Goal: Task Accomplishment & Management: Use online tool/utility

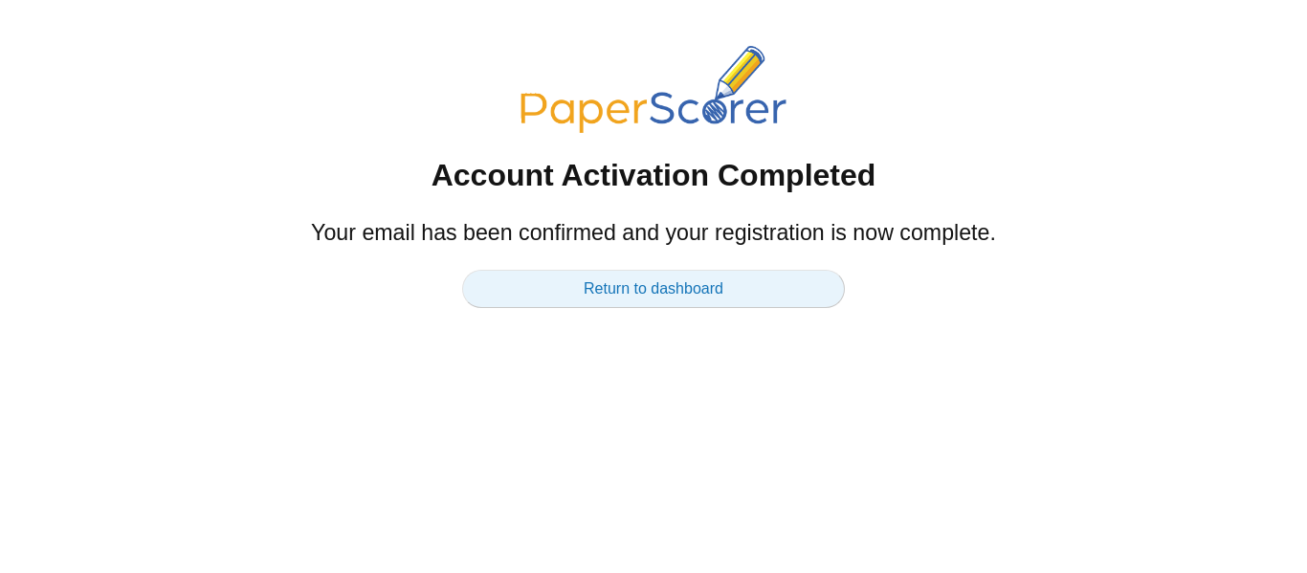
click at [636, 302] on link "Return to dashboard" at bounding box center [653, 289] width 383 height 38
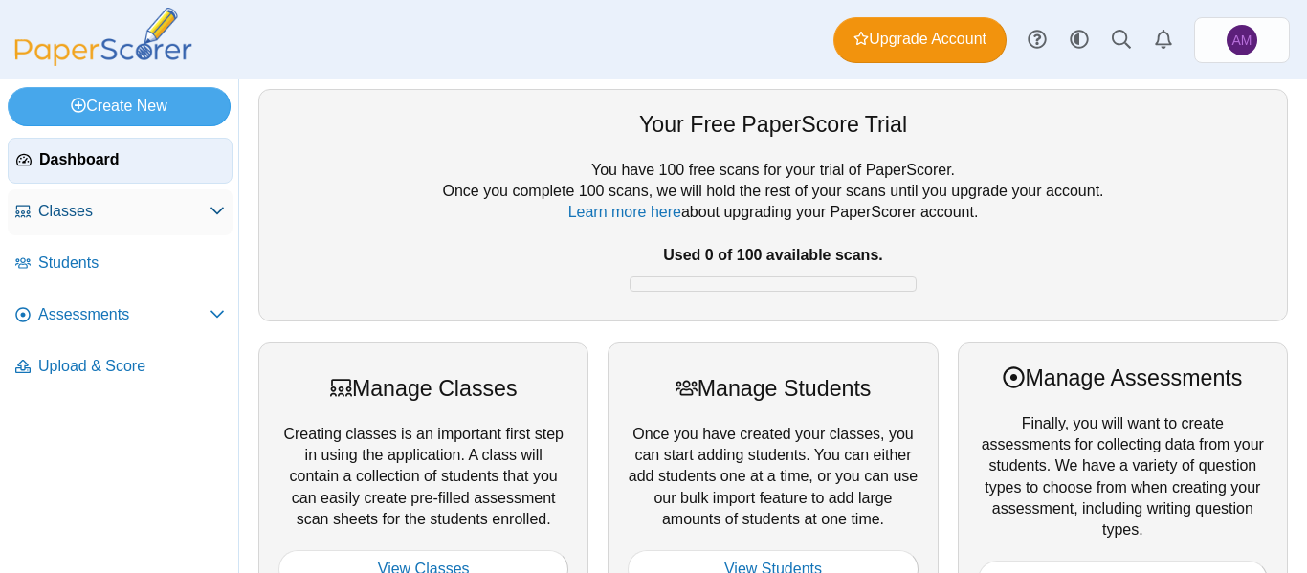
click at [167, 203] on span "Classes" at bounding box center [123, 211] width 171 height 21
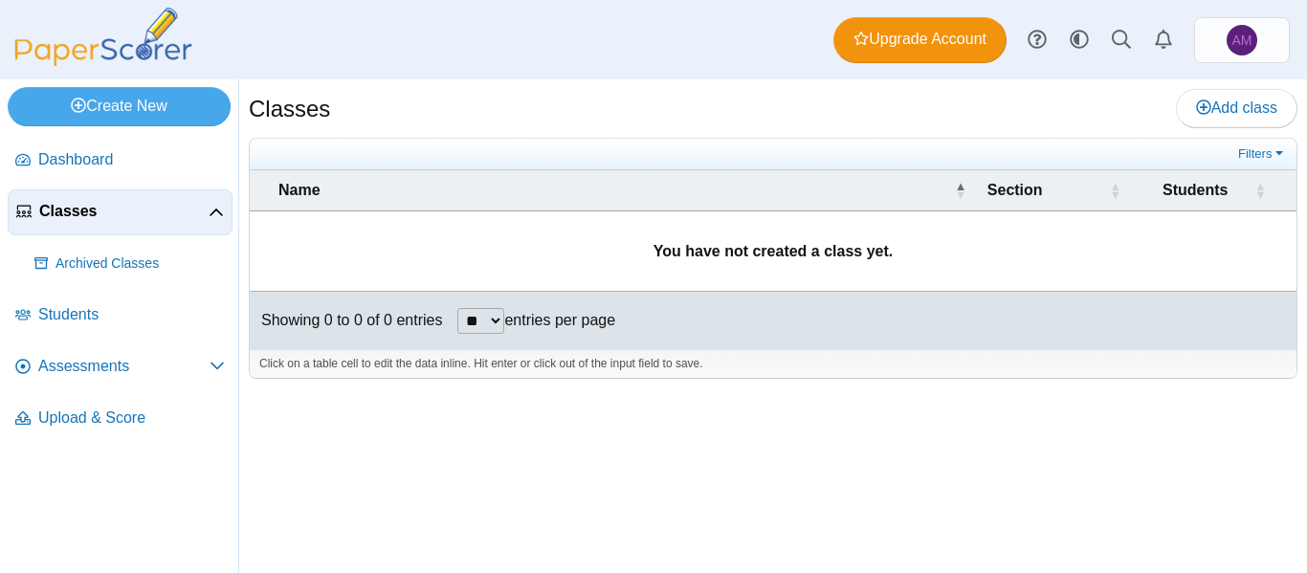
click at [472, 313] on select "** ** ** ***" at bounding box center [480, 321] width 47 height 26
click at [665, 347] on div "Showing 0 to 0 of 0 entries ** ** ** *** entries per page « Prev Next »" at bounding box center [773, 320] width 1047 height 57
click at [1230, 114] on span "Add class" at bounding box center [1236, 108] width 81 height 16
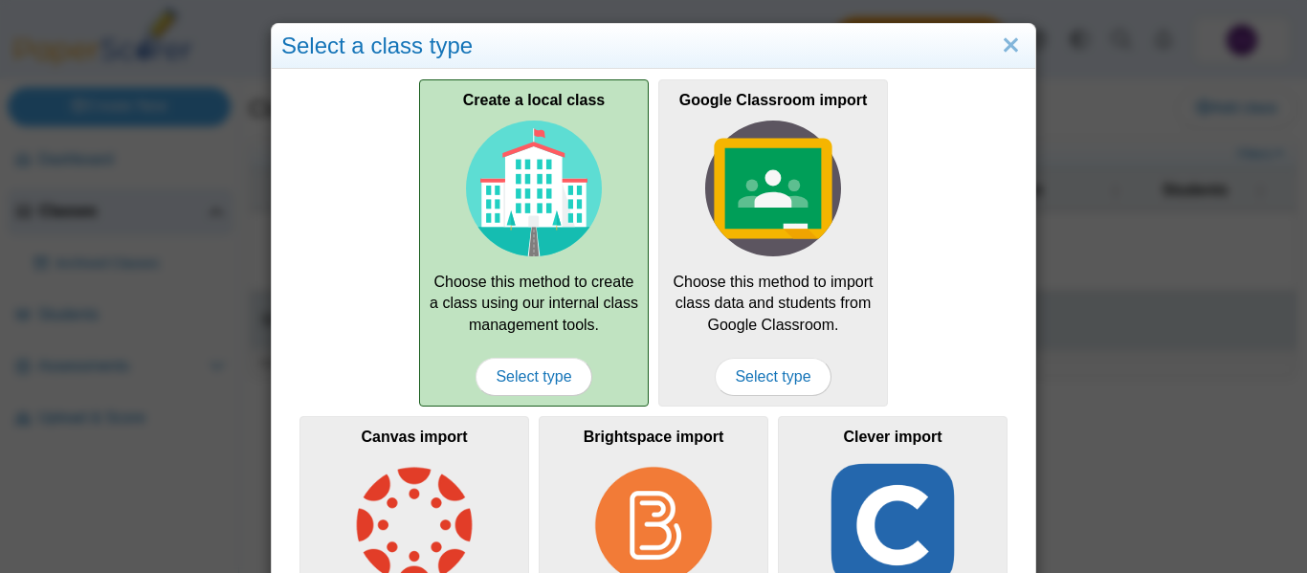
click at [589, 297] on div "Create a local class Choose this method to create a class using our internal cl…" at bounding box center [534, 242] width 230 height 327
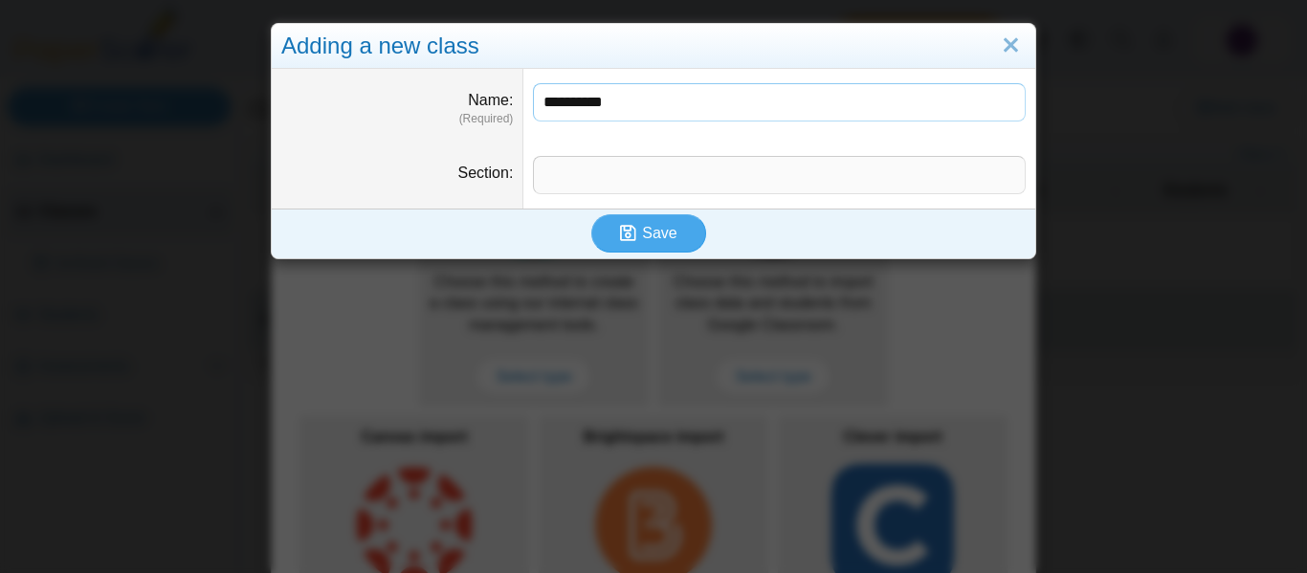
type input "**********"
type input "*"
type input "**********"
click at [591, 214] on button "Save" at bounding box center [648, 233] width 115 height 38
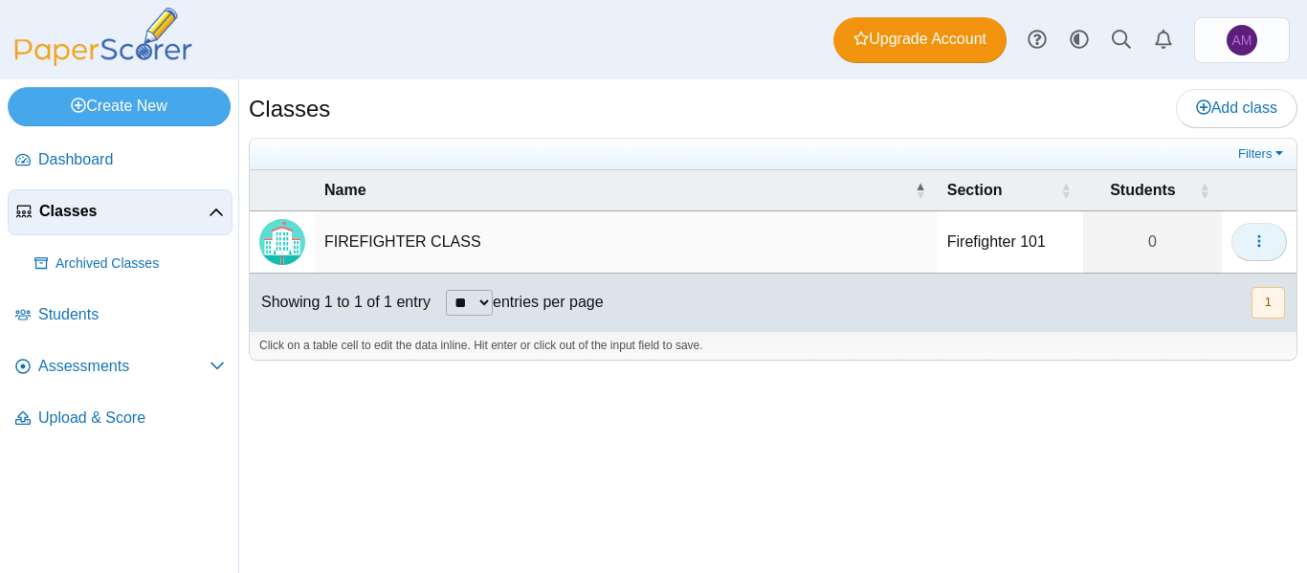
click at [1257, 250] on span "button" at bounding box center [1259, 241] width 15 height 16
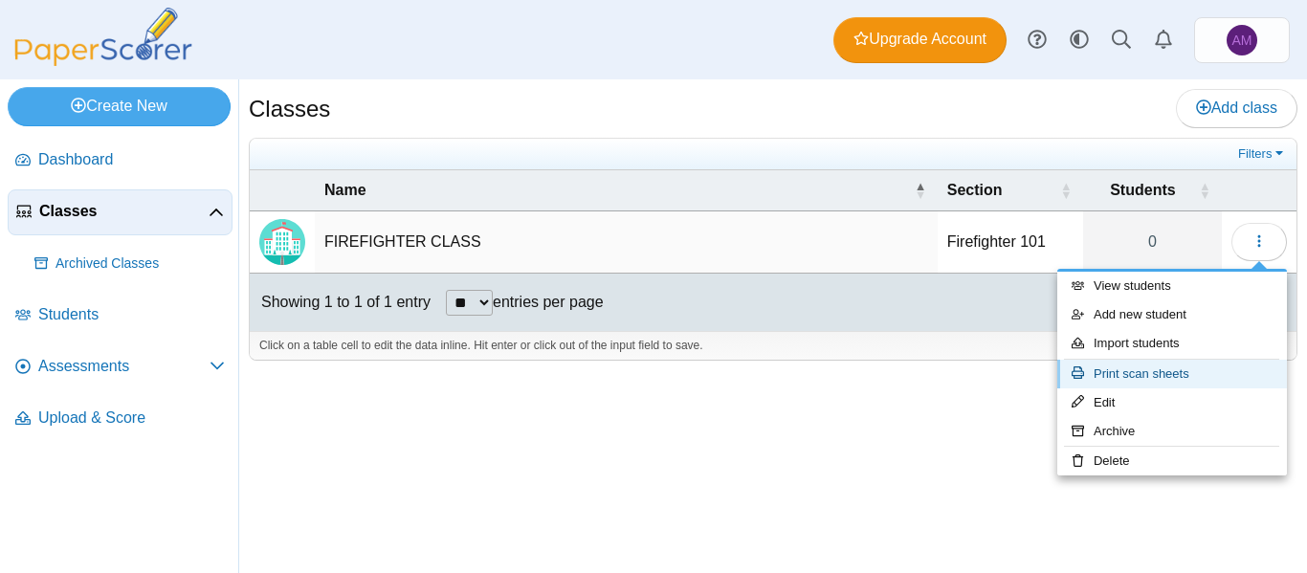
click at [1140, 374] on link "Print scan sheets" at bounding box center [1172, 374] width 230 height 29
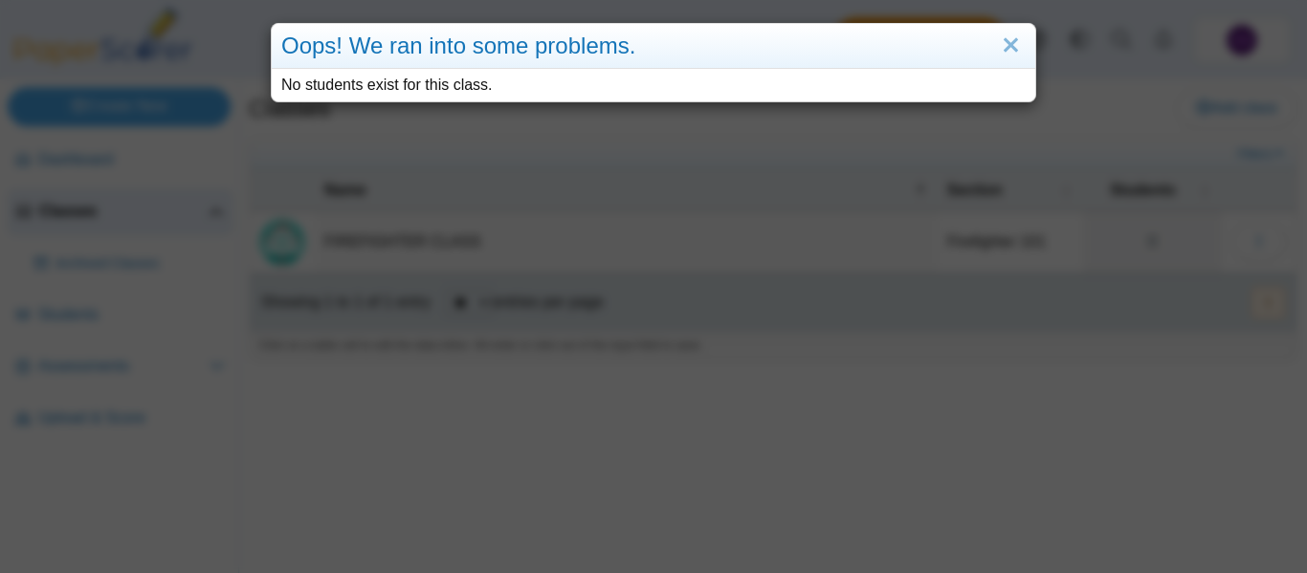
click at [950, 134] on div "Oops! We ran into some problems. No students exist for this class." at bounding box center [653, 286] width 1307 height 573
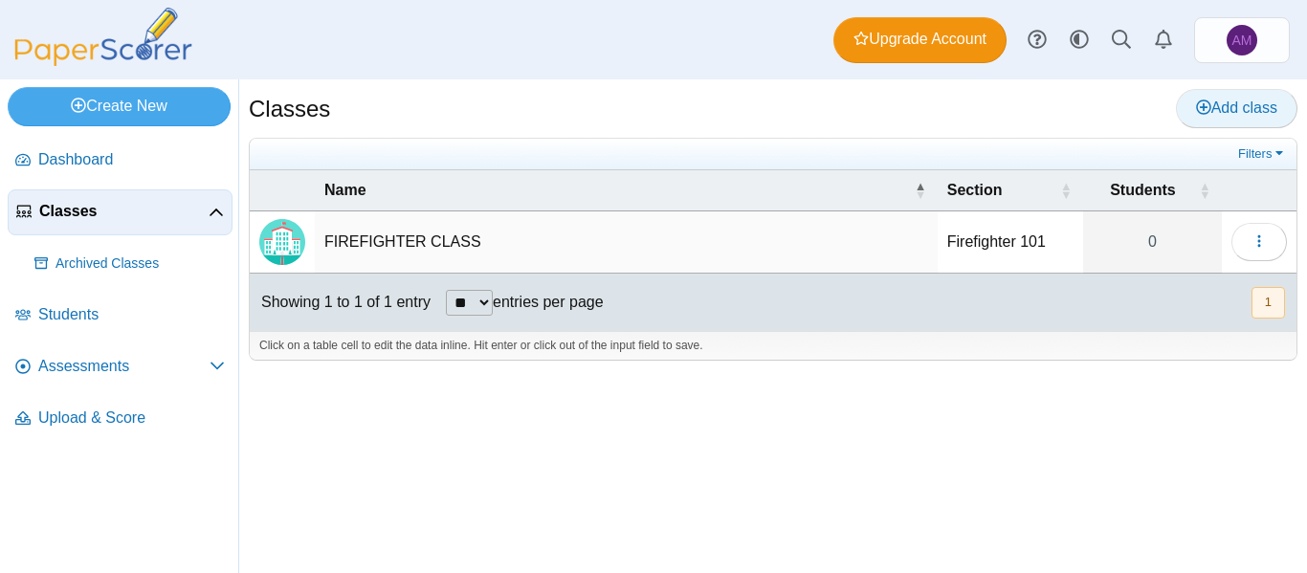
click at [1257, 120] on link "Add class" at bounding box center [1237, 108] width 122 height 38
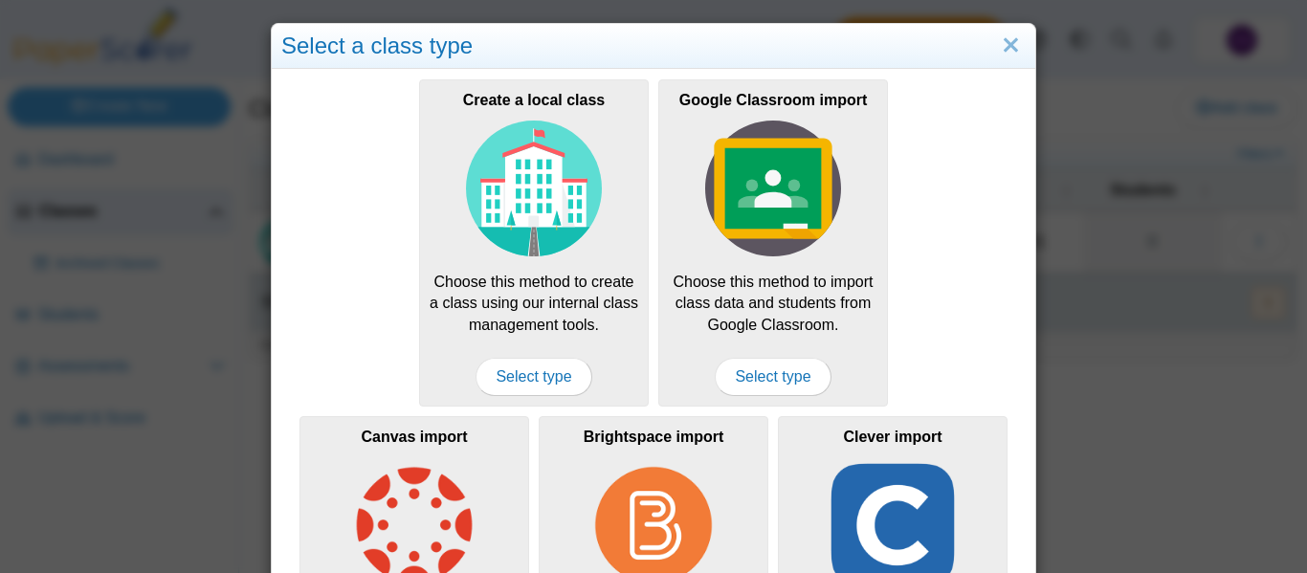
click at [1156, 281] on div "Select a class type Create a local class Choose this method to create a class u…" at bounding box center [653, 286] width 1307 height 573
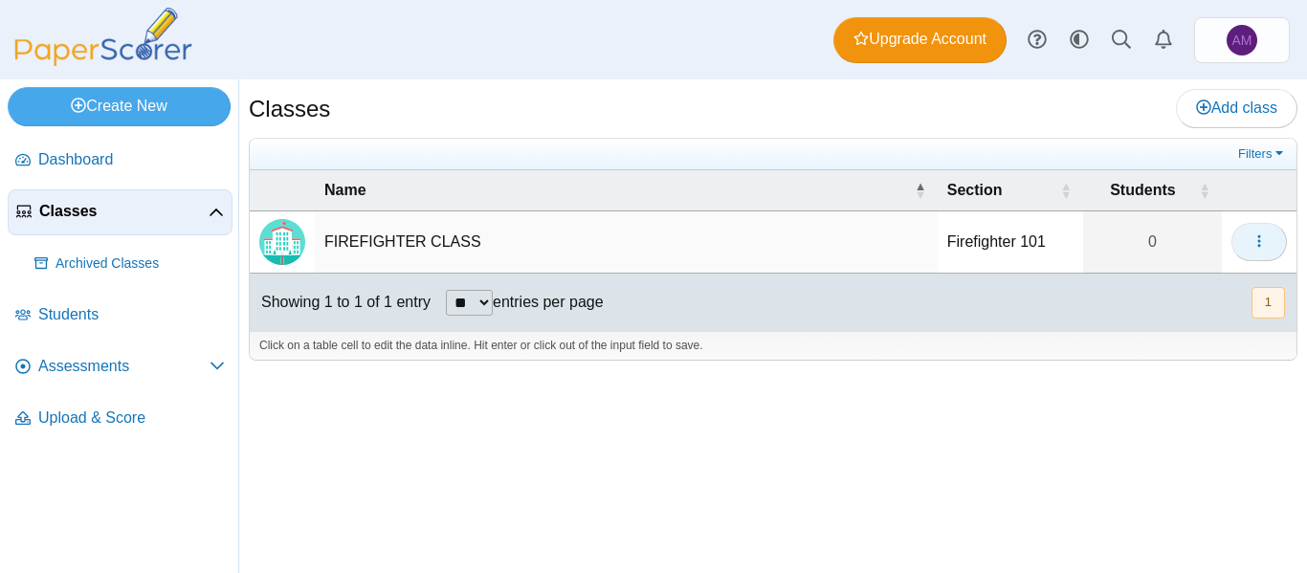
click at [1266, 245] on icon "button" at bounding box center [1259, 240] width 15 height 15
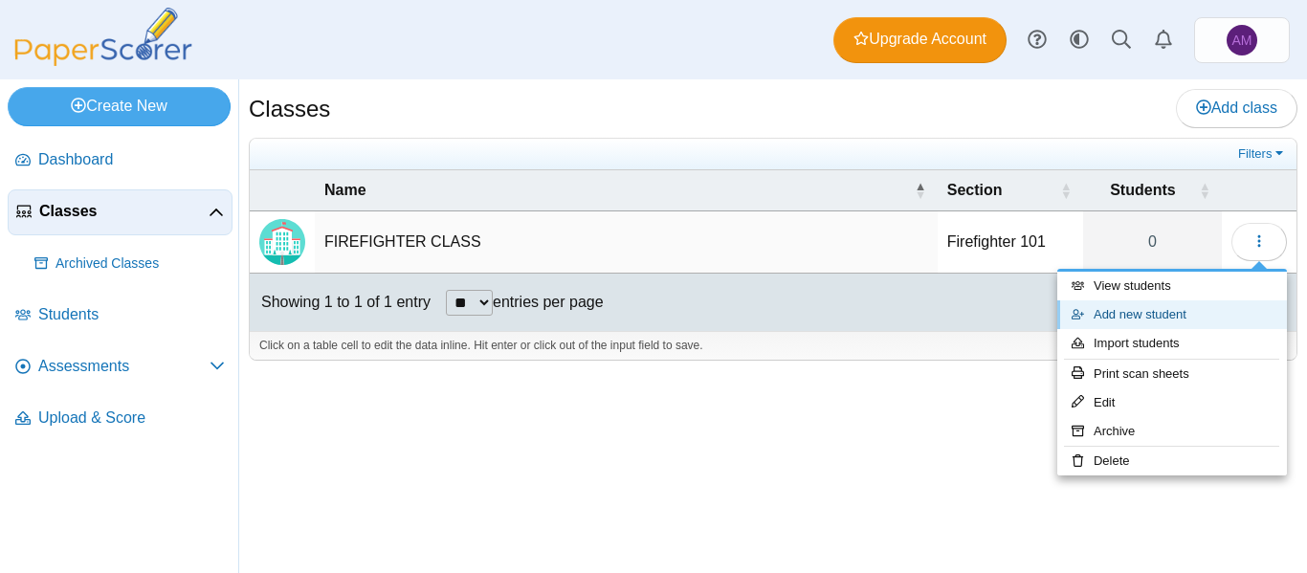
click at [1157, 307] on link "Add new student" at bounding box center [1172, 314] width 230 height 29
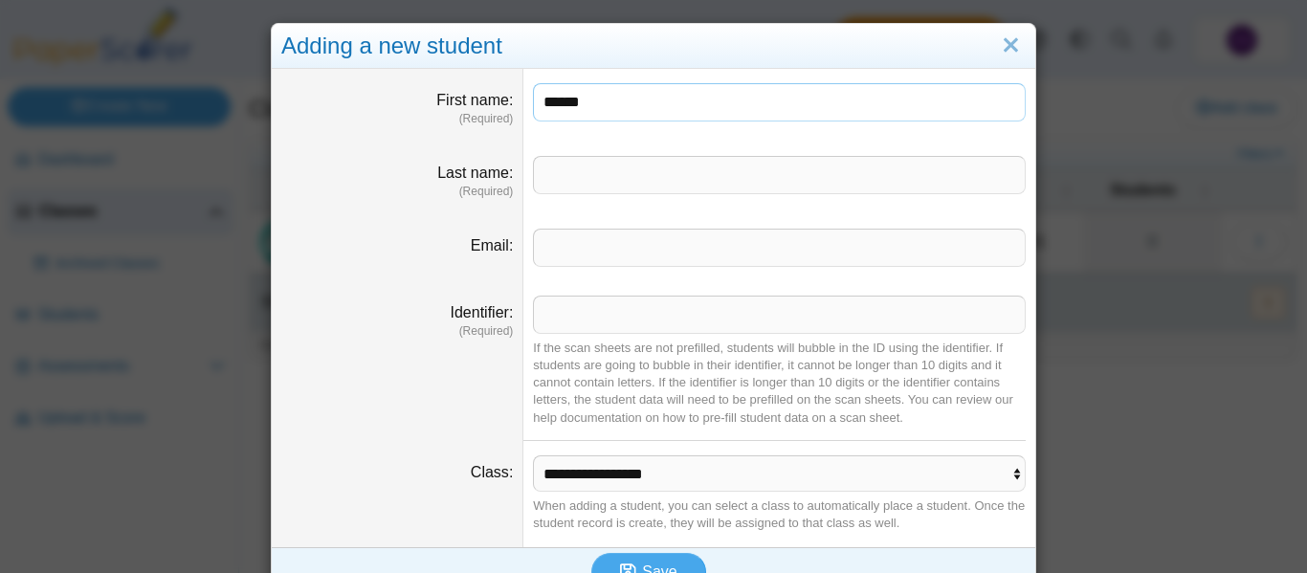
type input "******"
type input "****"
type input "*"
type input "**********"
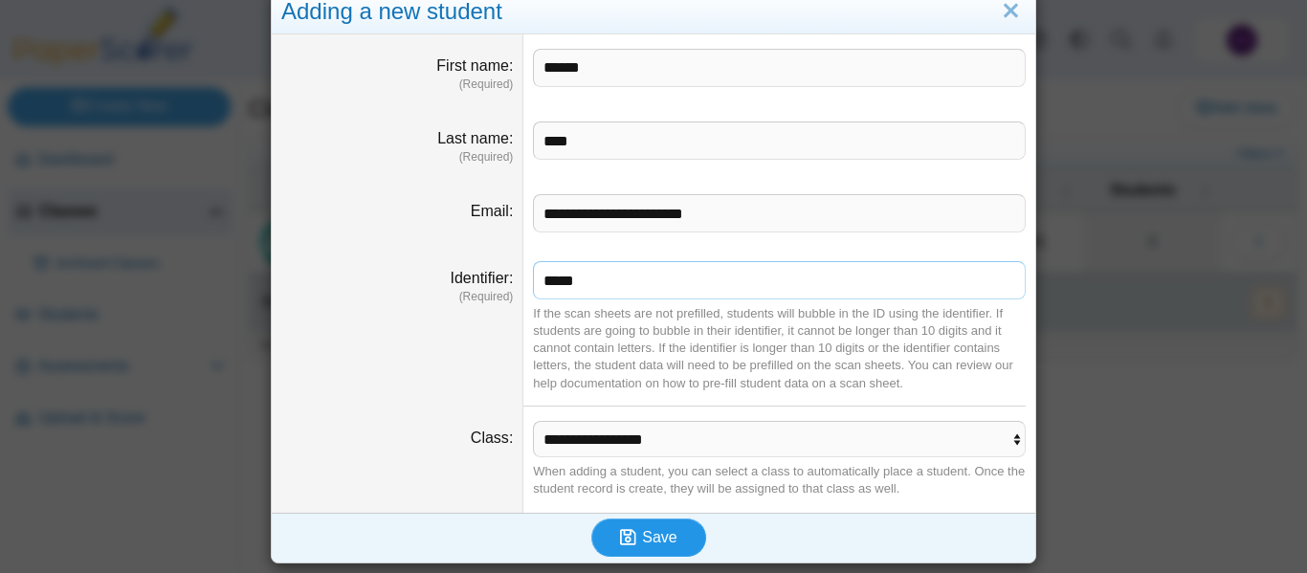
type input "*****"
click at [687, 533] on button "Save" at bounding box center [648, 538] width 115 height 38
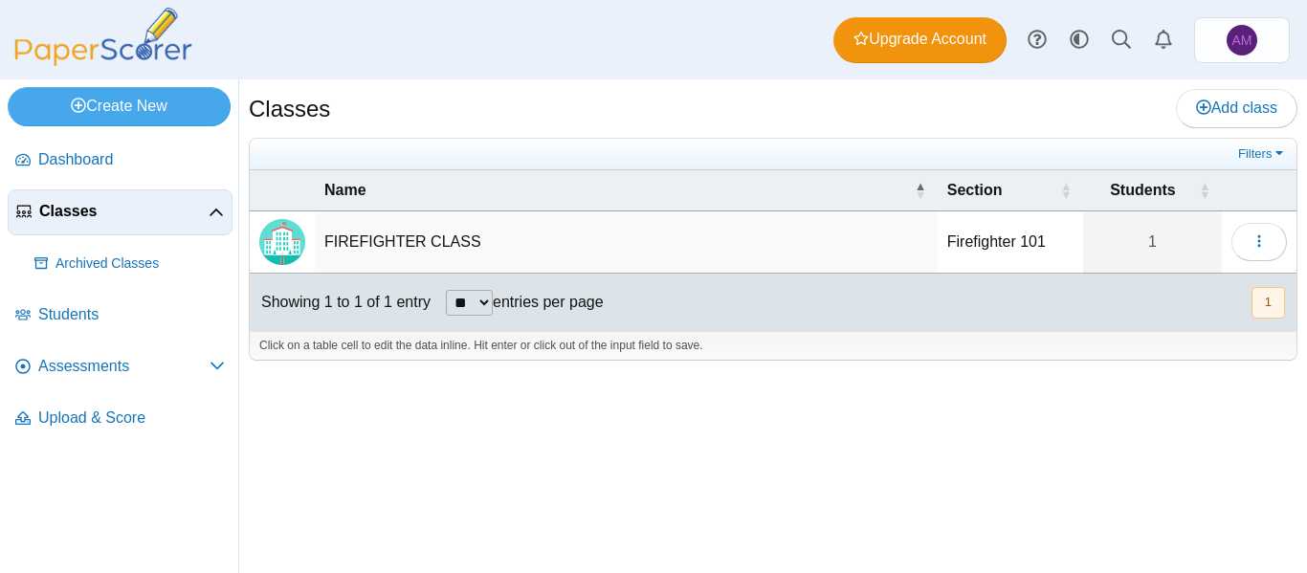
click at [1271, 301] on button "1" at bounding box center [1268, 303] width 33 height 32
click at [1263, 235] on icon "button" at bounding box center [1259, 240] width 15 height 15
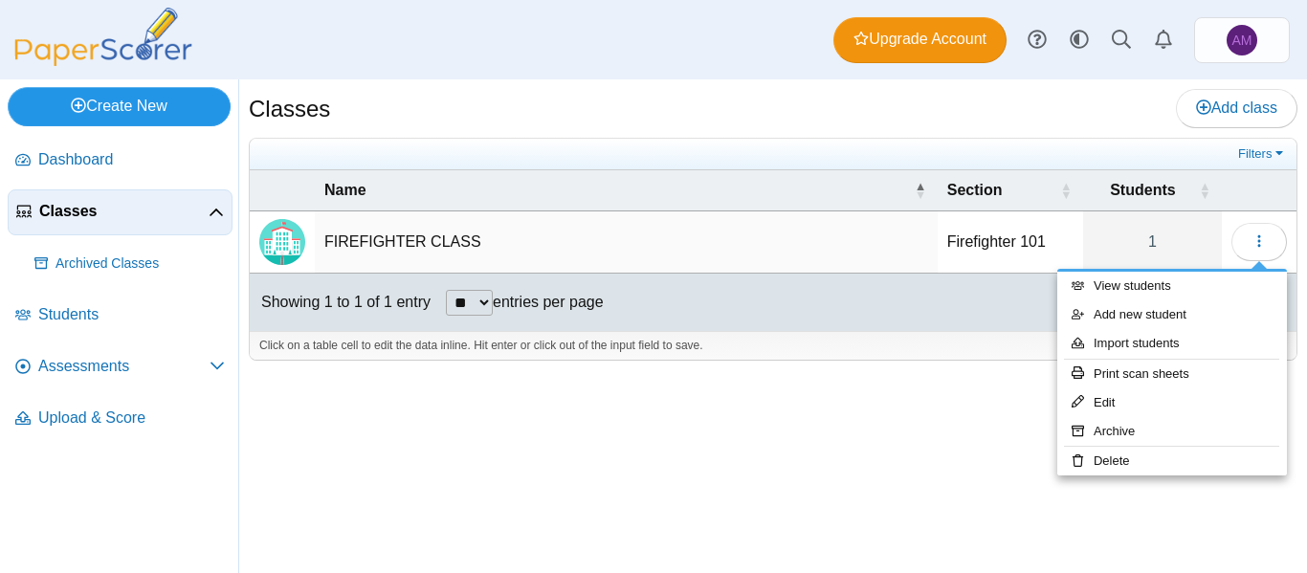
click at [181, 114] on link "Create New" at bounding box center [119, 106] width 223 height 38
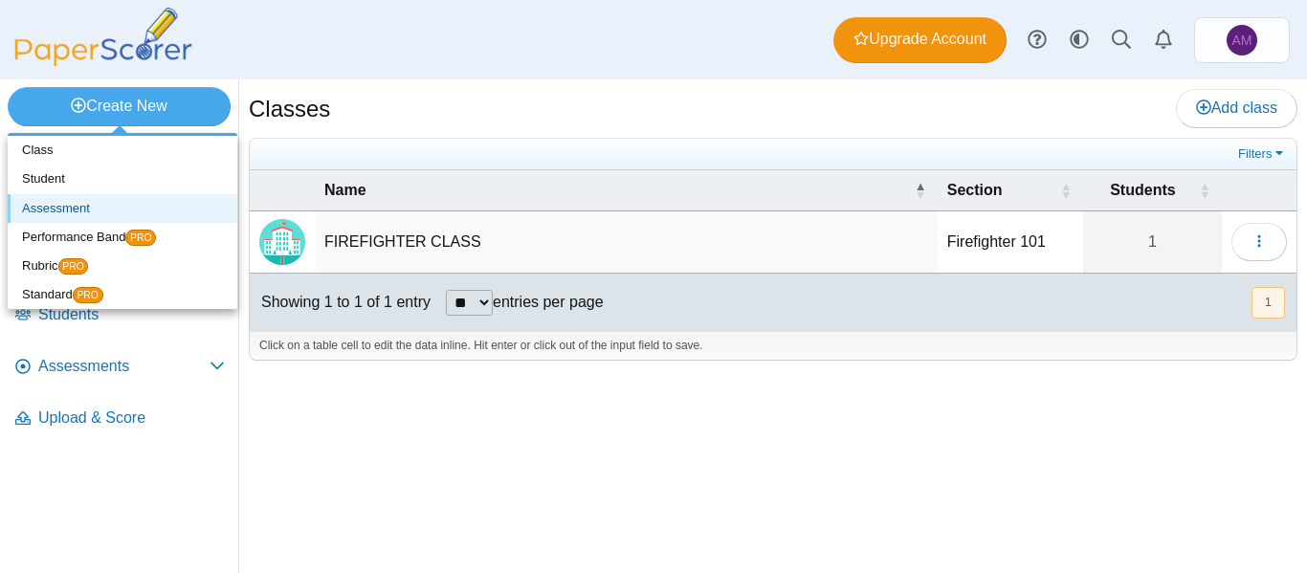
click at [128, 208] on link "Assessment" at bounding box center [123, 208] width 230 height 29
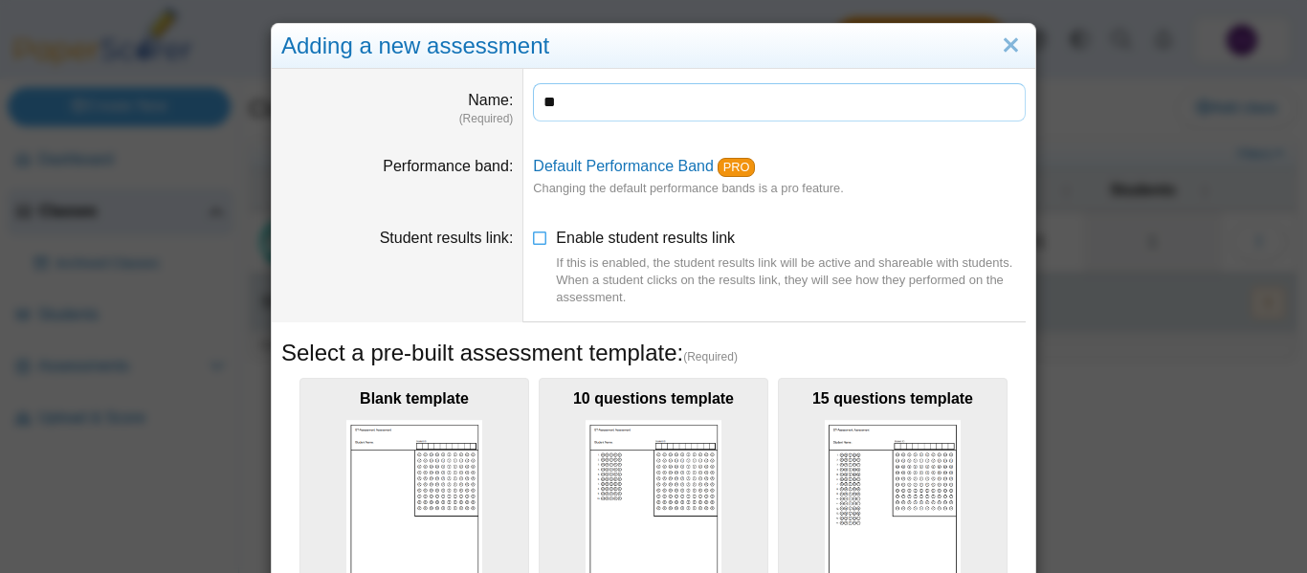
type input "*"
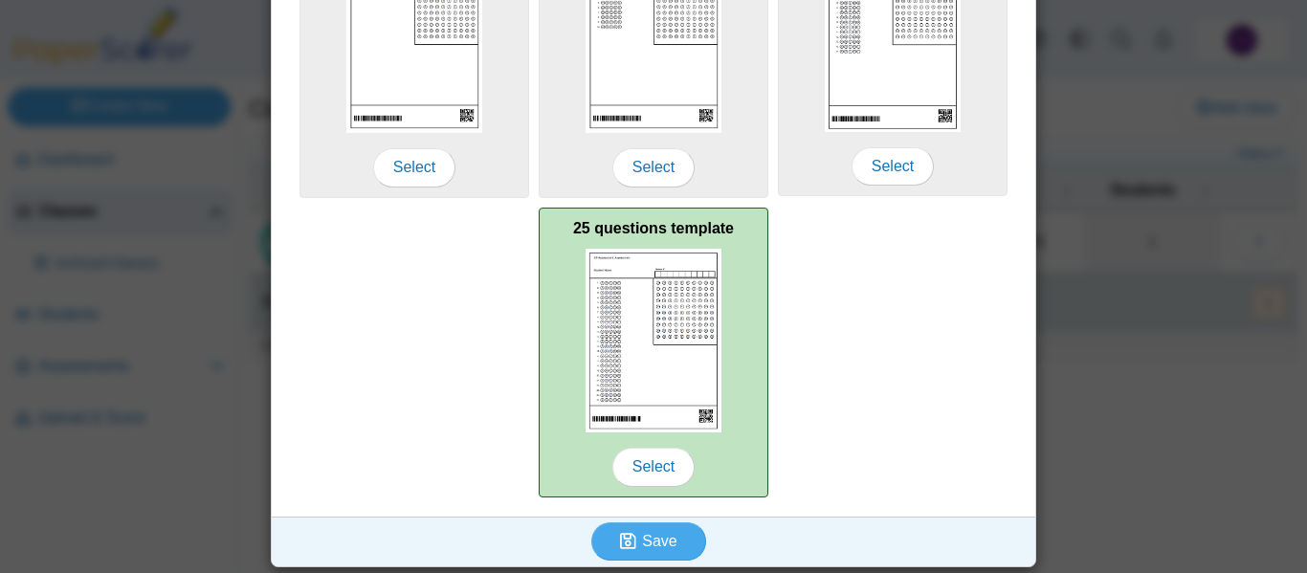
scroll to position [476, 0]
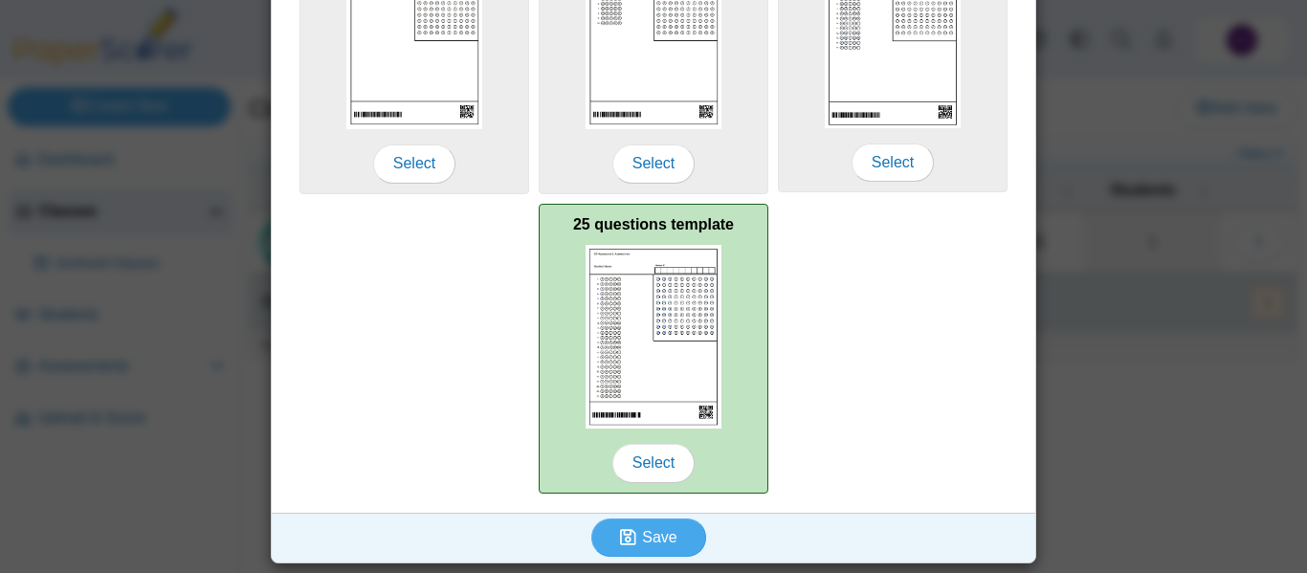
type input "**********"
click at [687, 364] on img at bounding box center [654, 337] width 136 height 184
click at [662, 479] on span "Select" at bounding box center [653, 463] width 82 height 38
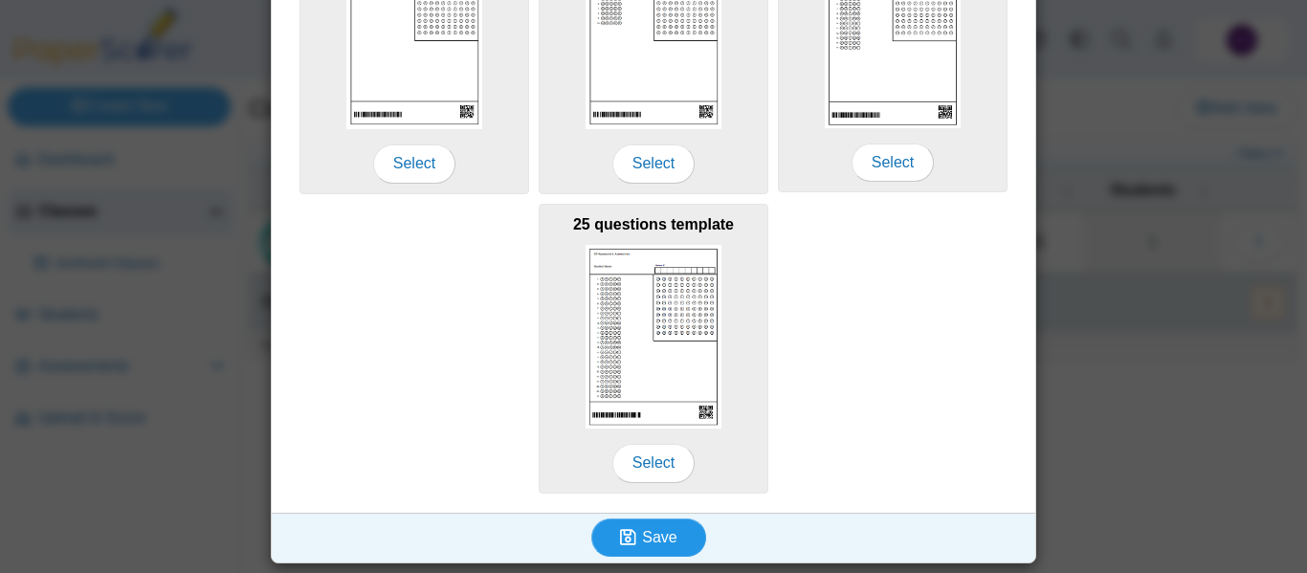
click at [657, 544] on span "Save" at bounding box center [659, 537] width 34 height 16
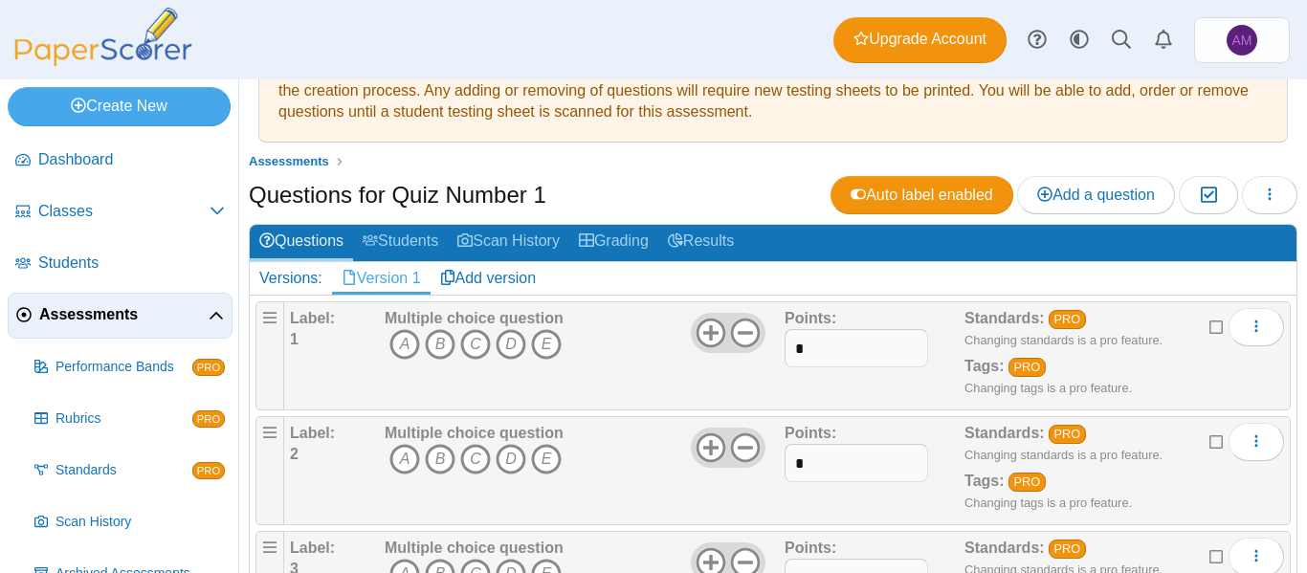
scroll to position [115, 0]
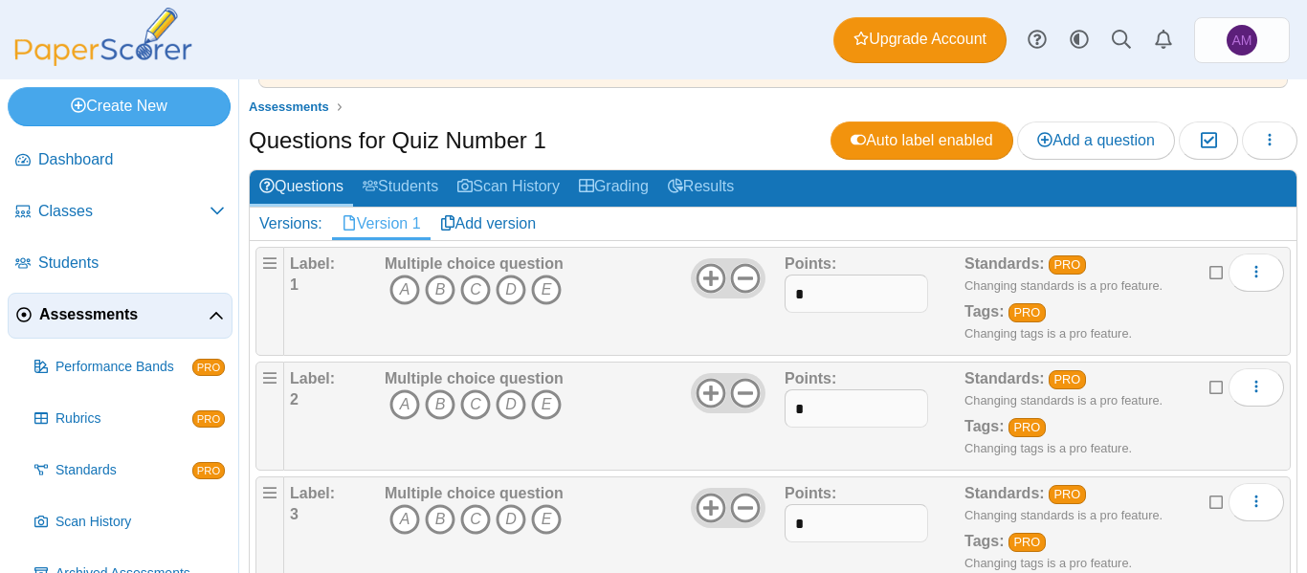
click at [329, 257] on b "Label:" at bounding box center [312, 264] width 45 height 16
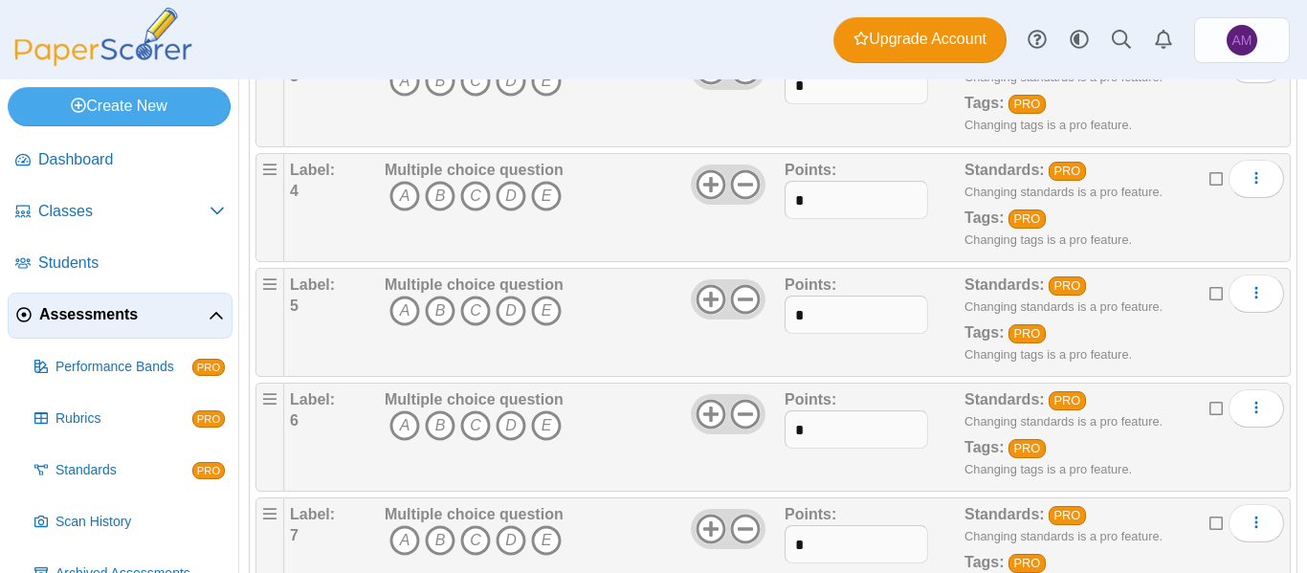
scroll to position [0, 0]
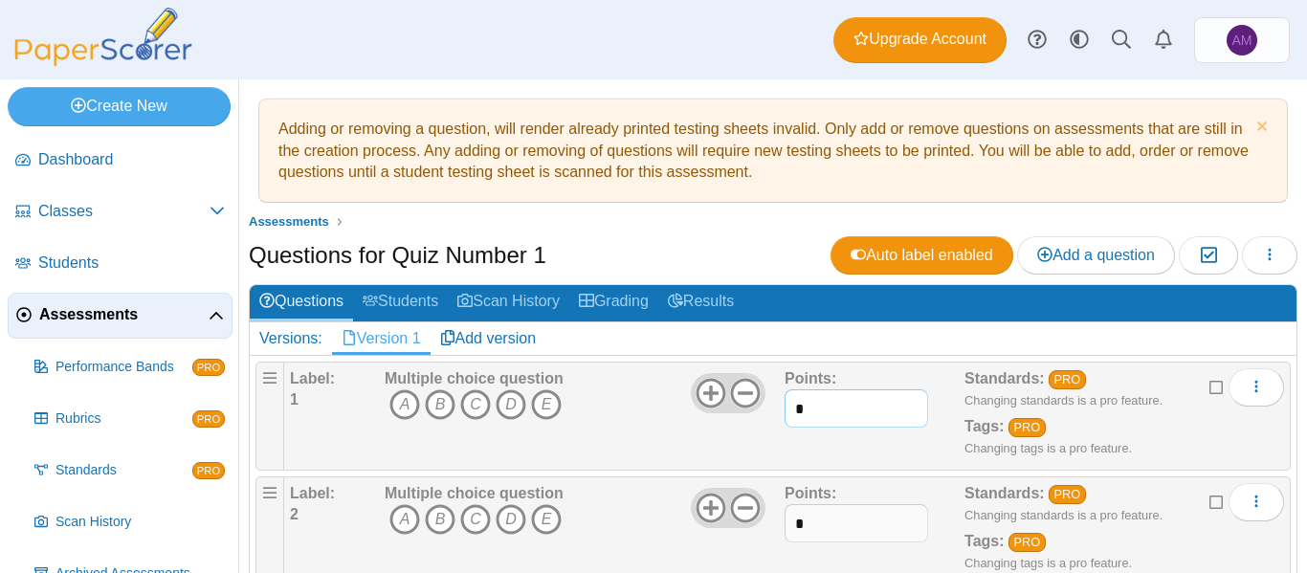
click at [854, 411] on input "*" at bounding box center [857, 408] width 144 height 38
type input "*"
click at [834, 514] on input "*" at bounding box center [857, 523] width 144 height 38
drag, startPoint x: 824, startPoint y: 513, endPoint x: 766, endPoint y: 515, distance: 58.4
click at [766, 516] on div "Label: 2 Multiple choice question A B C D E *" at bounding box center [787, 531] width 994 height 96
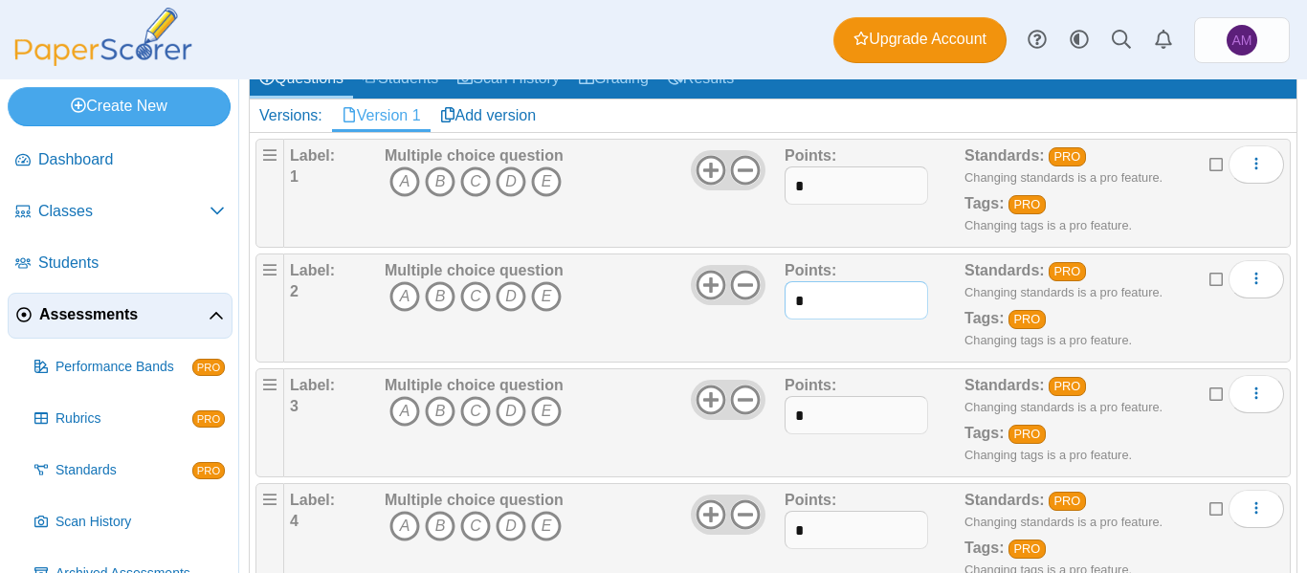
scroll to position [255, 0]
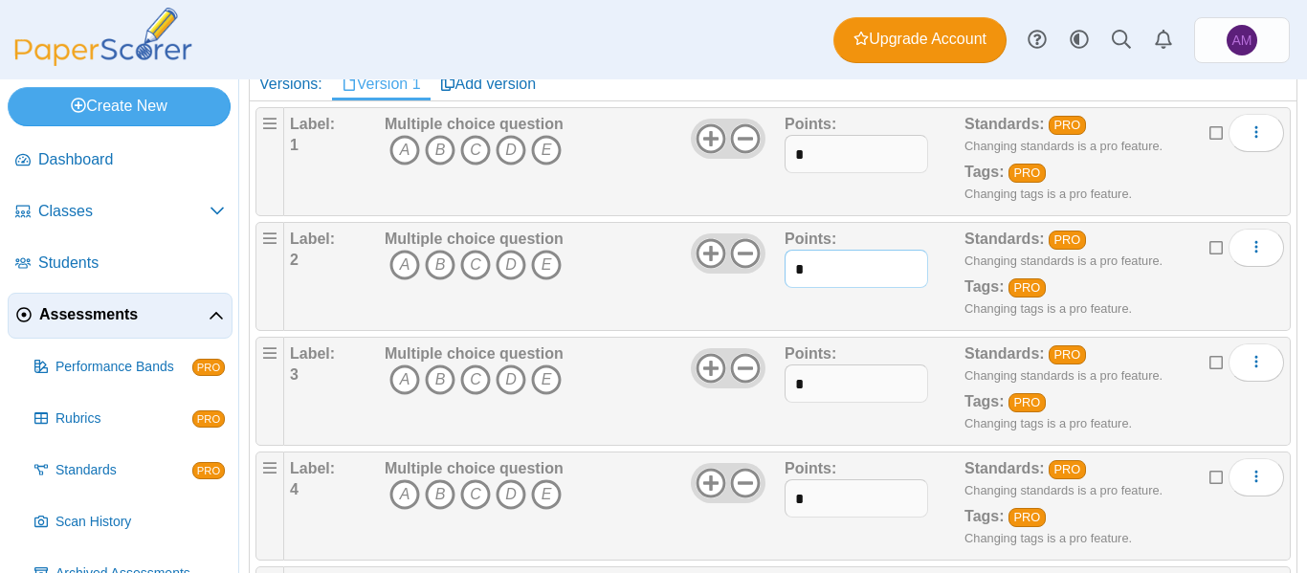
drag, startPoint x: 827, startPoint y: 270, endPoint x: 791, endPoint y: 272, distance: 35.5
click at [791, 272] on input "*" at bounding box center [857, 269] width 144 height 38
type input "*"
click at [848, 383] on input "*" at bounding box center [857, 384] width 144 height 38
click at [732, 385] on div "Label: 3 Multiple choice question A B C D E *" at bounding box center [787, 392] width 994 height 96
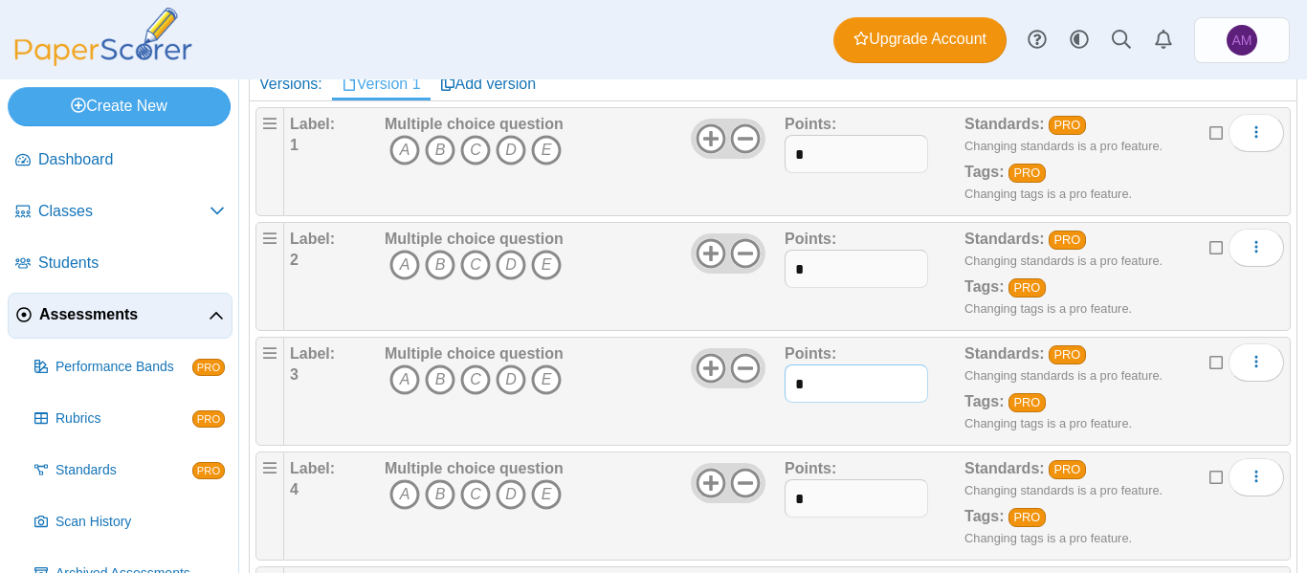
paste input "text"
type input "*"
drag, startPoint x: 823, startPoint y: 493, endPoint x: 768, endPoint y: 499, distance: 54.8
click at [770, 498] on div "Label: 4 Multiple choice question A B C D E *" at bounding box center [787, 506] width 994 height 96
paste input "text"
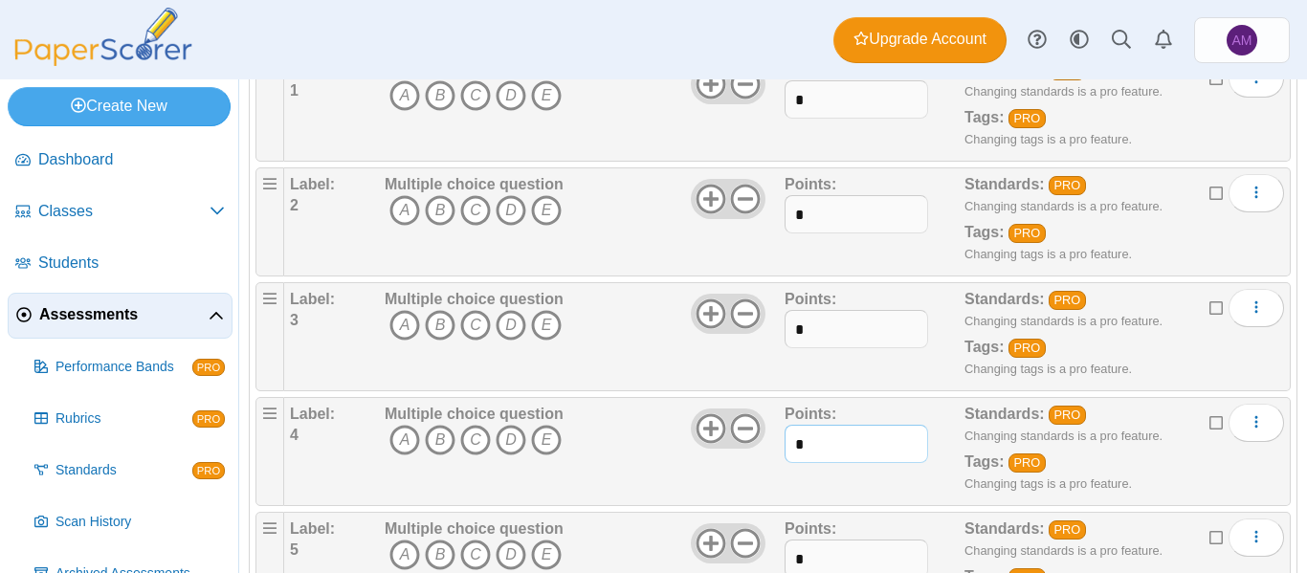
scroll to position [334, 0]
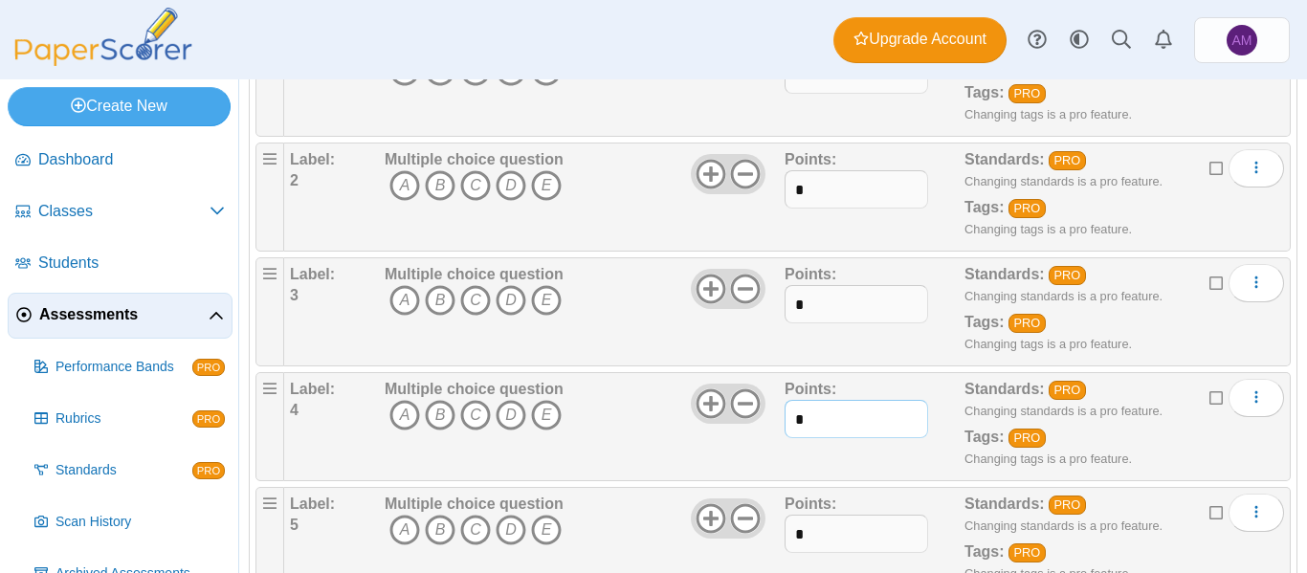
type input "*"
drag, startPoint x: 827, startPoint y: 531, endPoint x: 728, endPoint y: 529, distance: 98.6
click at [729, 530] on div "Label: 5 Multiple choice question A B C D E *" at bounding box center [787, 542] width 994 height 96
paste input "text"
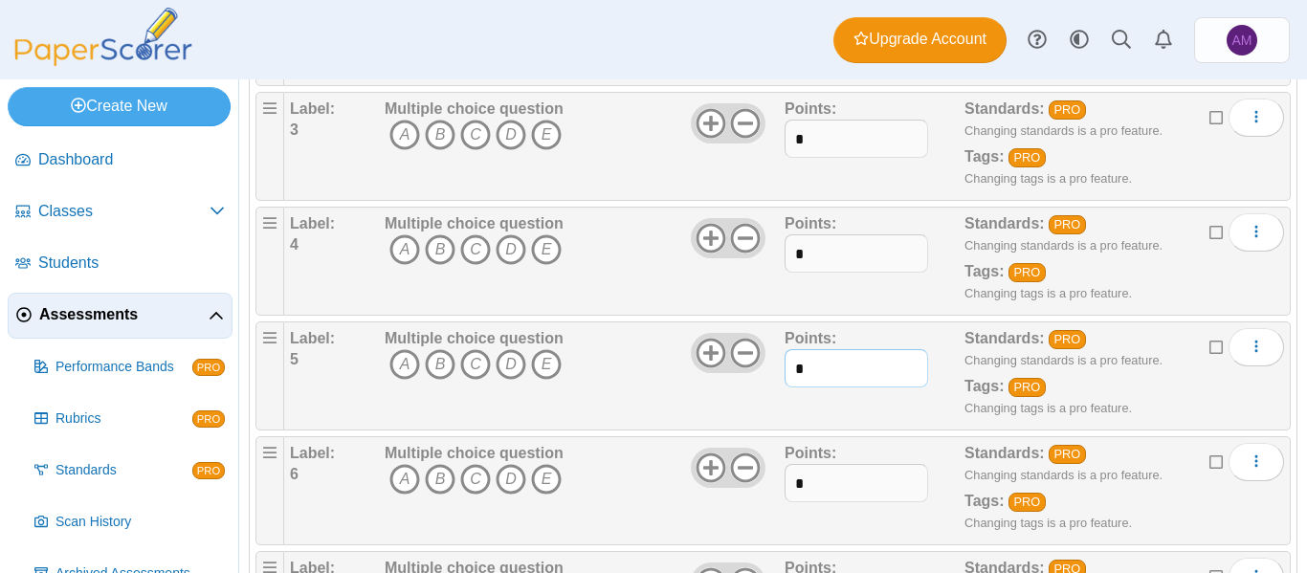
scroll to position [513, 0]
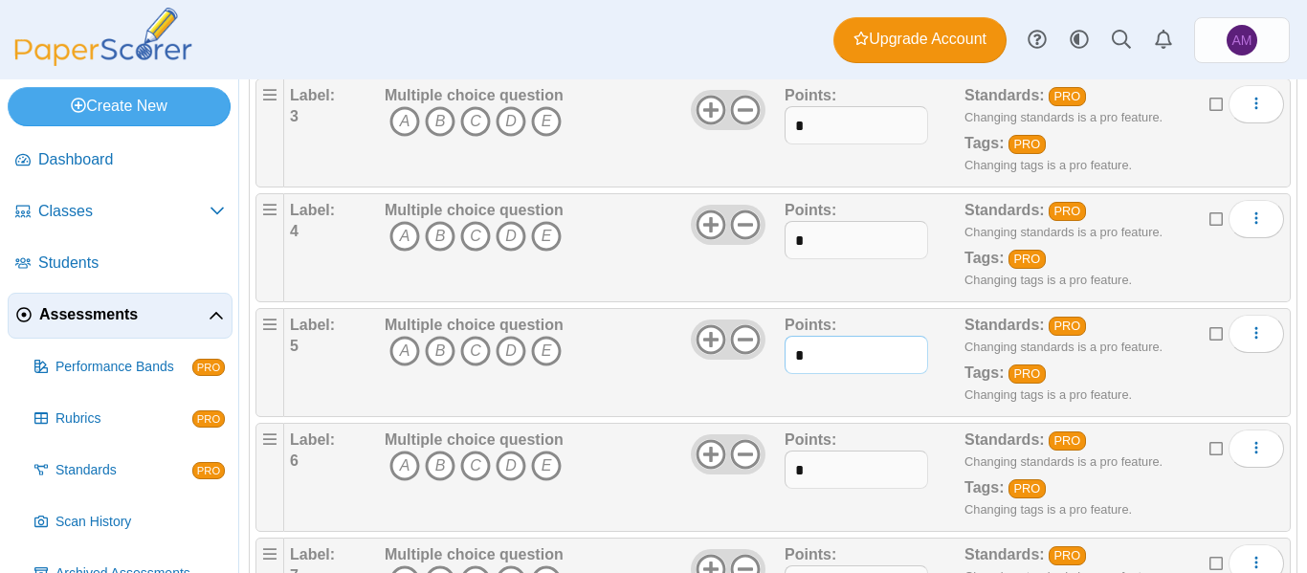
type input "*"
drag, startPoint x: 828, startPoint y: 478, endPoint x: 774, endPoint y: 482, distance: 53.7
click at [774, 482] on div "Label: 6 Multiple choice question A B C D E *" at bounding box center [787, 478] width 994 height 96
paste input "text"
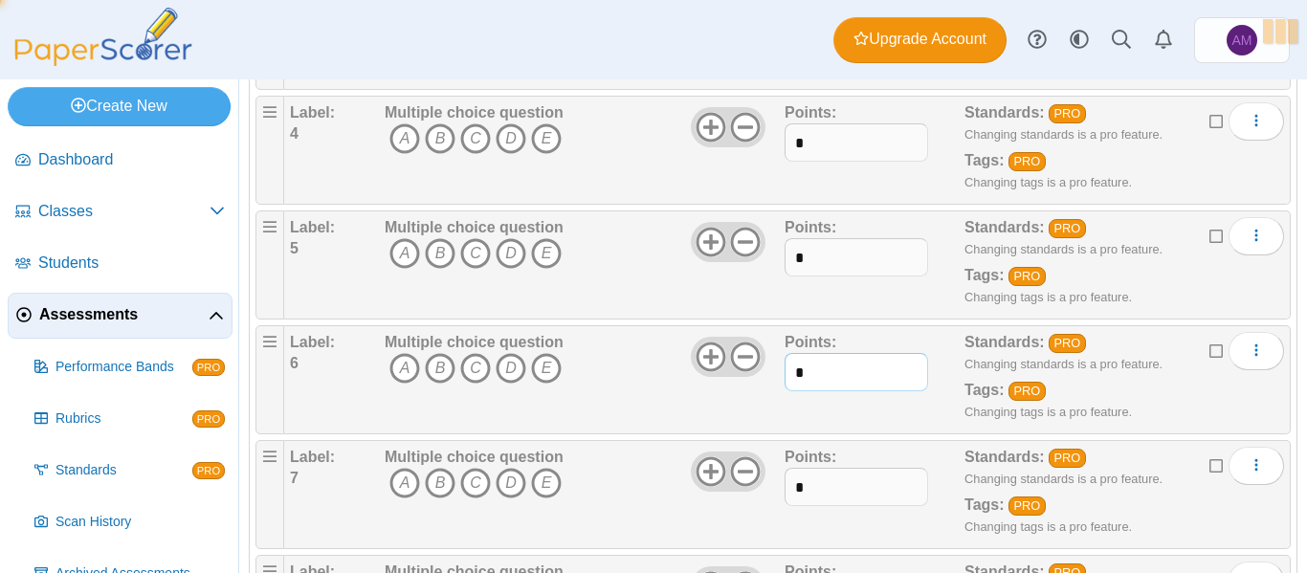
scroll to position [623, 0]
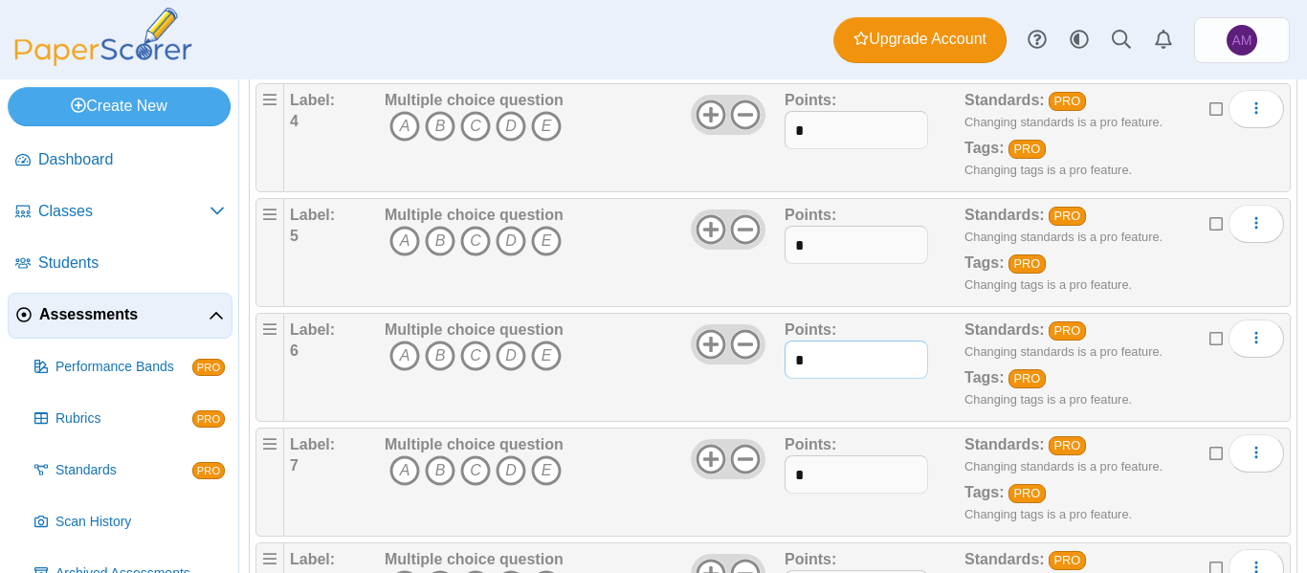
type input "*"
drag, startPoint x: 818, startPoint y: 478, endPoint x: 736, endPoint y: 478, distance: 82.3
click at [736, 478] on div "Label: 7 Multiple choice question A B C D E *" at bounding box center [787, 482] width 994 height 96
paste input "text"
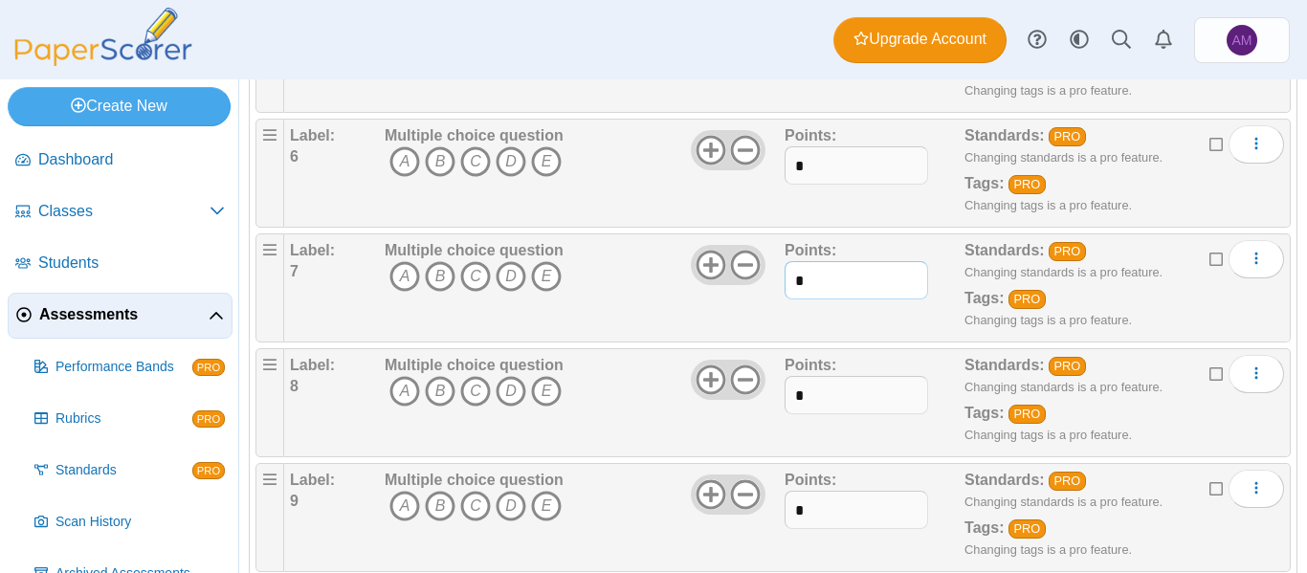
scroll to position [822, 0]
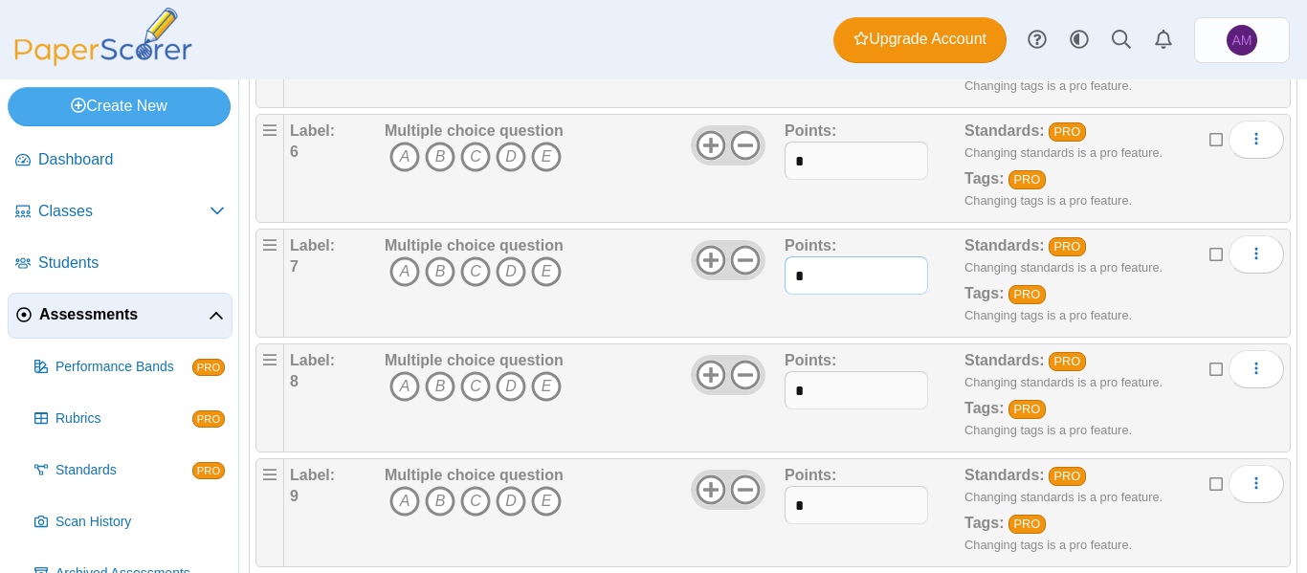
type input "*"
drag, startPoint x: 826, startPoint y: 396, endPoint x: 770, endPoint y: 399, distance: 55.6
click at [770, 399] on div "Label: 8 Multiple choice question A B C D E *" at bounding box center [787, 398] width 994 height 96
paste input "text"
type input "*"
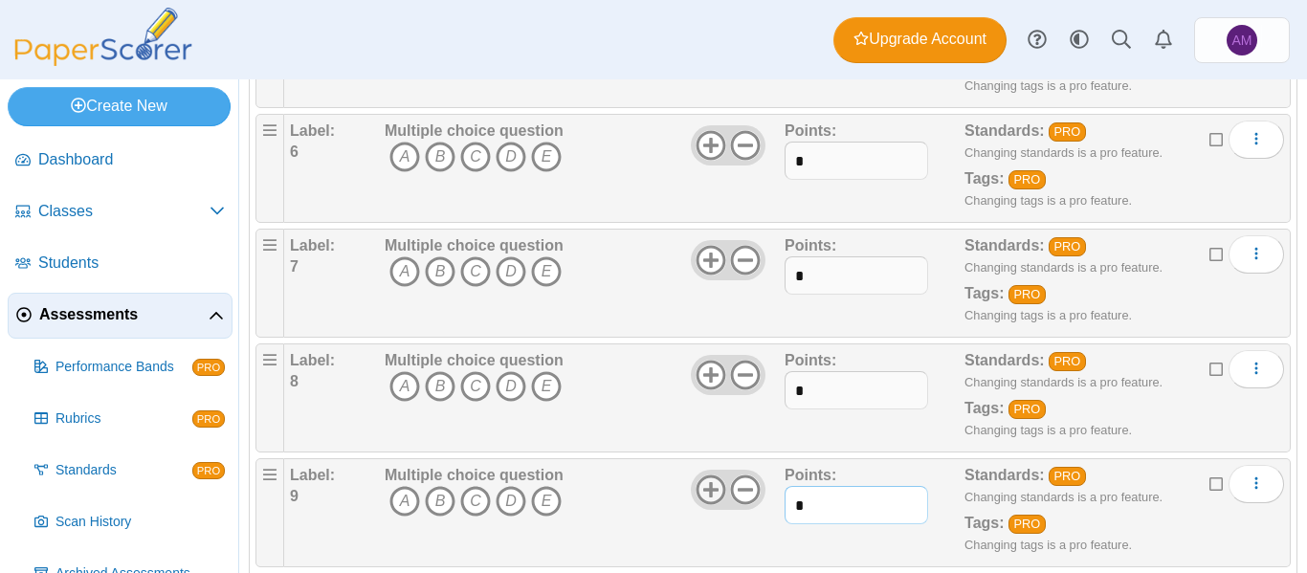
drag, startPoint x: 845, startPoint y: 500, endPoint x: 710, endPoint y: 503, distance: 135.0
click at [710, 503] on div "Label: 9 Multiple choice question A B C D E *" at bounding box center [787, 513] width 994 height 96
paste input "text"
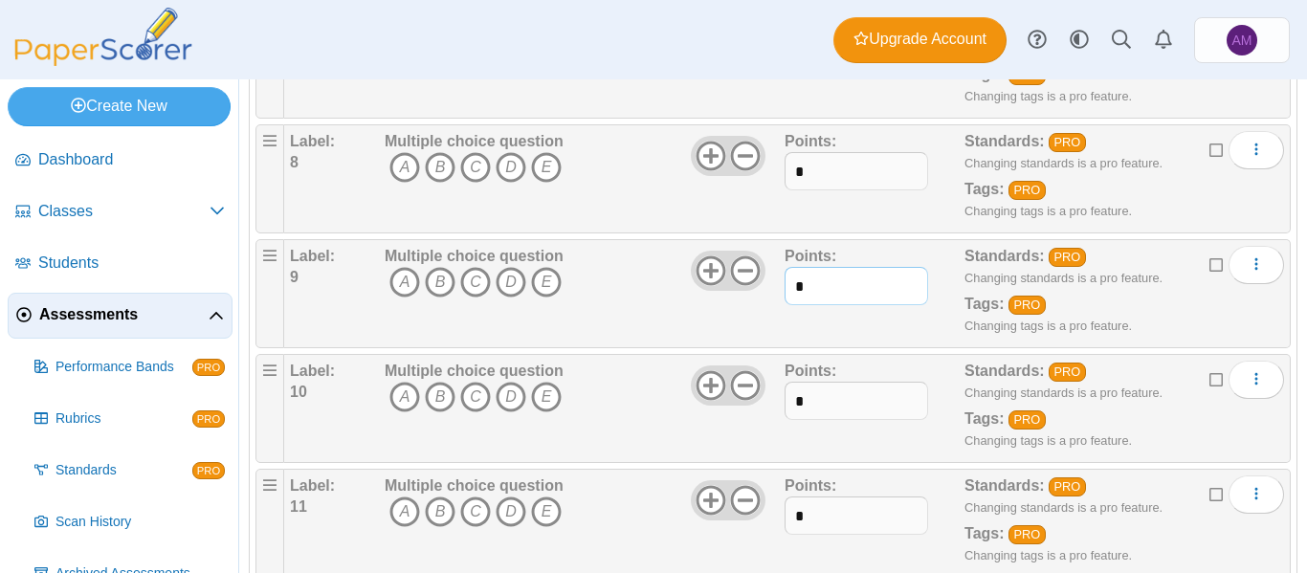
type input "*"
drag, startPoint x: 826, startPoint y: 402, endPoint x: 671, endPoint y: 402, distance: 155.0
click at [671, 402] on div "Label: 10 Multiple choice question A B C D E *" at bounding box center [787, 409] width 994 height 96
paste input "text"
type input "*"
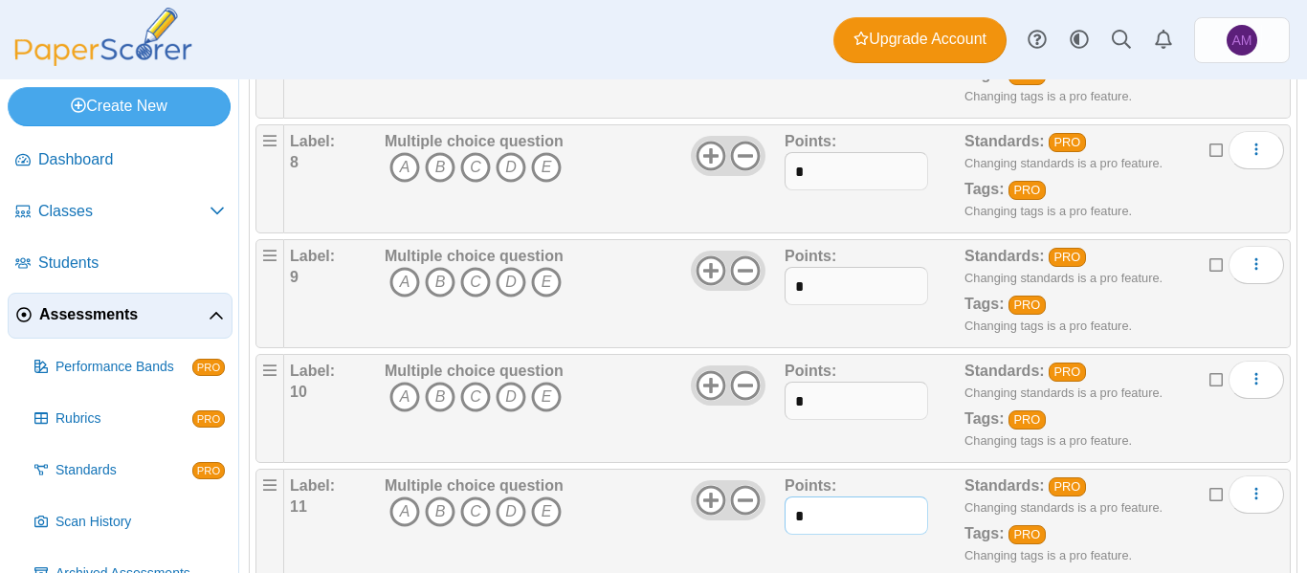
click at [846, 522] on input "*" at bounding box center [857, 516] width 144 height 38
drag, startPoint x: 817, startPoint y: 518, endPoint x: 696, endPoint y: 524, distance: 121.7
click at [696, 524] on div "Label: 11 Multiple choice question A B C D E *" at bounding box center [787, 524] width 994 height 96
paste input "text"
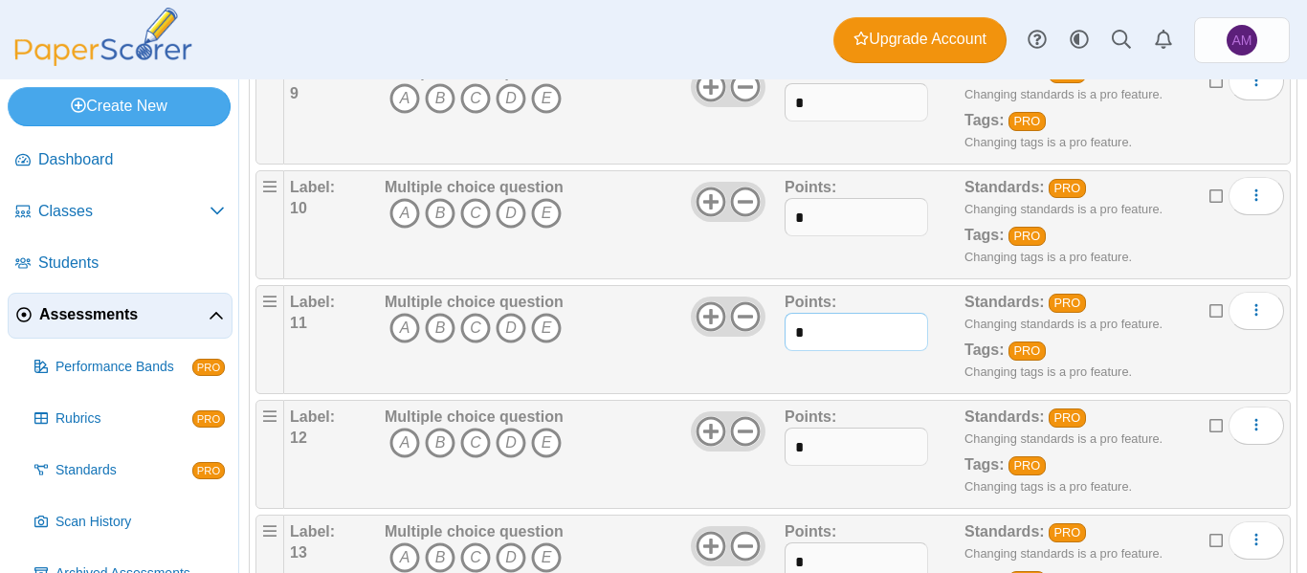
scroll to position [1238, 0]
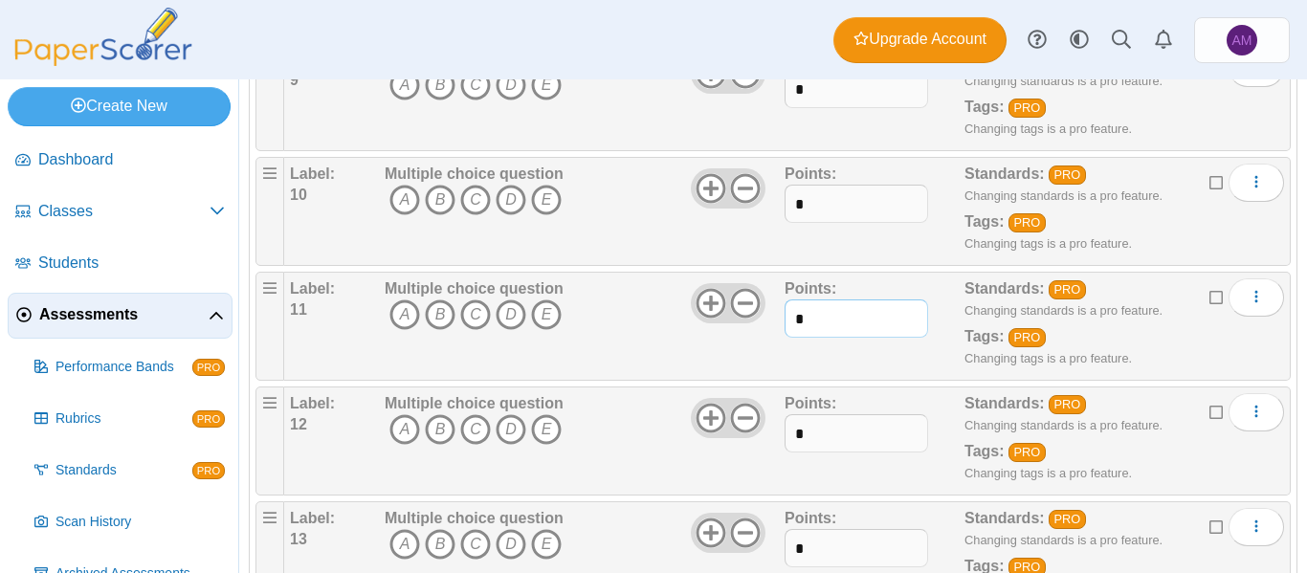
type input "*"
drag, startPoint x: 838, startPoint y: 428, endPoint x: 731, endPoint y: 422, distance: 107.3
click at [731, 422] on div "Label: 12 Multiple choice question A B C D E *" at bounding box center [787, 441] width 994 height 96
paste input "text"
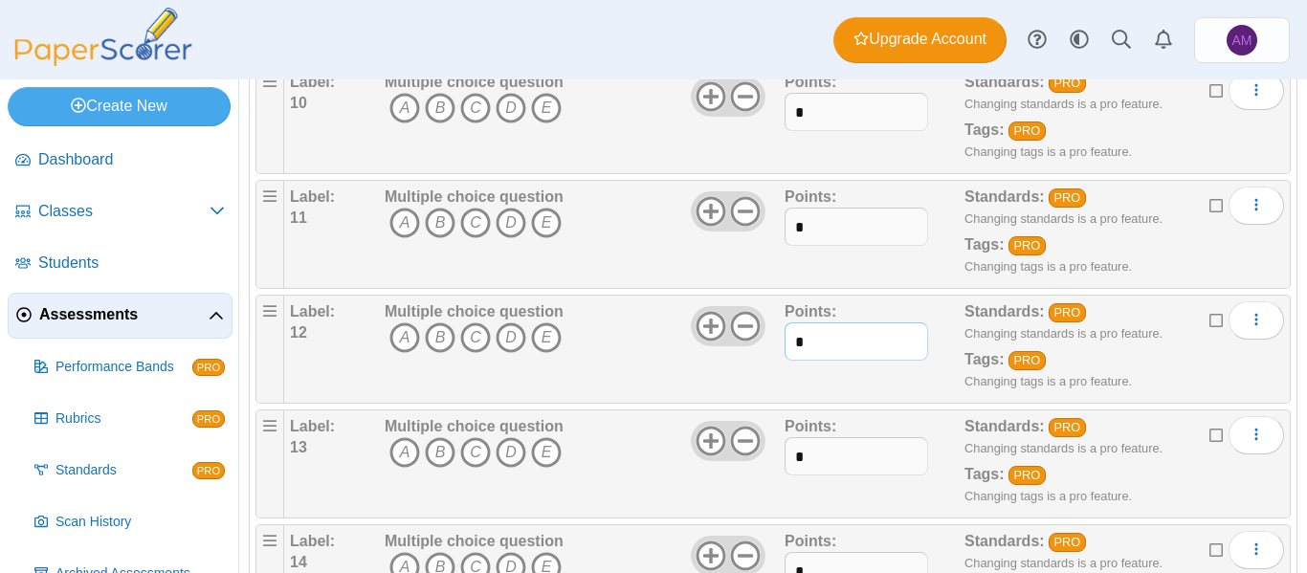
scroll to position [1334, 0]
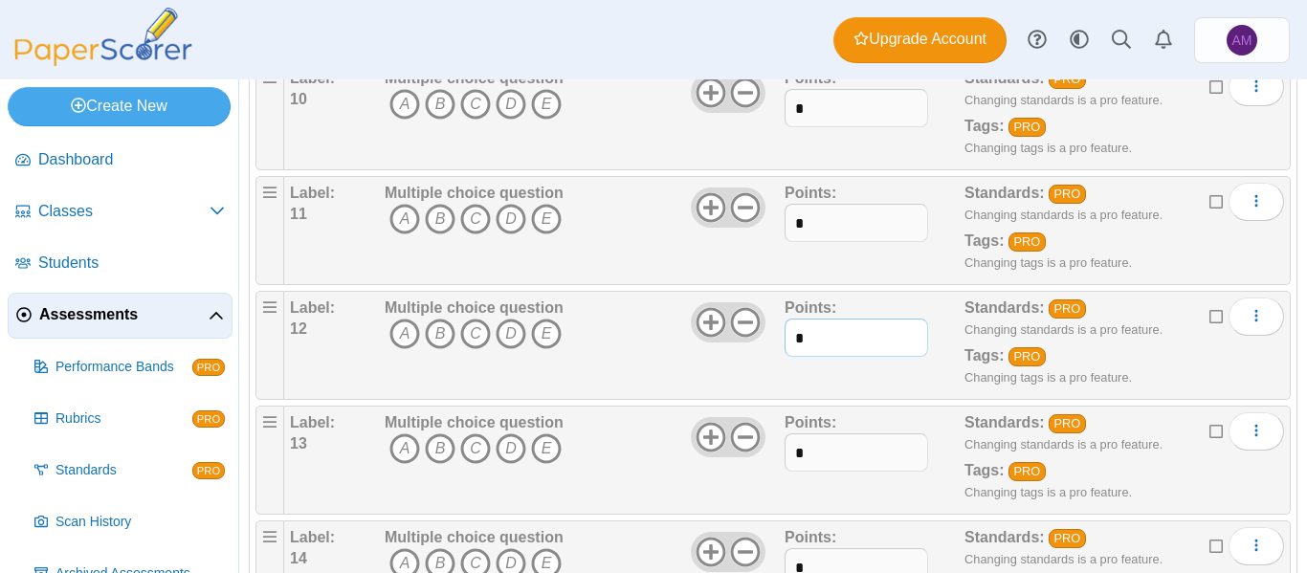
type input "*"
drag, startPoint x: 829, startPoint y: 434, endPoint x: 690, endPoint y: 441, distance: 138.9
click at [690, 441] on div "Label: 13 Multiple choice question A B C D E *" at bounding box center [787, 460] width 994 height 96
paste input "text"
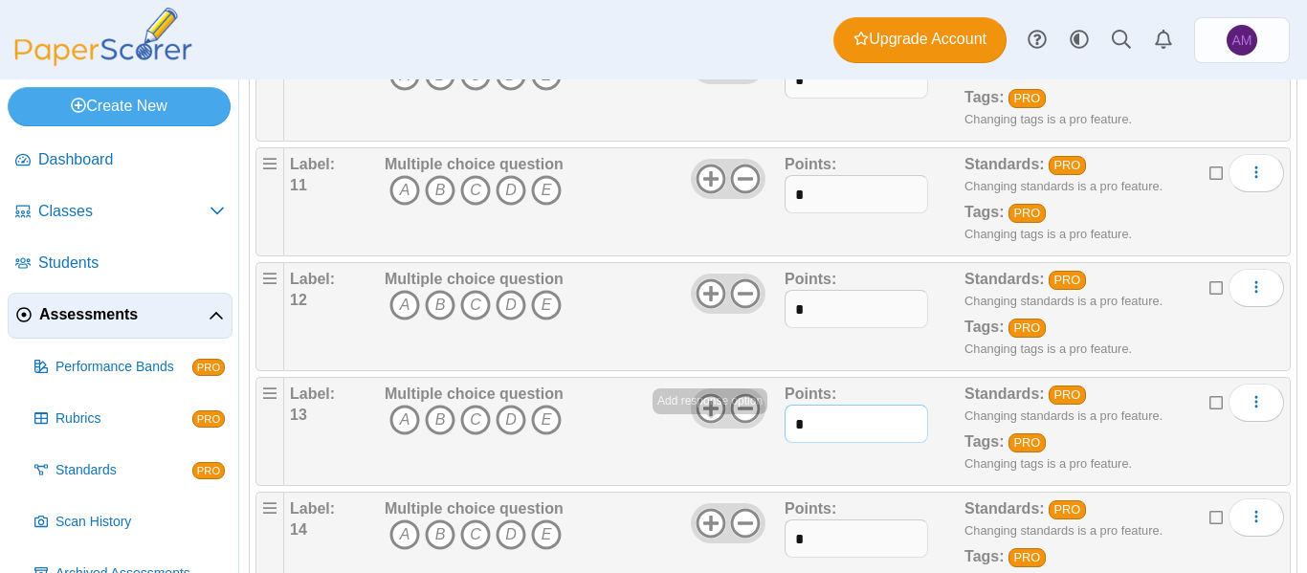
scroll to position [1460, 0]
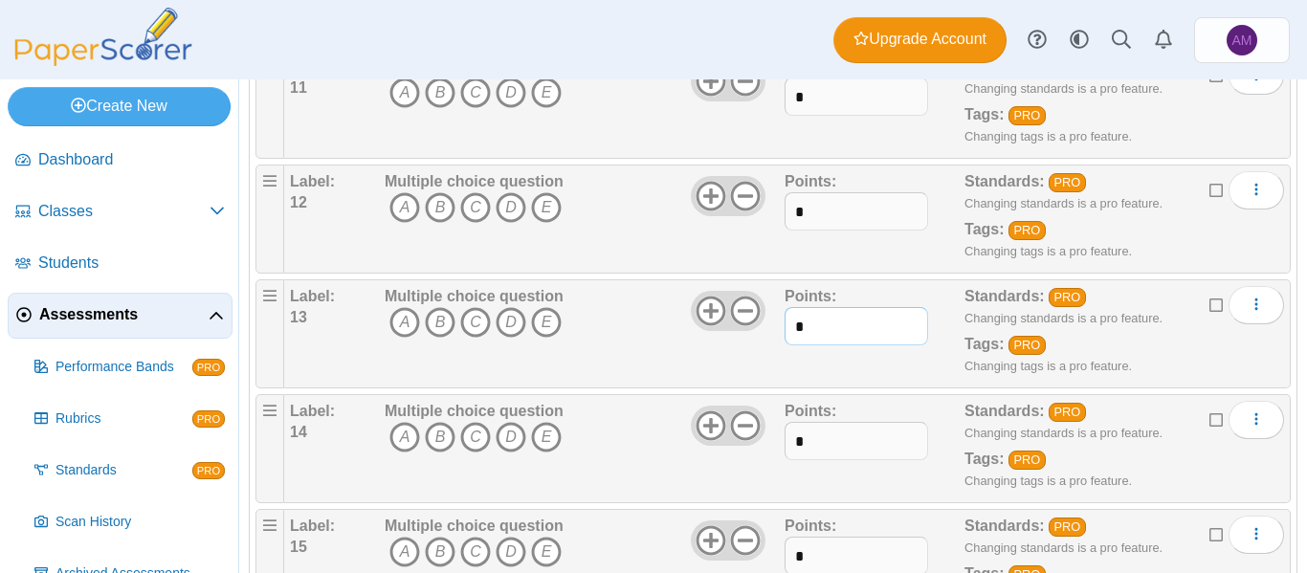
type input "*"
click at [834, 417] on div "Points: *" at bounding box center [875, 449] width 180 height 96
drag, startPoint x: 842, startPoint y: 436, endPoint x: 725, endPoint y: 454, distance: 118.0
click at [725, 454] on div "Label: 14 Multiple choice question A B C D E *" at bounding box center [787, 449] width 994 height 96
paste input "text"
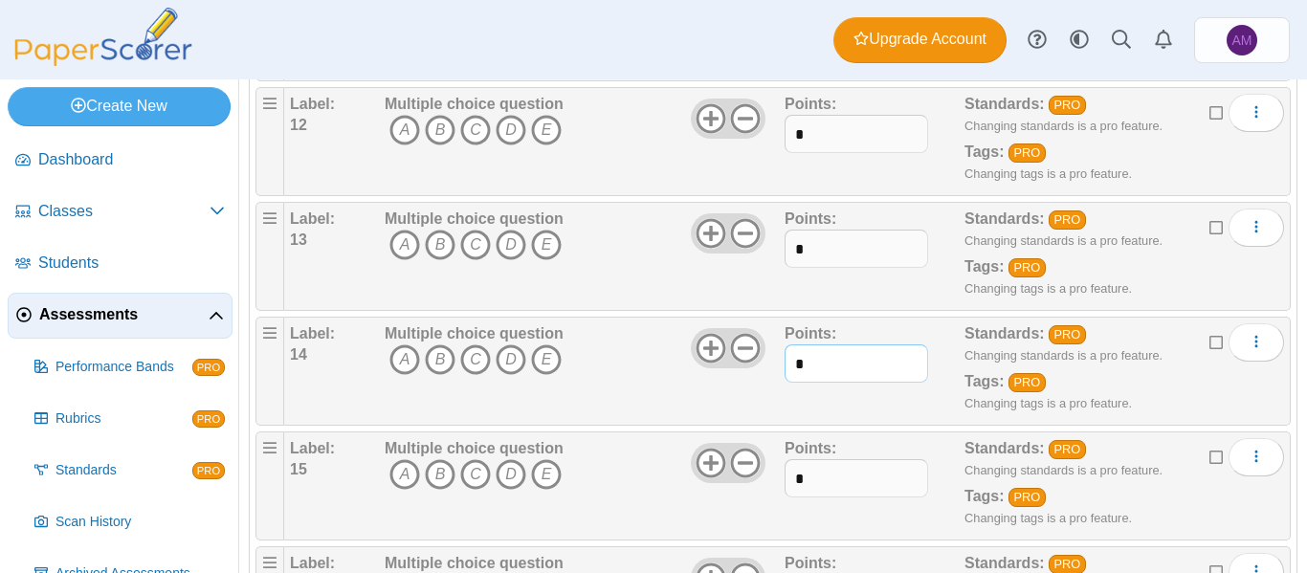
scroll to position [1548, 0]
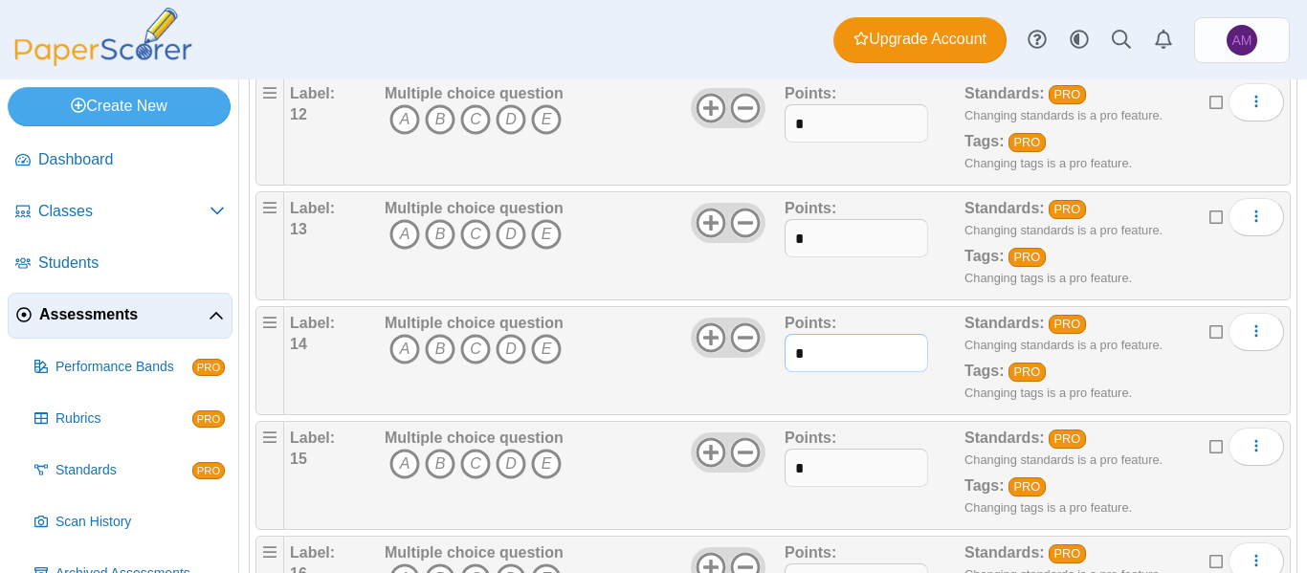
type input "*"
drag, startPoint x: 834, startPoint y: 460, endPoint x: 743, endPoint y: 466, distance: 91.1
click at [743, 466] on div "Label: 15 Multiple choice question A B C D E *" at bounding box center [787, 476] width 994 height 96
paste input "text"
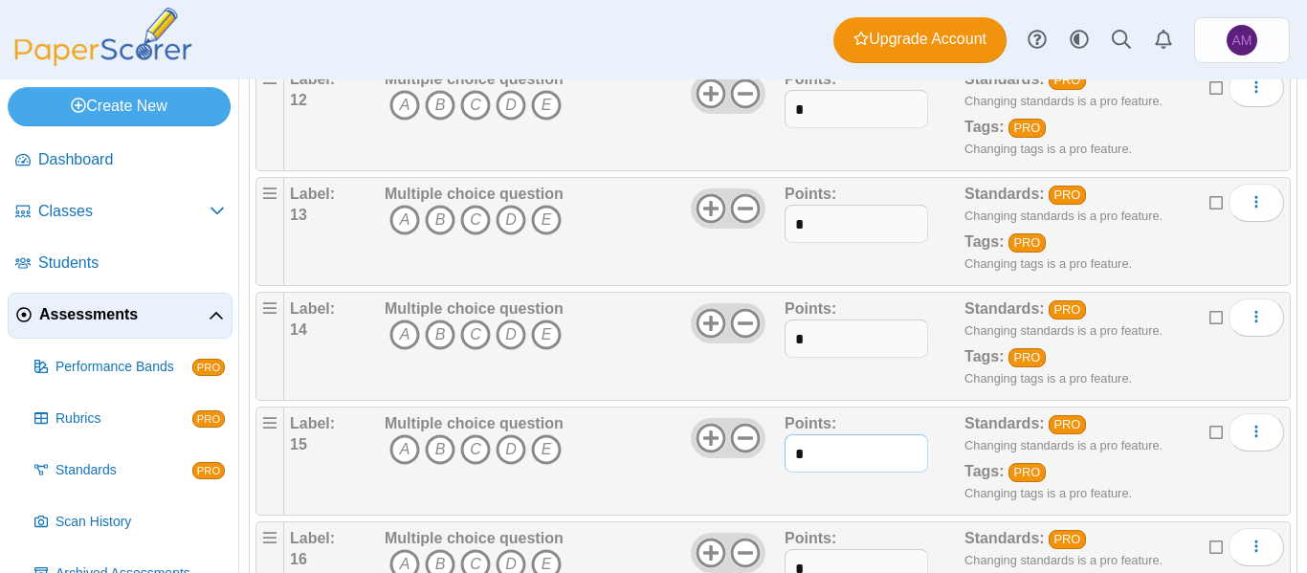
scroll to position [1630, 0]
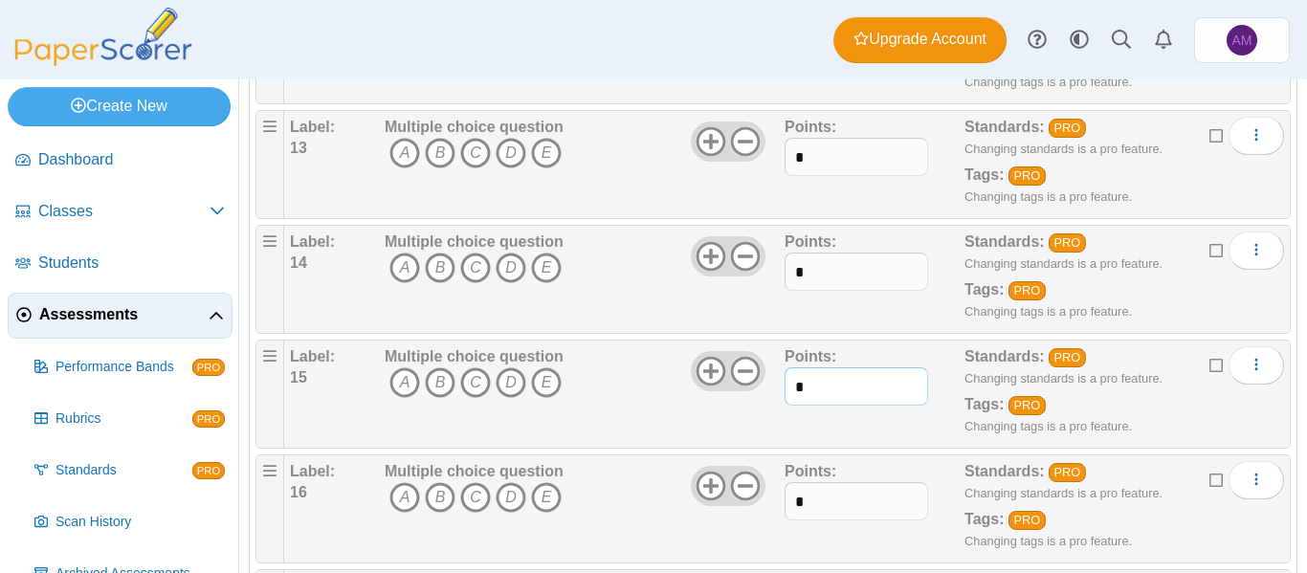
type input "*"
drag, startPoint x: 846, startPoint y: 518, endPoint x: 746, endPoint y: 514, distance: 99.6
click at [746, 514] on div "Label: 16 Multiple choice question A B C D E *" at bounding box center [787, 509] width 994 height 96
paste input "text"
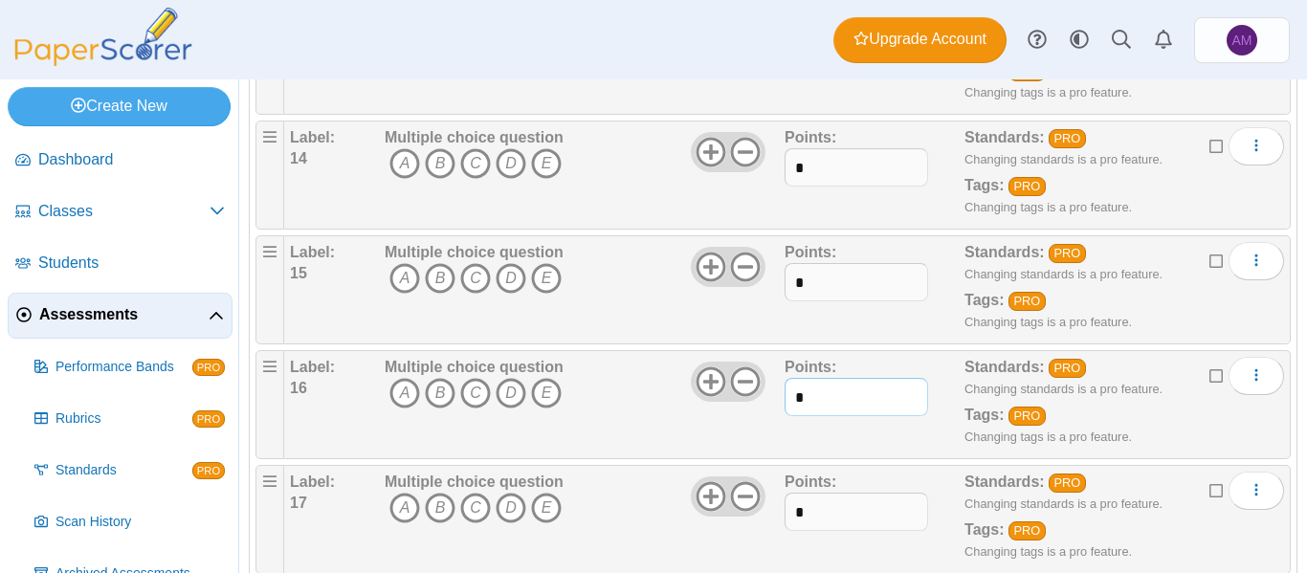
scroll to position [1737, 0]
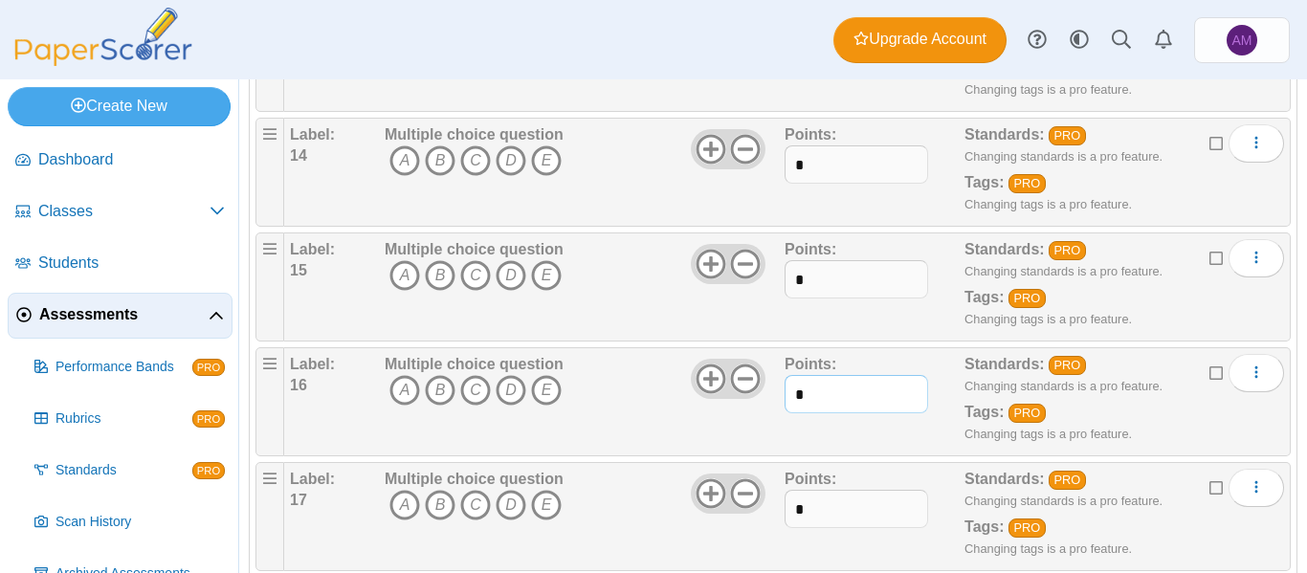
type input "*"
drag, startPoint x: 837, startPoint y: 483, endPoint x: 830, endPoint y: 492, distance: 11.5
click at [831, 491] on div "Points: *" at bounding box center [875, 517] width 180 height 96
drag, startPoint x: 833, startPoint y: 503, endPoint x: 757, endPoint y: 510, distance: 75.9
click at [757, 510] on div "Label: 17 Multiple choice question A B C D E *" at bounding box center [787, 517] width 994 height 96
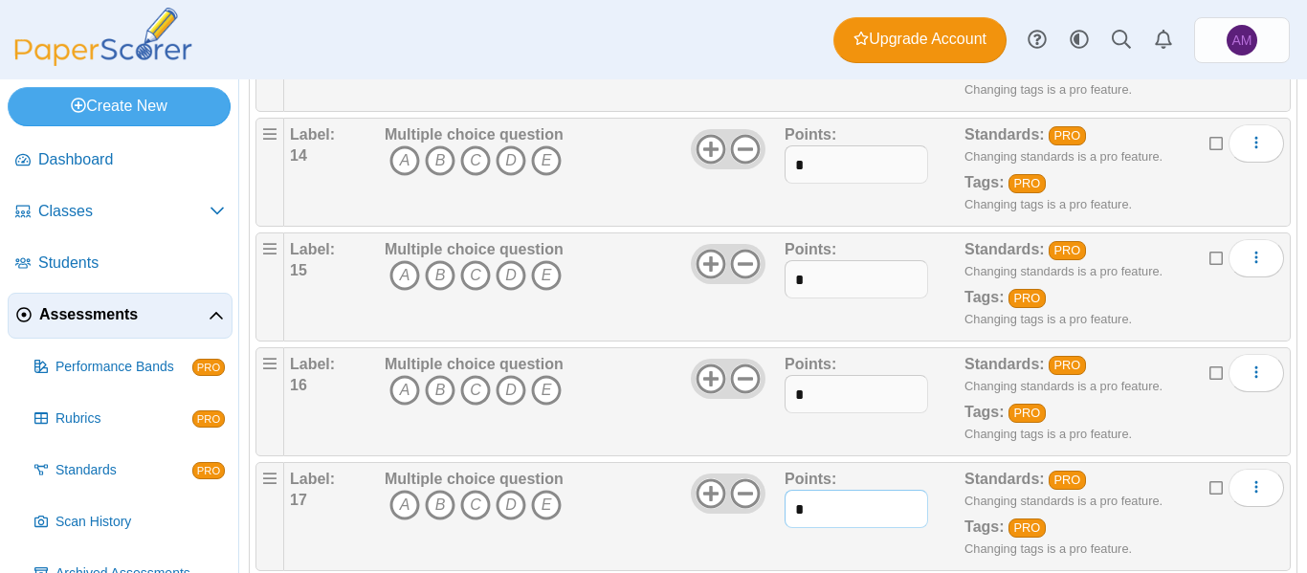
paste input "text"
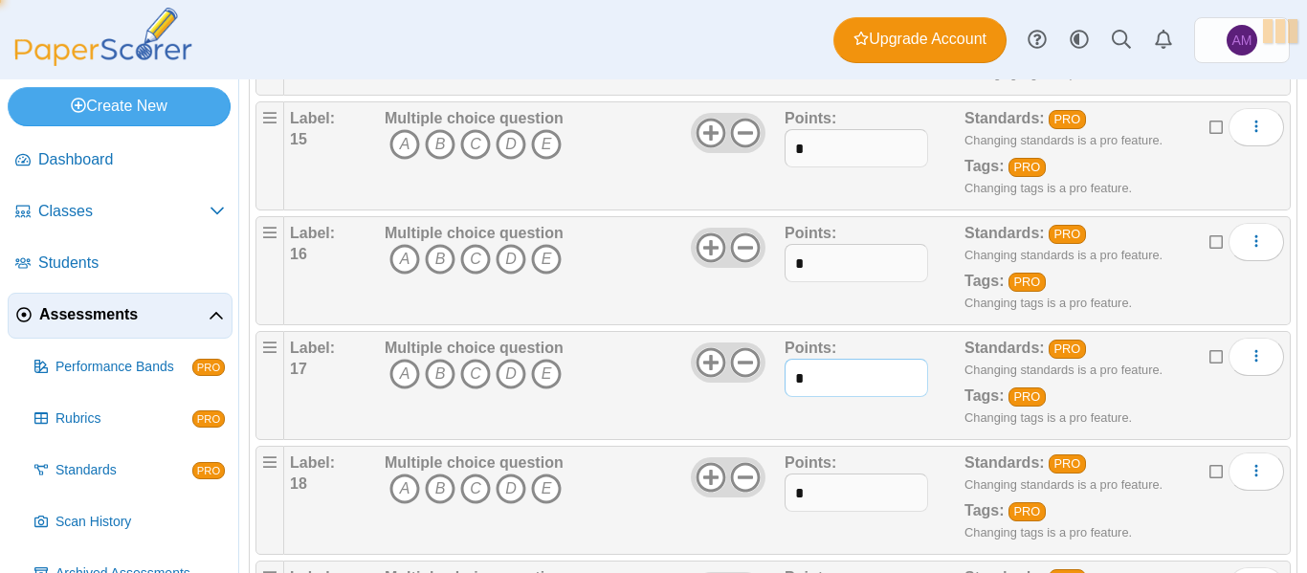
scroll to position [1869, 0]
type input "*"
drag, startPoint x: 815, startPoint y: 498, endPoint x: 756, endPoint y: 501, distance: 59.5
click at [756, 501] on div "Label: 18 Multiple choice question A B C D E *" at bounding box center [787, 500] width 994 height 96
paste input "text"
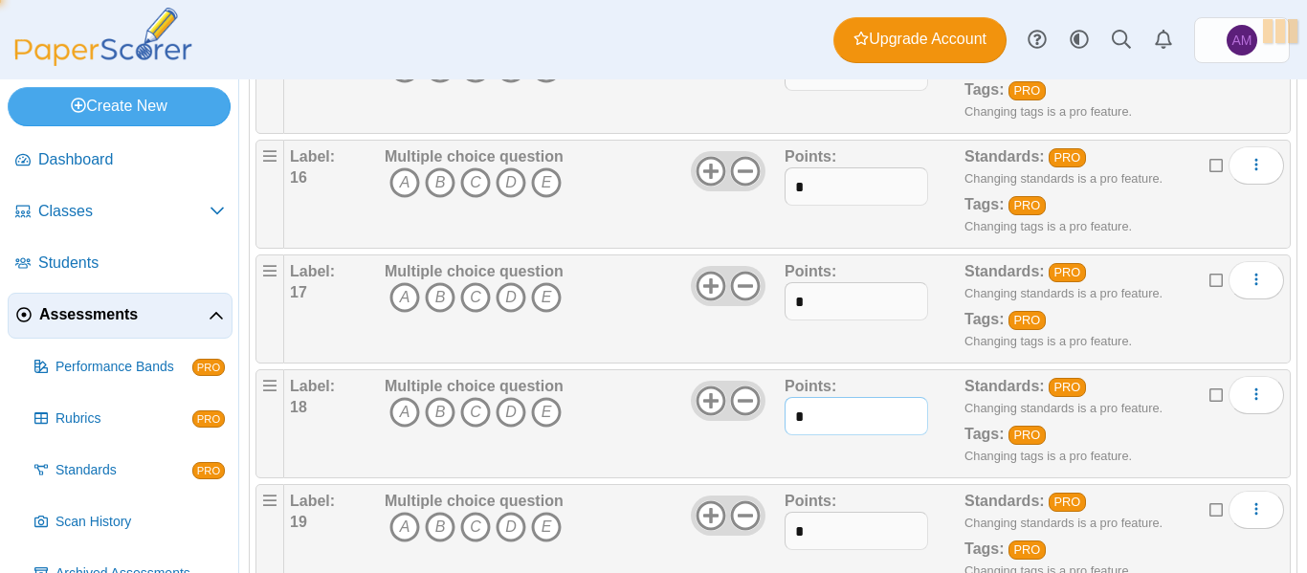
scroll to position [1951, 0]
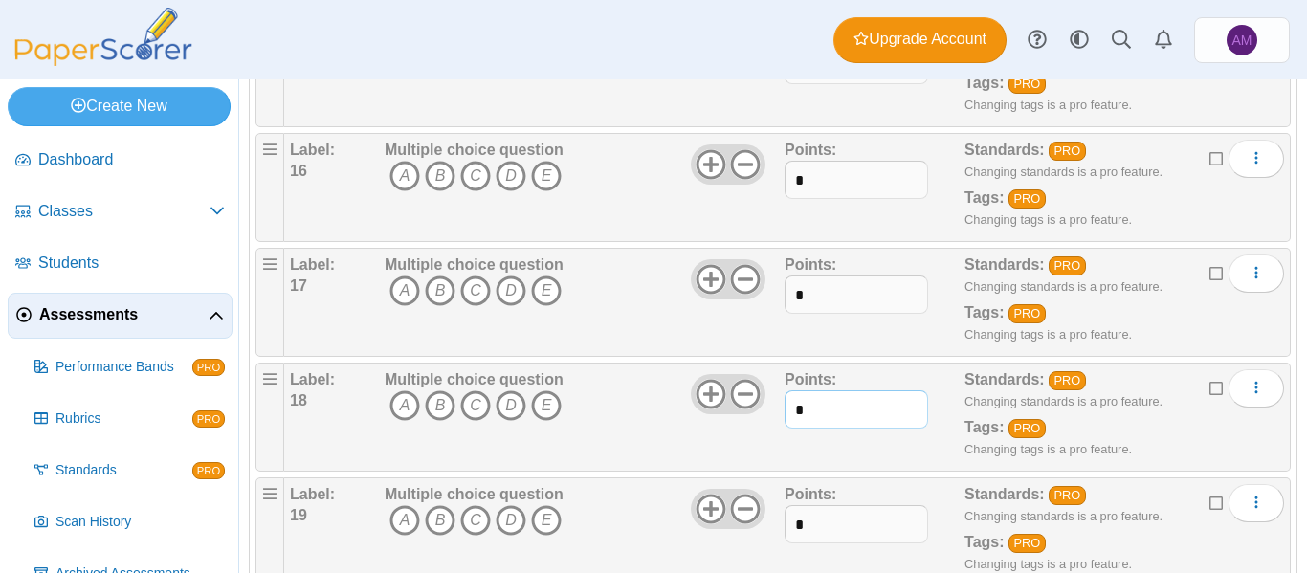
type input "*"
drag, startPoint x: 824, startPoint y: 519, endPoint x: 755, endPoint y: 516, distance: 69.0
click at [755, 516] on div "Label: 19 Multiple choice question A B C D E *" at bounding box center [787, 532] width 994 height 96
paste input "text"
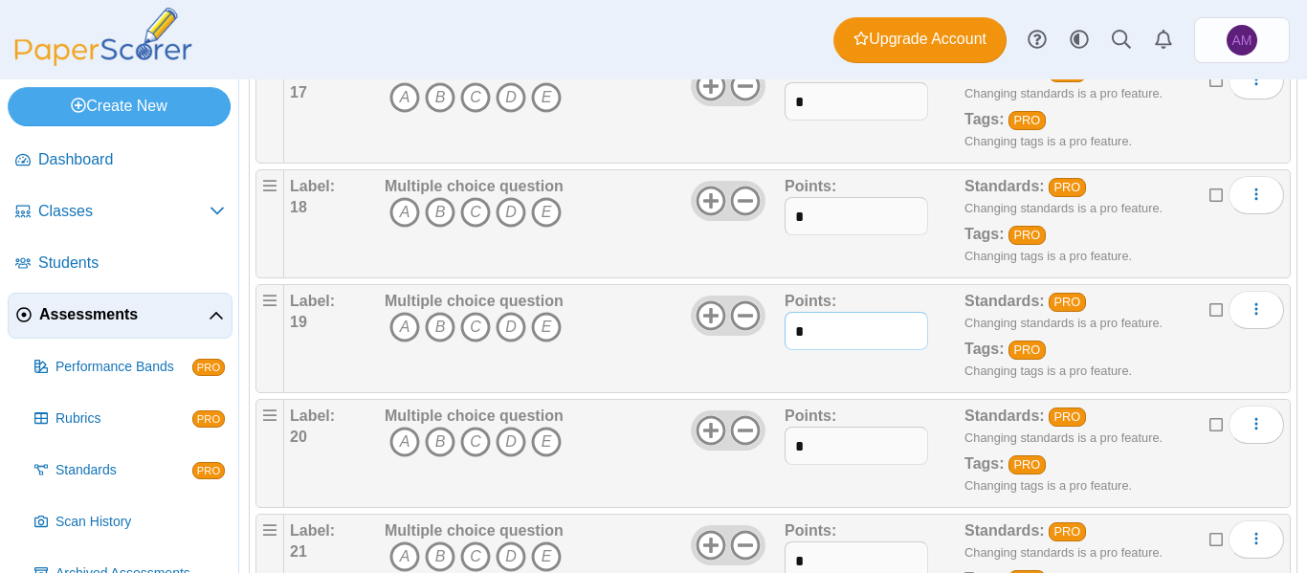
scroll to position [2149, 0]
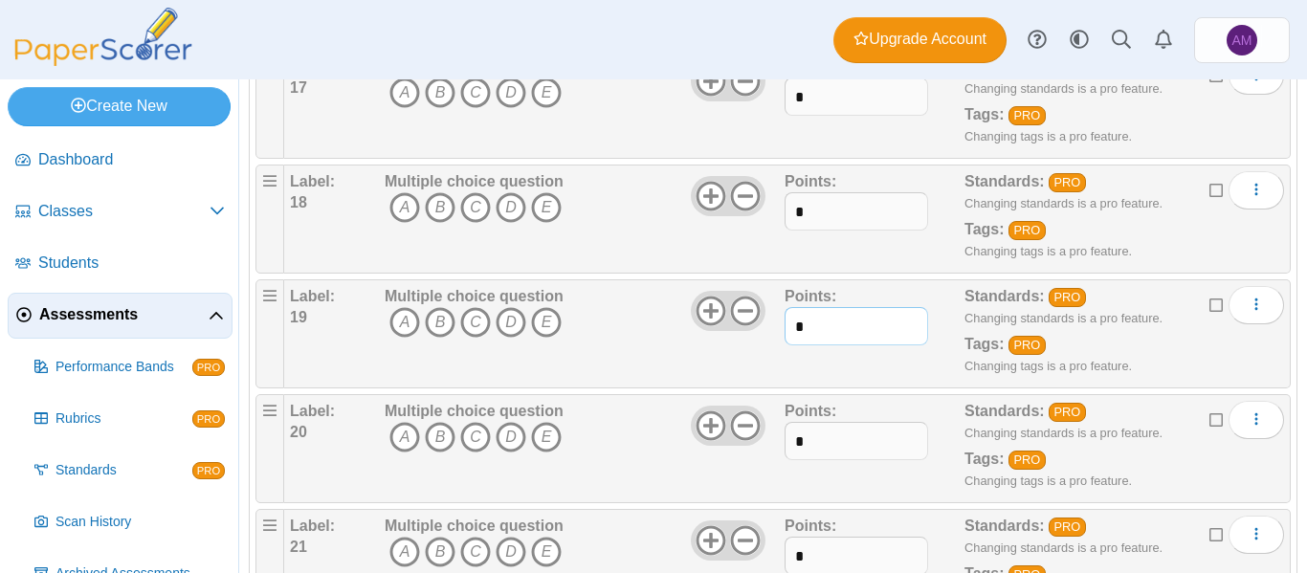
type input "*"
paste input "text"
drag, startPoint x: 828, startPoint y: 450, endPoint x: 745, endPoint y: 450, distance: 82.3
click at [745, 450] on div "Label: 20 Multiple choice question A B C D E *" at bounding box center [787, 449] width 994 height 96
type input "*"
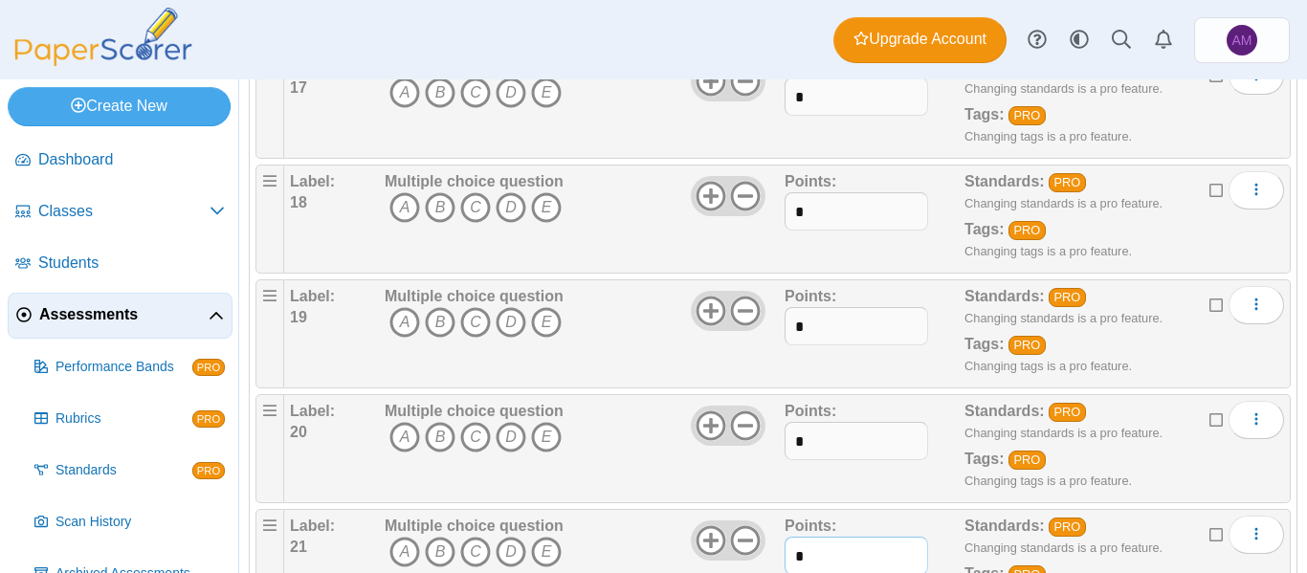
click at [834, 548] on input "*" at bounding box center [857, 556] width 144 height 38
paste input "*"
drag, startPoint x: 748, startPoint y: 553, endPoint x: 735, endPoint y: 557, distance: 13.9
click at [735, 557] on div "Label: 21 Multiple choice question A B C D E" at bounding box center [787, 564] width 994 height 96
click at [804, 554] on input "**" at bounding box center [857, 556] width 144 height 38
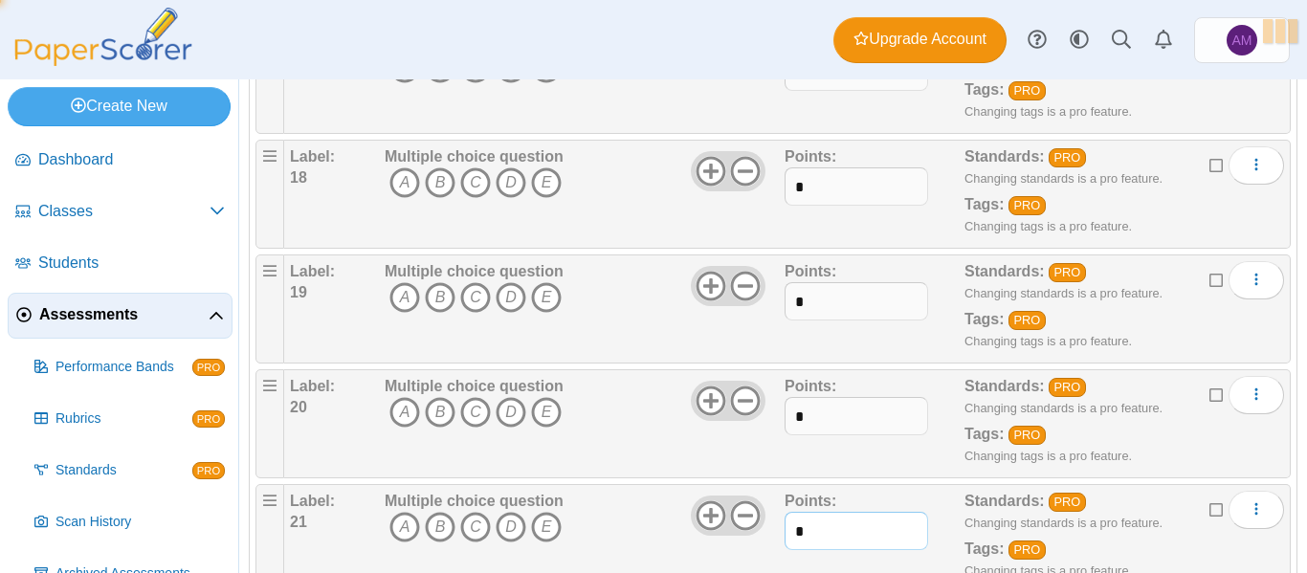
scroll to position [2337, 0]
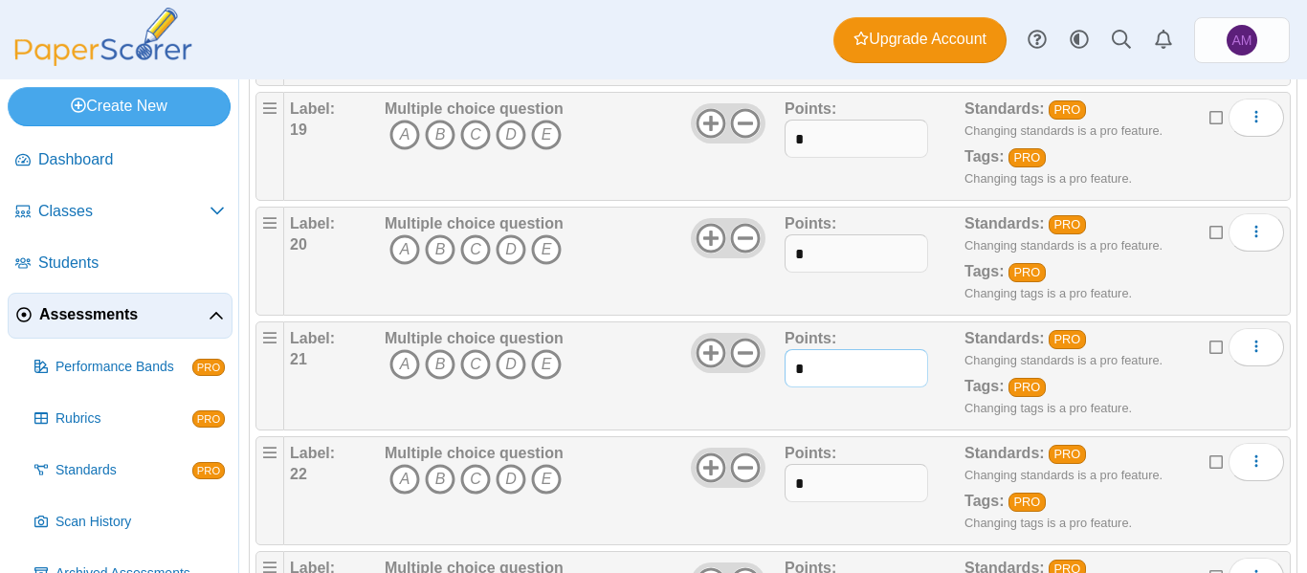
type input "*"
drag, startPoint x: 797, startPoint y: 487, endPoint x: 765, endPoint y: 493, distance: 33.0
click at [765, 493] on div "Label: 22 Multiple choice question A B C D E *" at bounding box center [787, 491] width 994 height 96
paste input "text"
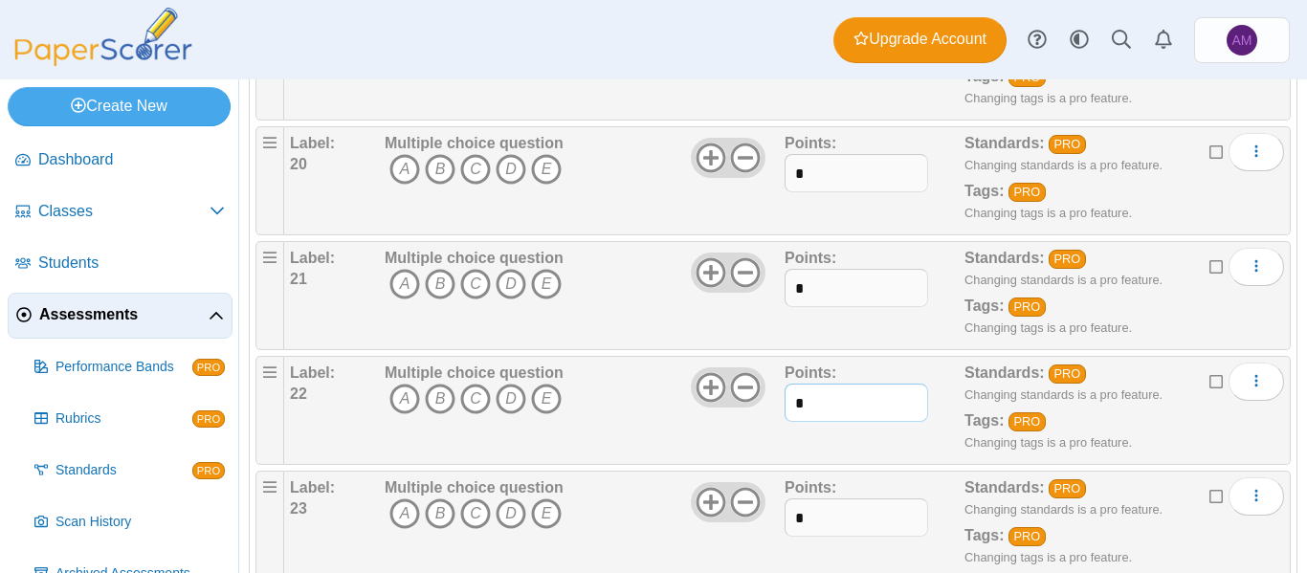
scroll to position [2426, 0]
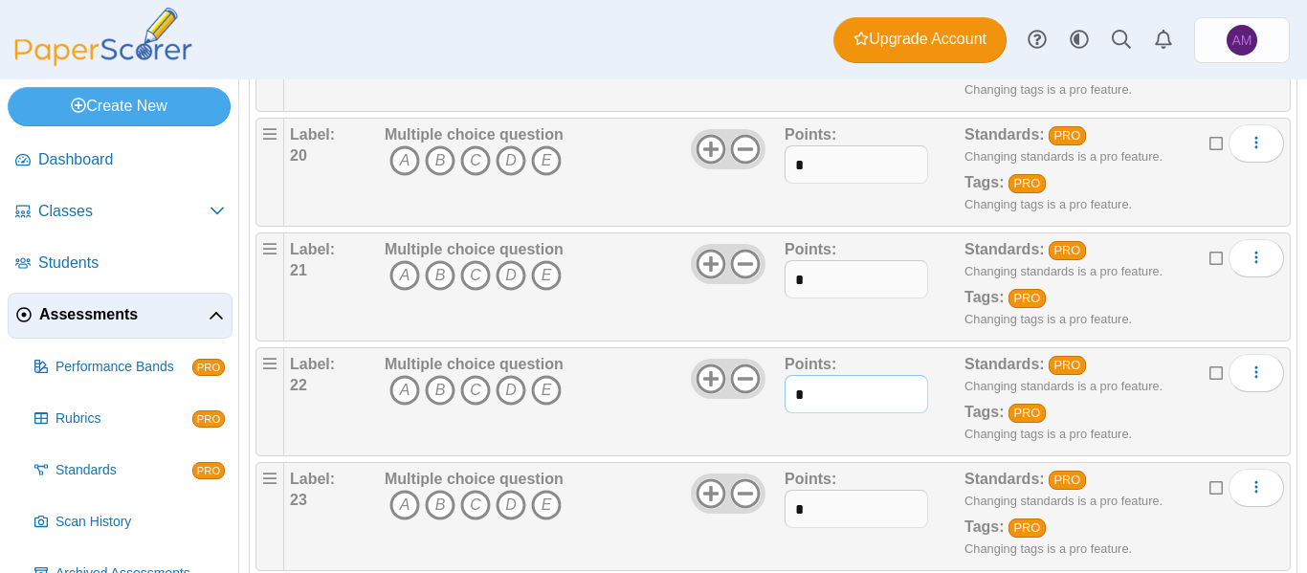
drag, startPoint x: 834, startPoint y: 385, endPoint x: 721, endPoint y: 399, distance: 113.8
click at [721, 399] on div "Label: 22 Multiple choice question A B C D E *" at bounding box center [787, 402] width 994 height 96
drag, startPoint x: 781, startPoint y: 401, endPoint x: 697, endPoint y: 407, distance: 84.4
click at [698, 407] on div "Label: 22 Multiple choice question A B C D E *" at bounding box center [787, 402] width 994 height 96
type input "*"
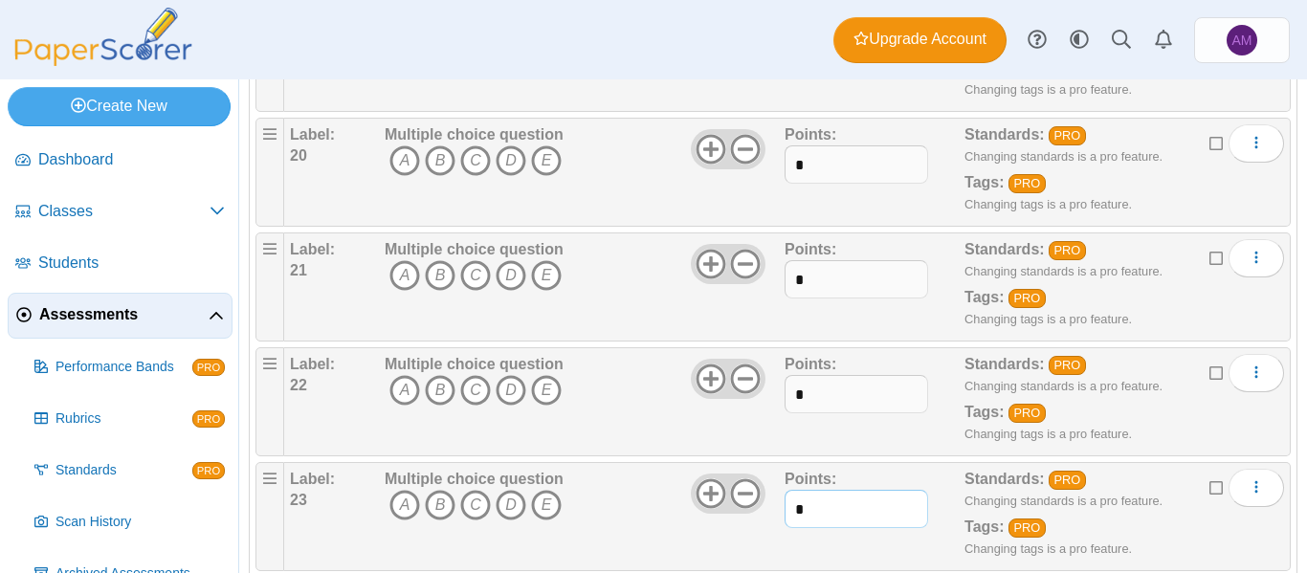
drag, startPoint x: 826, startPoint y: 507, endPoint x: 719, endPoint y: 513, distance: 107.3
click at [720, 513] on div "Label: 23 Multiple choice question A B C D E *" at bounding box center [787, 517] width 994 height 96
paste input "text"
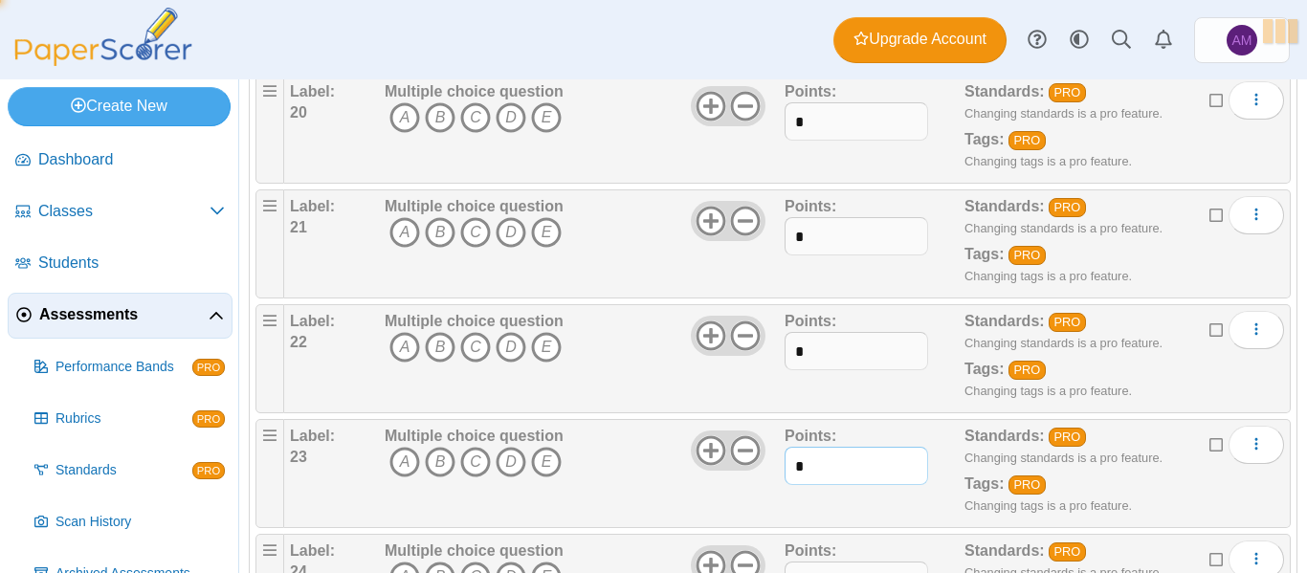
scroll to position [2621, 0]
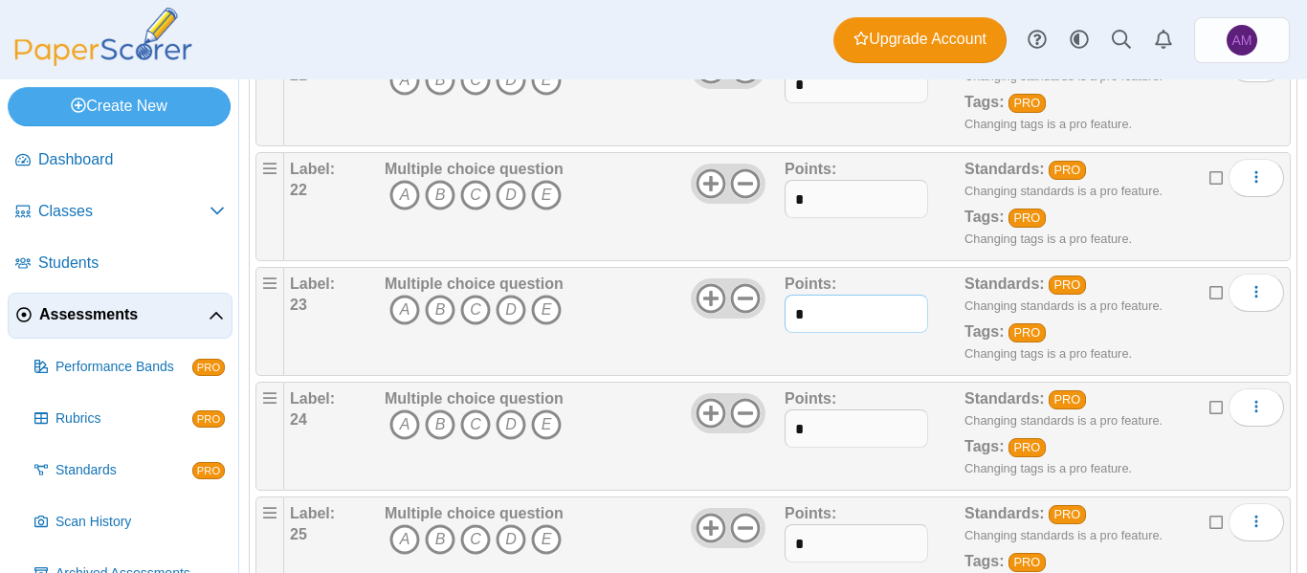
type input "*"
drag, startPoint x: 817, startPoint y: 443, endPoint x: 738, endPoint y: 445, distance: 79.4
click at [738, 444] on div "Label: 24 Multiple choice question A B C D E *" at bounding box center [787, 437] width 994 height 96
paste input "text"
type input "*"
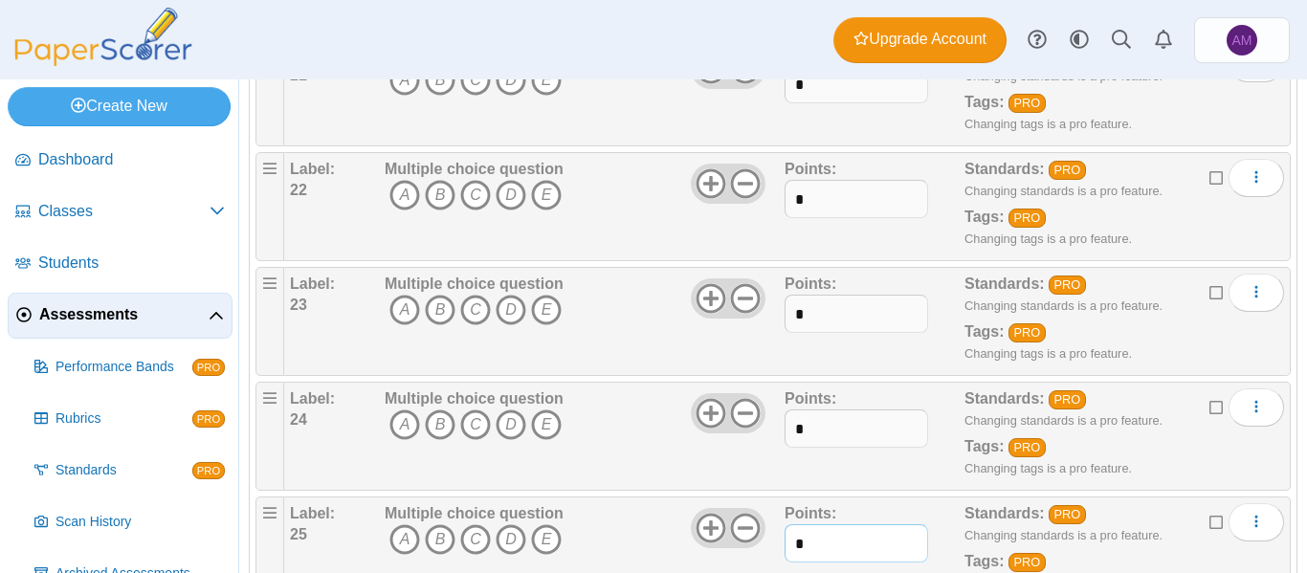
drag, startPoint x: 811, startPoint y: 549, endPoint x: 700, endPoint y: 556, distance: 111.2
click at [701, 555] on div "Label: 25 Multiple choice question A B C D E *" at bounding box center [787, 551] width 994 height 96
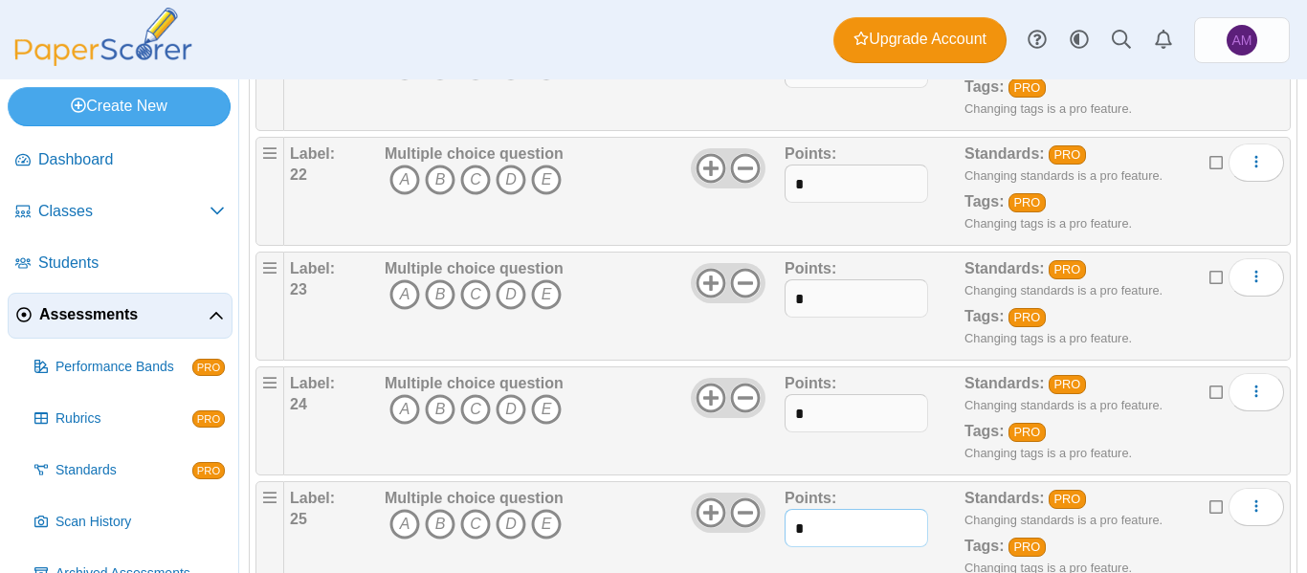
paste input "text"
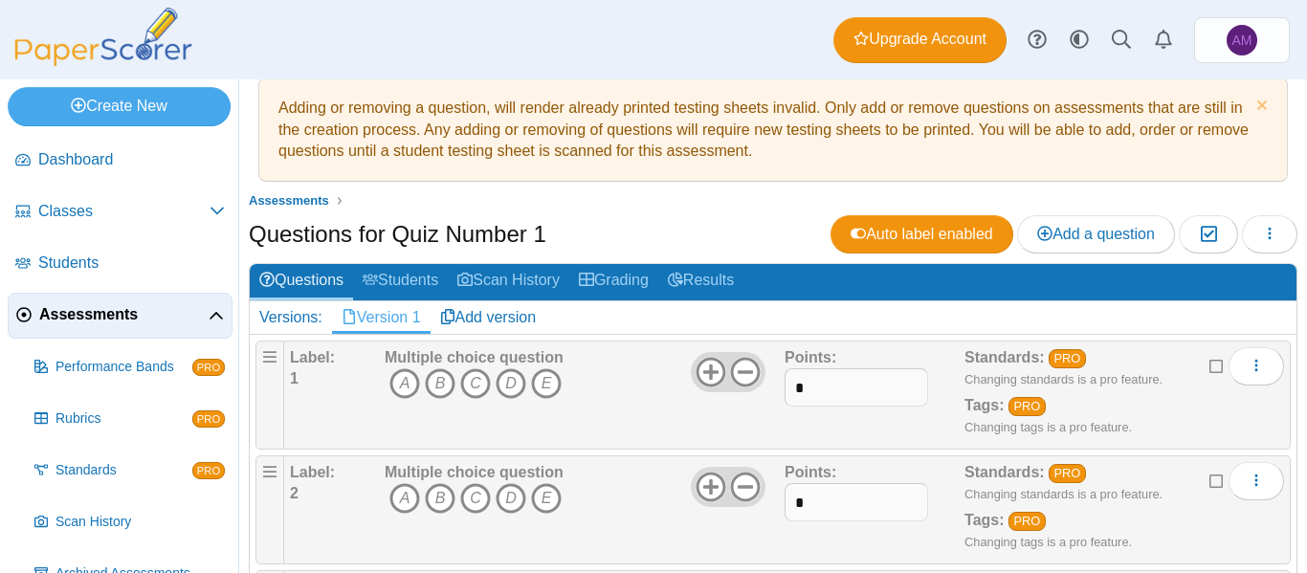
scroll to position [0, 0]
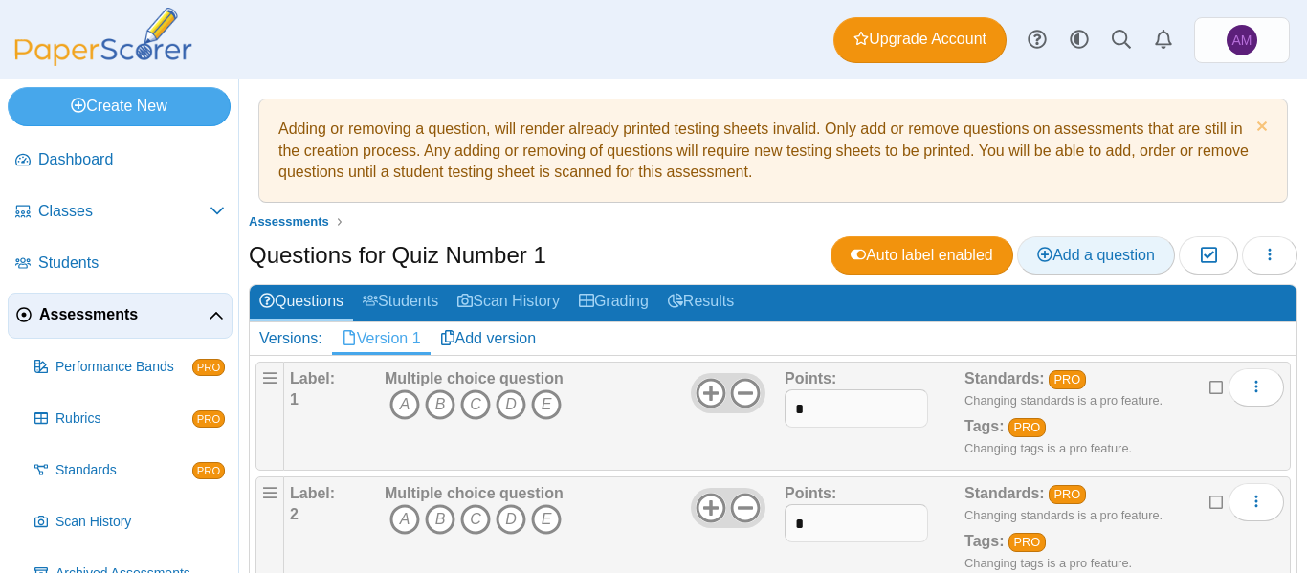
type input "*"
click at [1062, 247] on span "Add a question" at bounding box center [1096, 255] width 118 height 16
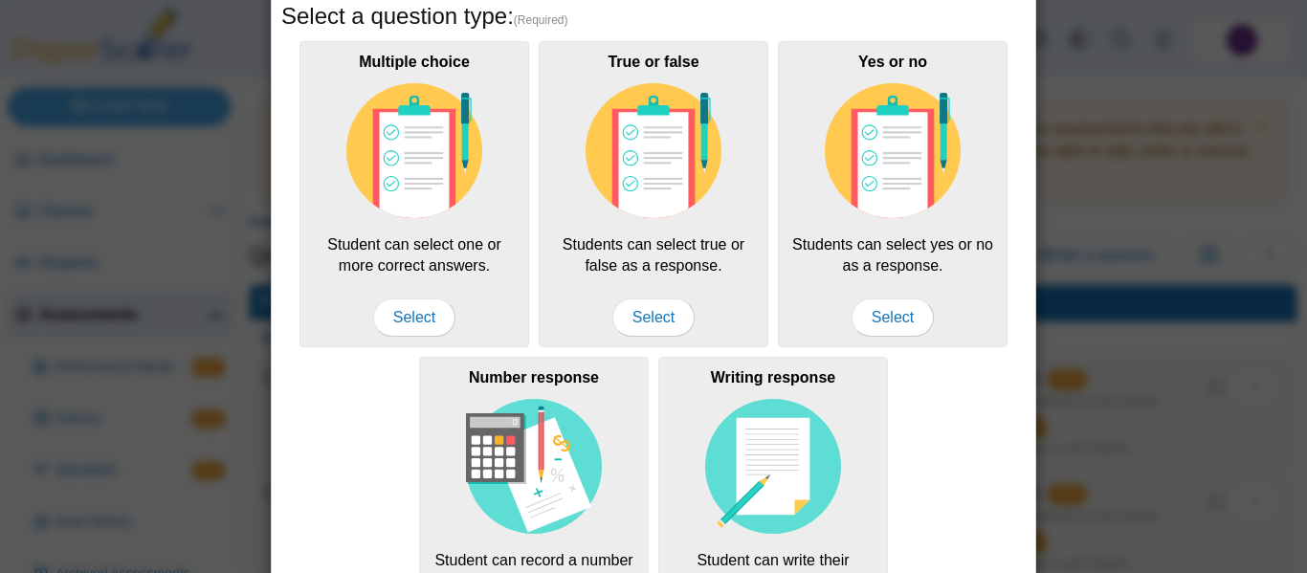
scroll to position [188, 0]
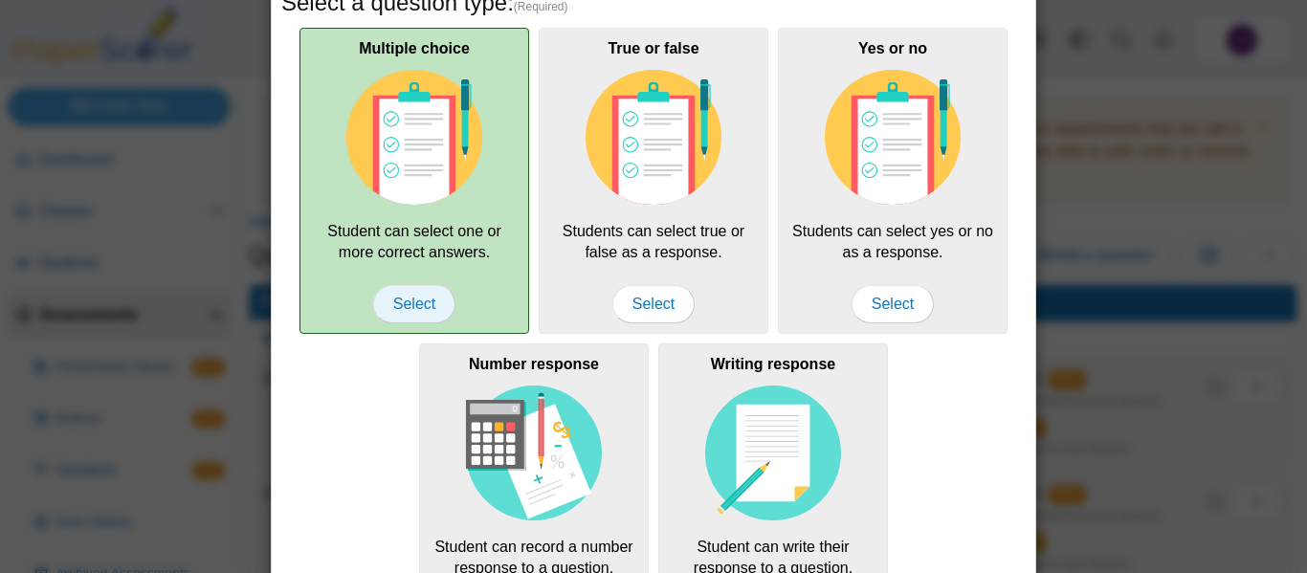
click at [422, 305] on span "Select" at bounding box center [414, 304] width 82 height 38
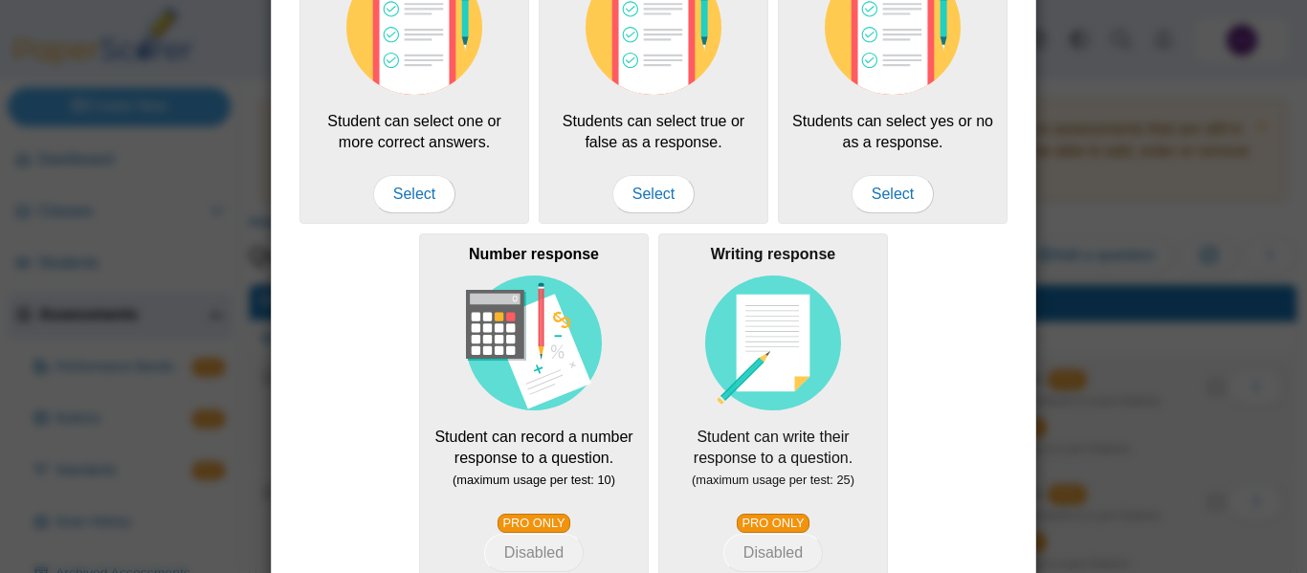
scroll to position [496, 0]
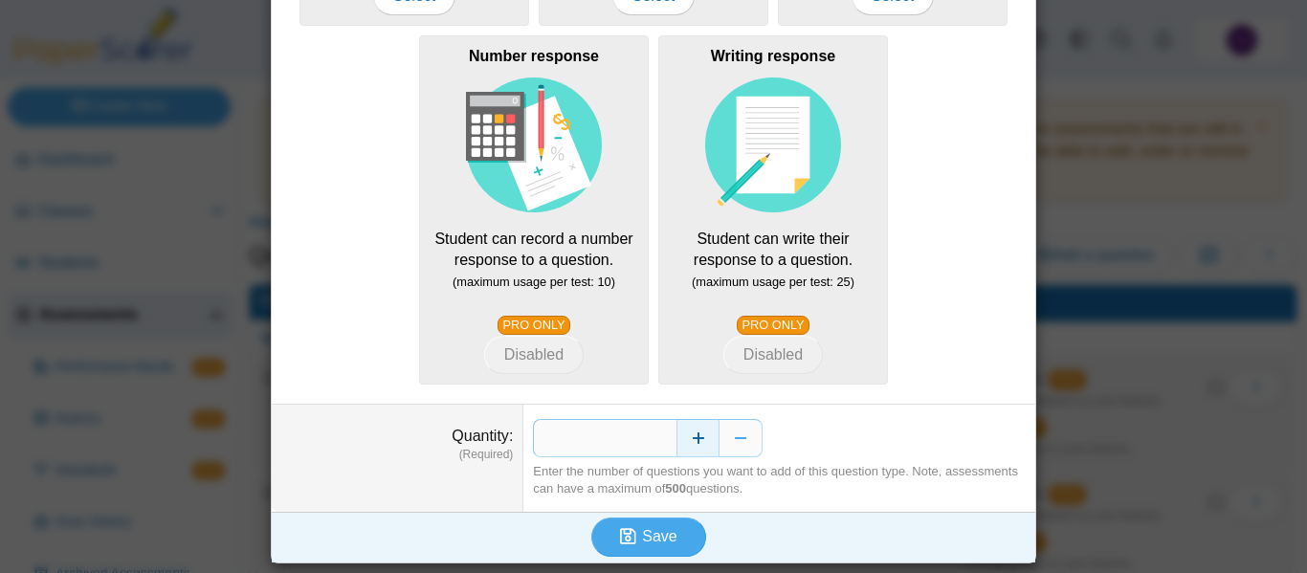
click at [704, 430] on button "Increase" at bounding box center [698, 438] width 43 height 38
type input "*"
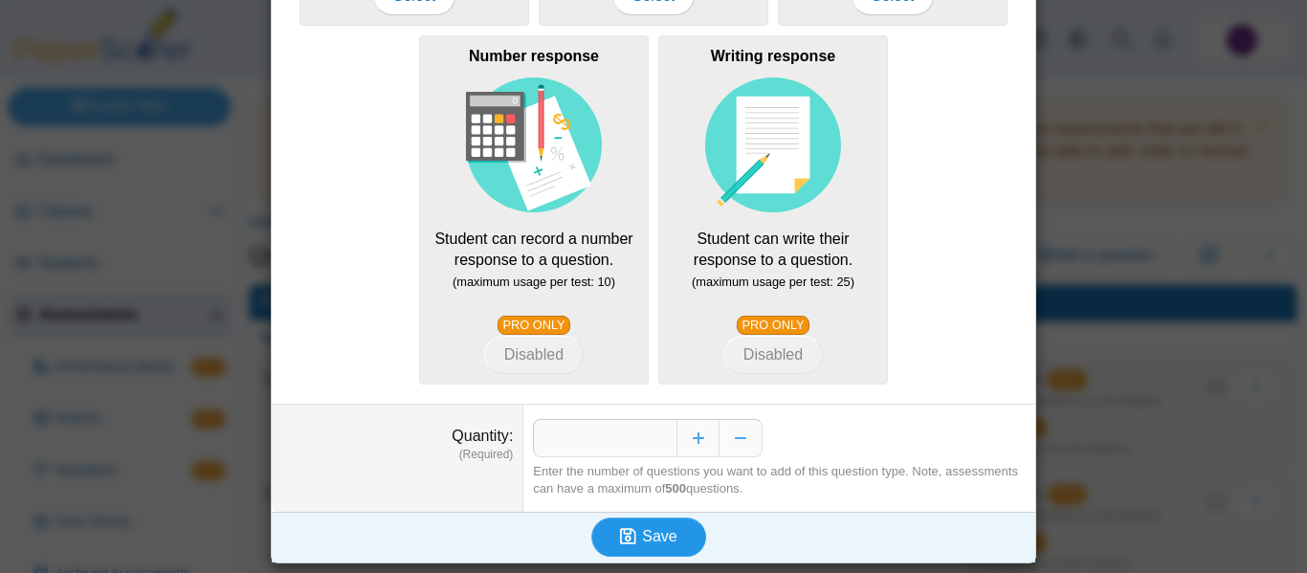
click at [669, 542] on span "Save" at bounding box center [659, 536] width 34 height 16
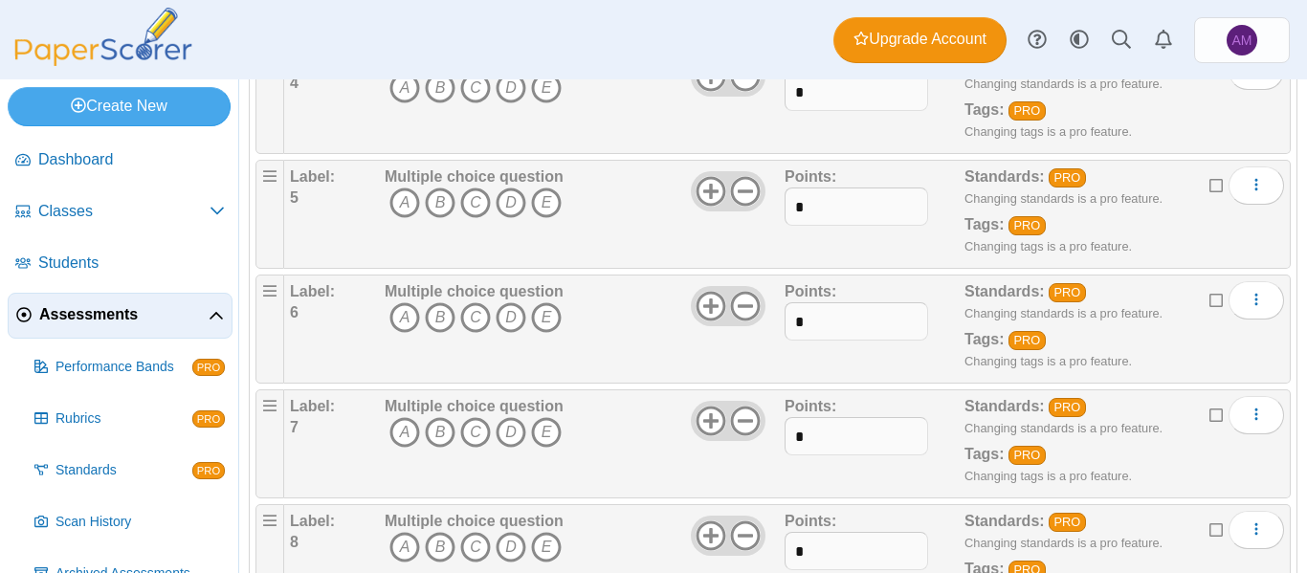
scroll to position [1154, 0]
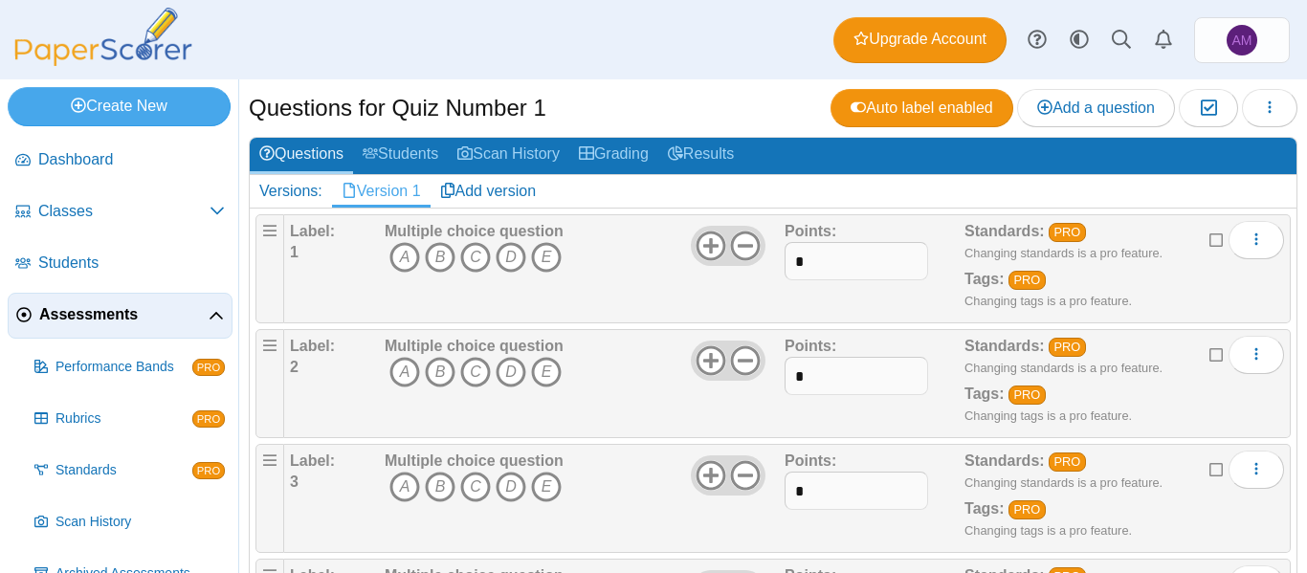
scroll to position [1, 0]
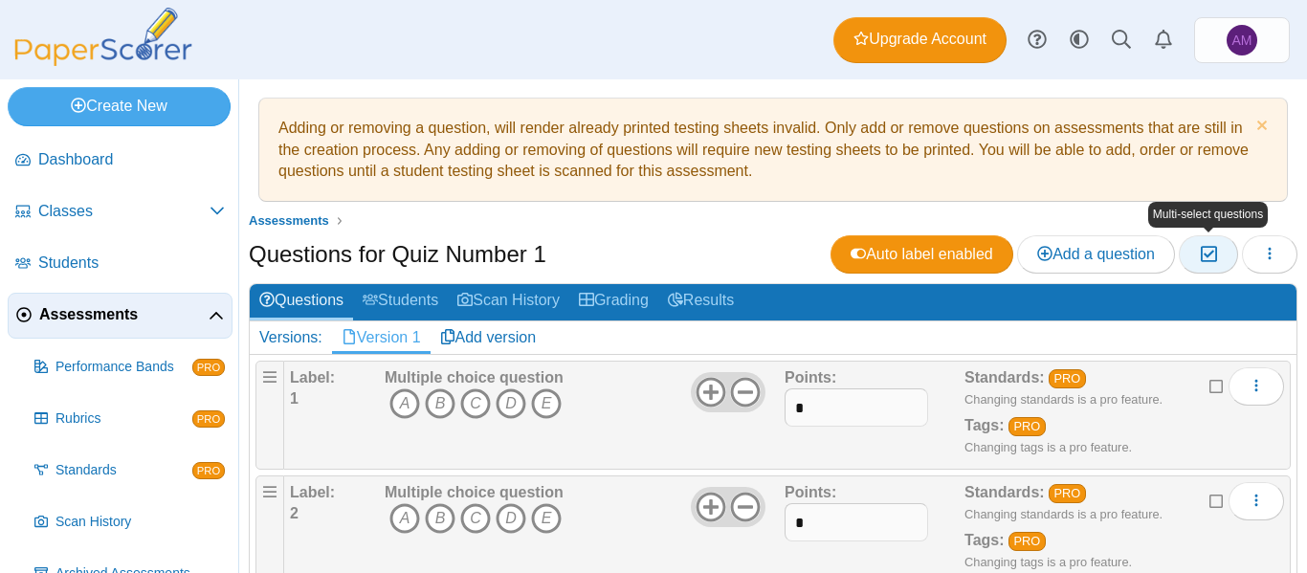
click at [1202, 257] on icon "button" at bounding box center [1208, 254] width 18 height 16
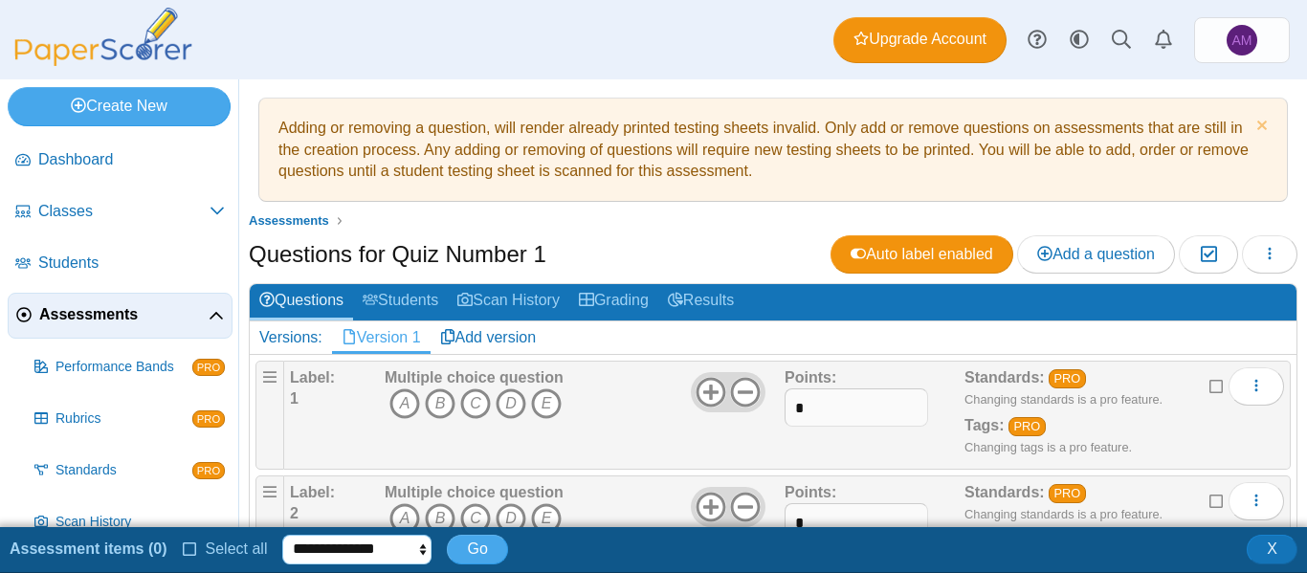
click at [383, 559] on select "**********" at bounding box center [356, 549] width 149 height 29
click at [217, 555] on span "Select all" at bounding box center [233, 549] width 70 height 16
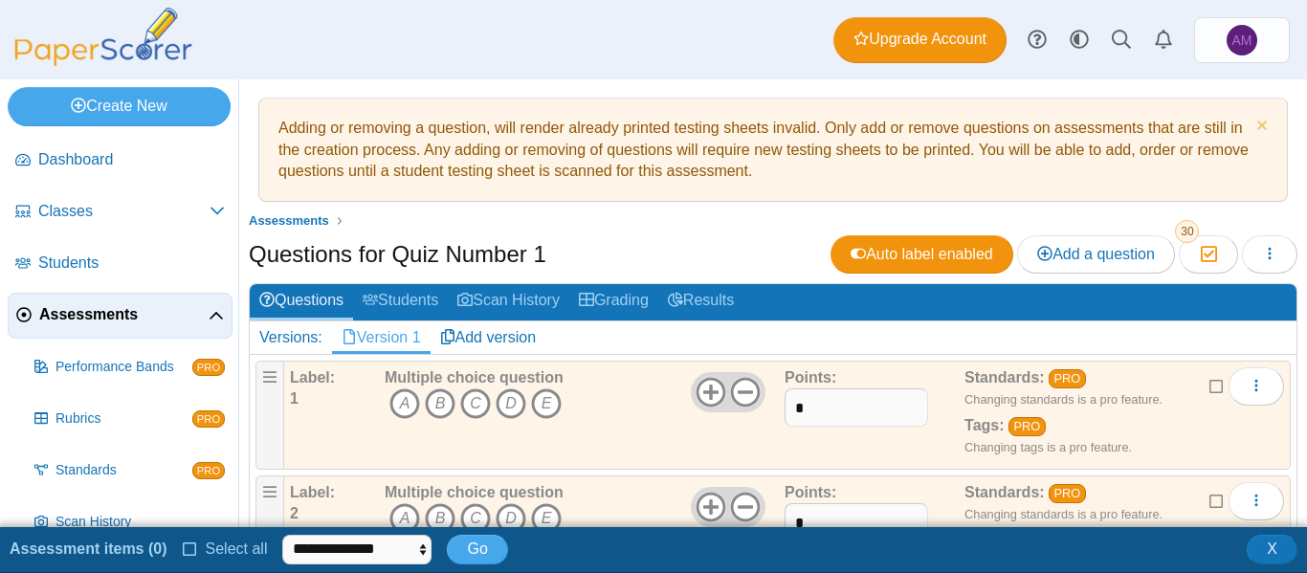
scroll to position [4, 0]
click at [514, 547] on span "Go" at bounding box center [513, 549] width 20 height 16
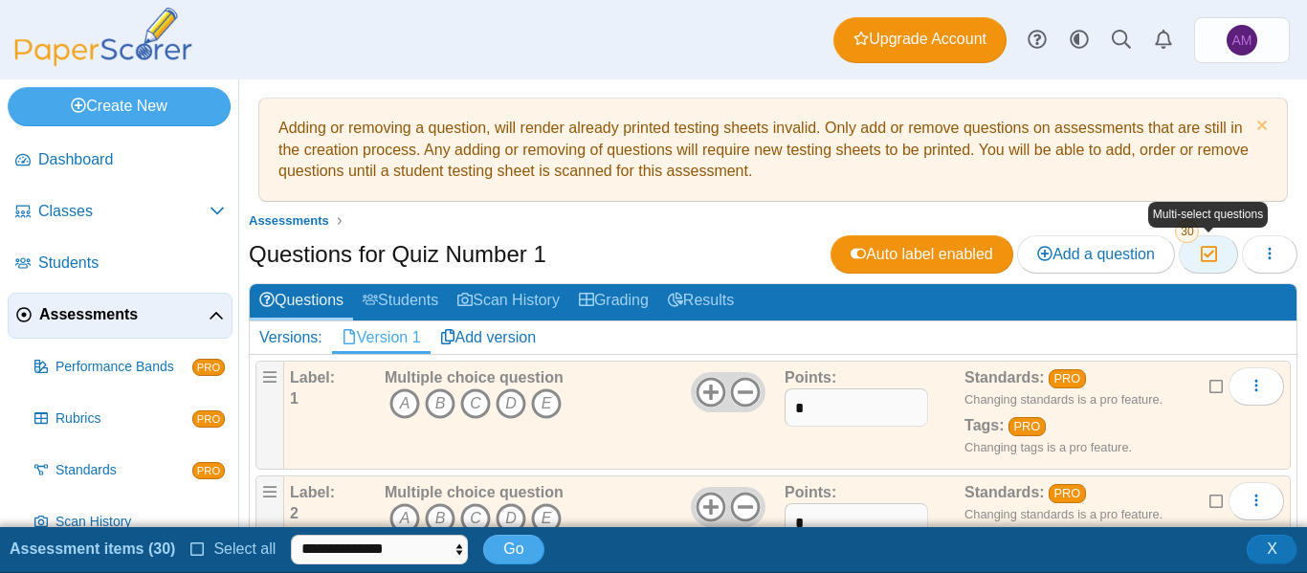
click at [1217, 256] on button "Moderation 30" at bounding box center [1208, 254] width 58 height 38
click at [1277, 530] on div "**********" at bounding box center [653, 550] width 1307 height 46
click at [1270, 543] on span "X" at bounding box center [1272, 549] width 11 height 16
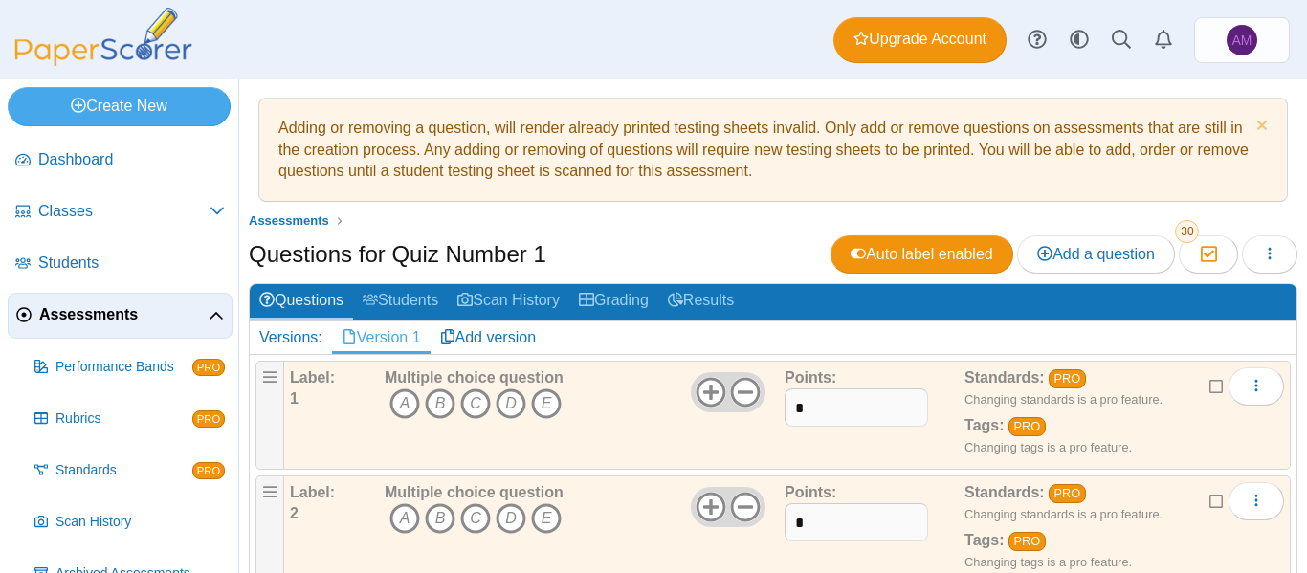
click at [495, 335] on link "Add version" at bounding box center [489, 338] width 116 height 33
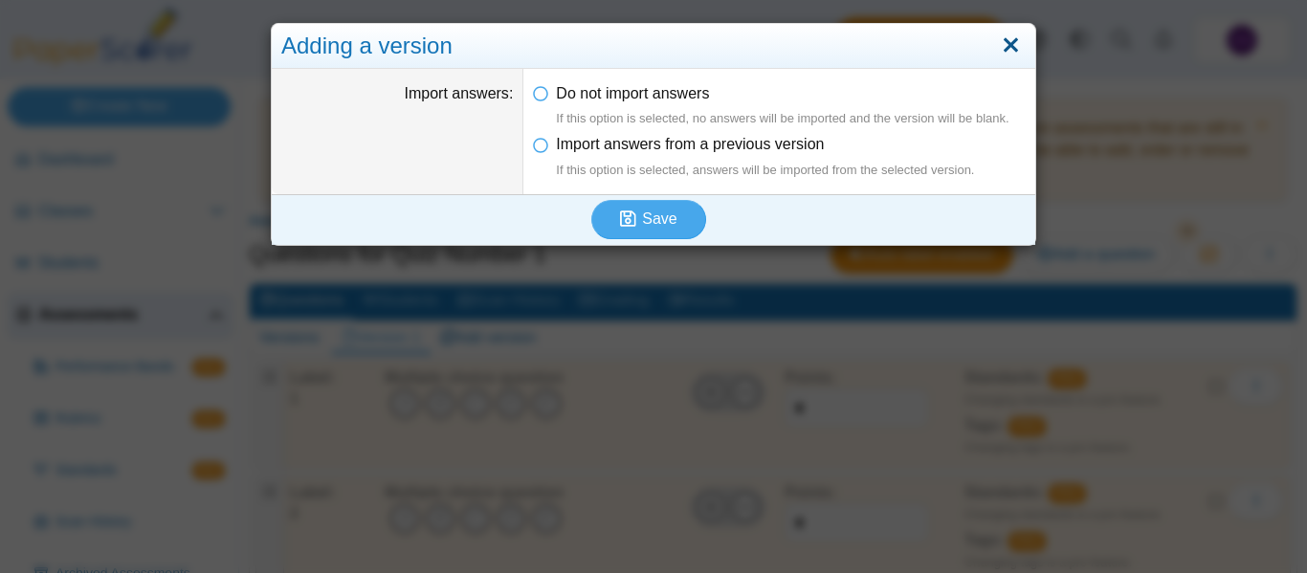
click at [1009, 34] on link "Close" at bounding box center [1011, 46] width 30 height 33
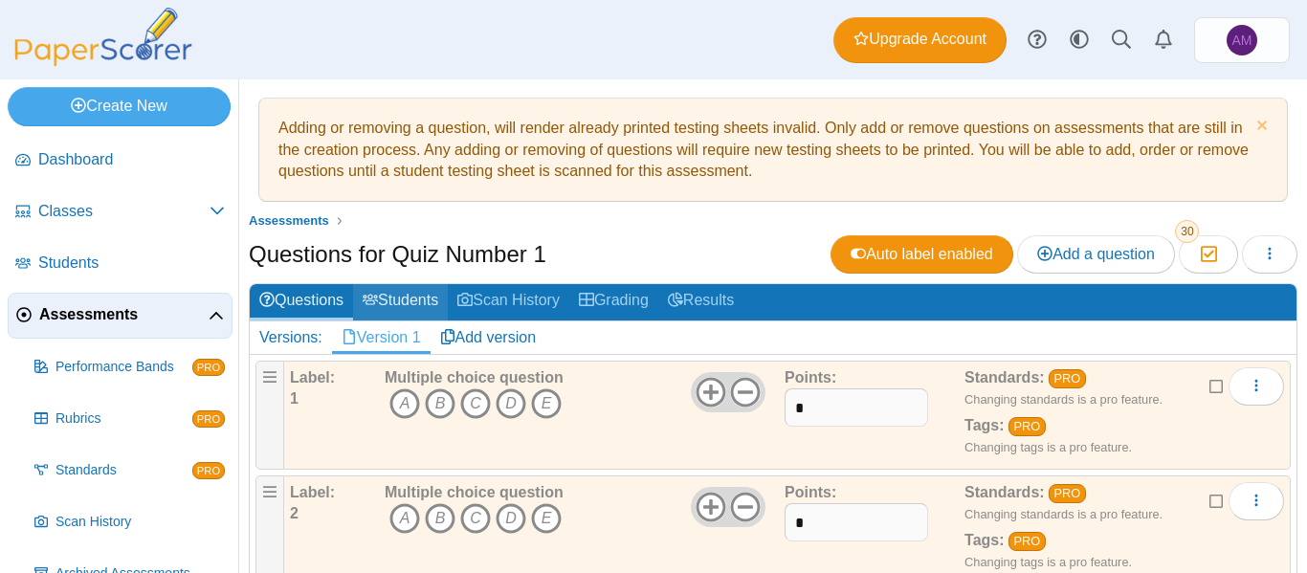
click at [434, 300] on link "Students" at bounding box center [400, 301] width 95 height 35
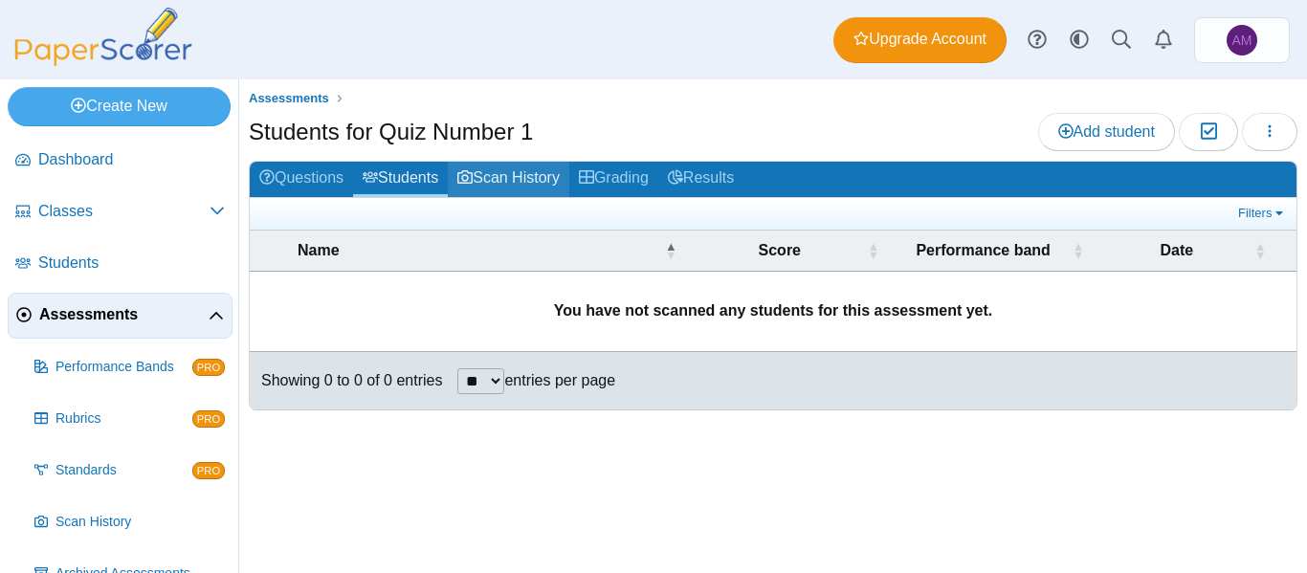
click at [523, 178] on link "Scan History" at bounding box center [509, 179] width 122 height 35
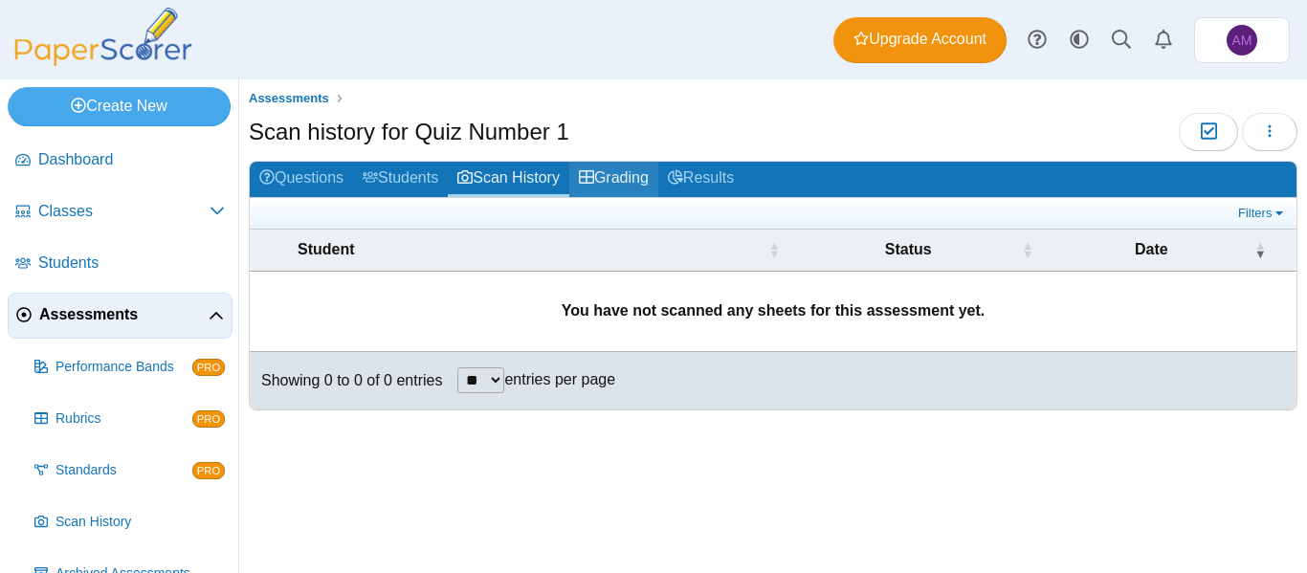
click at [649, 187] on link "Grading" at bounding box center [613, 179] width 89 height 35
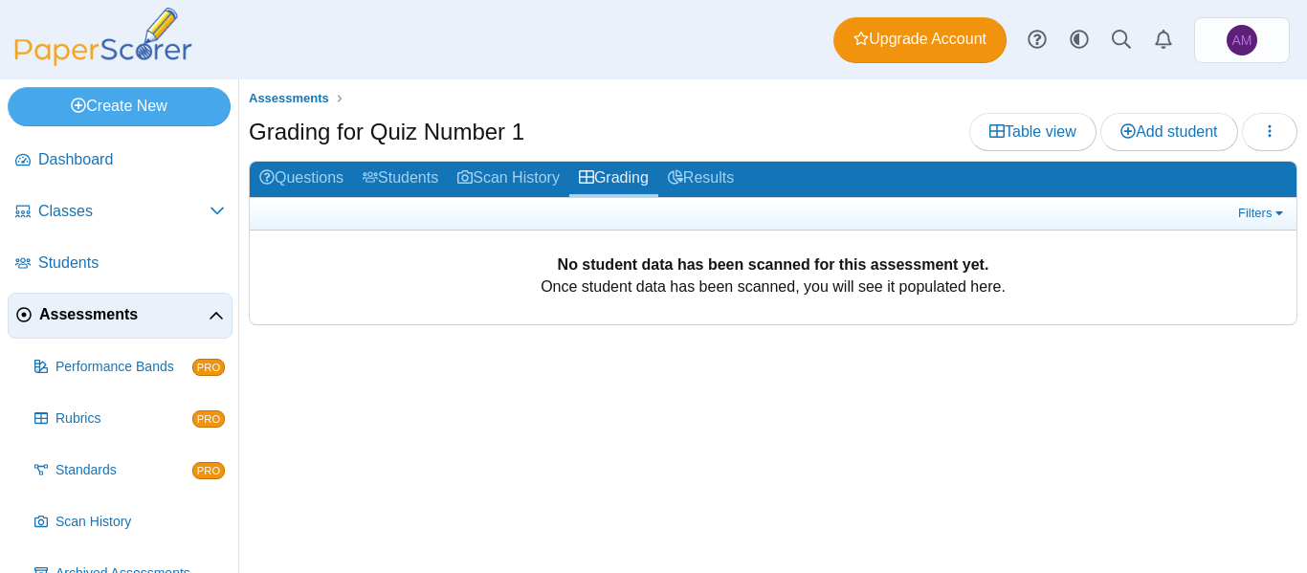
click at [720, 170] on link "Results" at bounding box center [700, 179] width 85 height 35
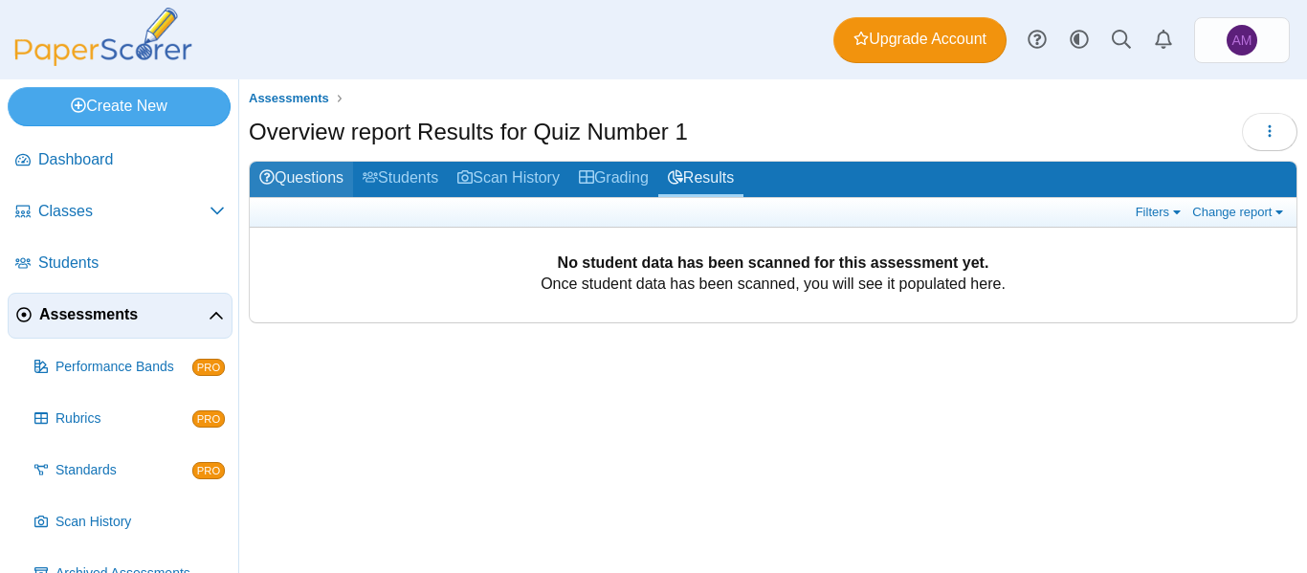
click at [309, 182] on link "Questions" at bounding box center [301, 179] width 103 height 35
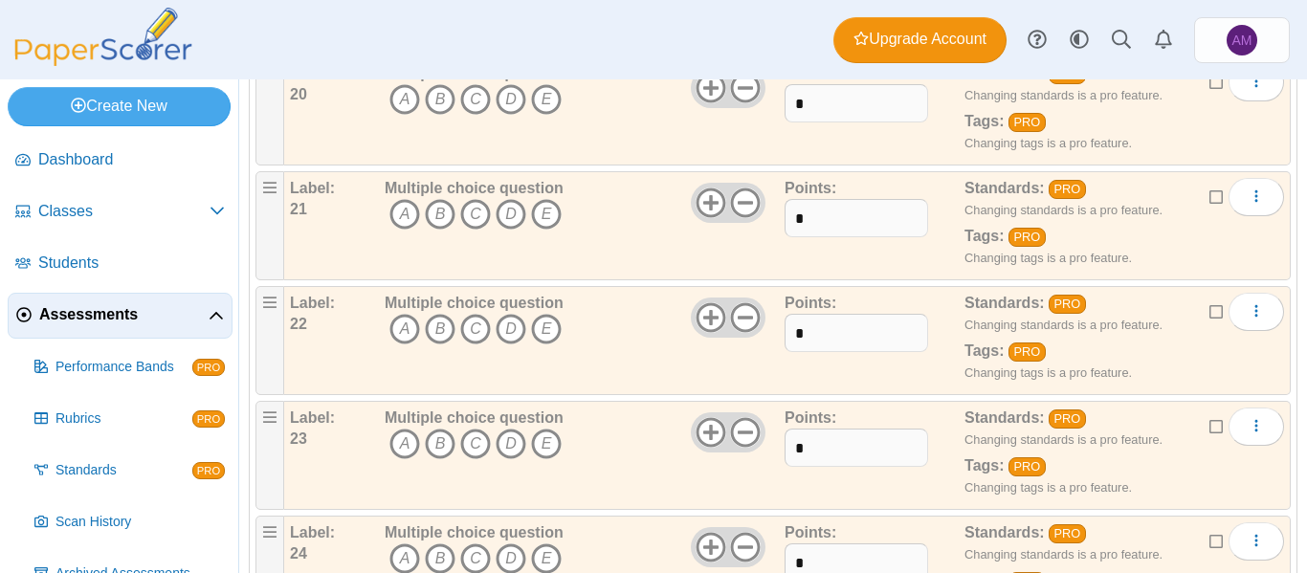
scroll to position [2504, 0]
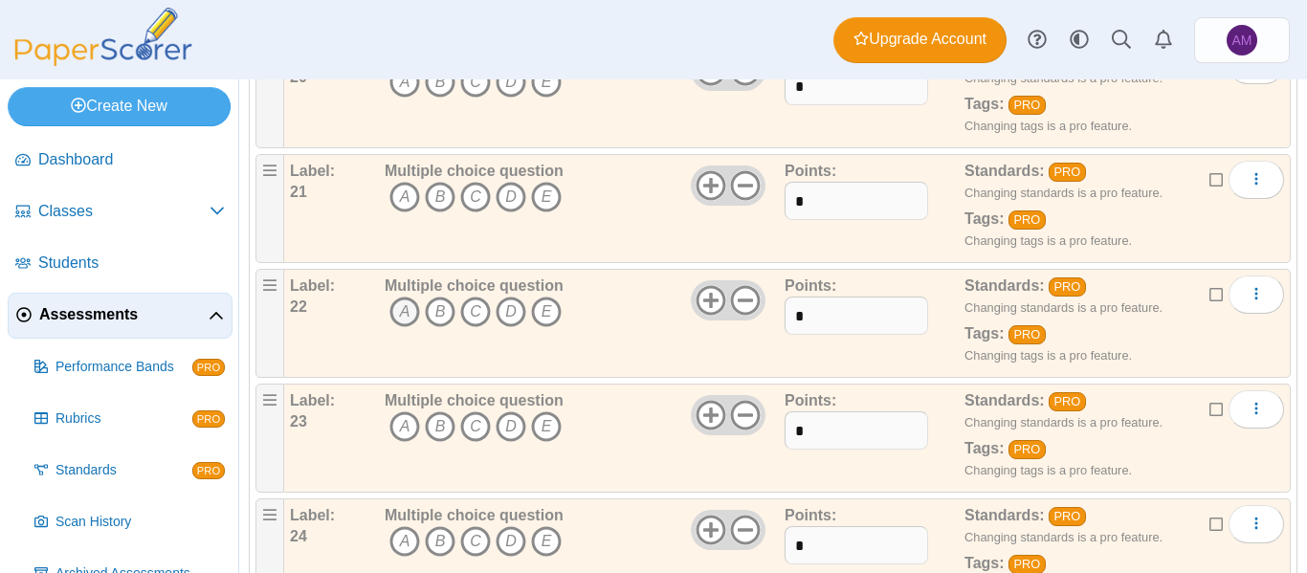
click at [411, 309] on icon "A" at bounding box center [404, 312] width 31 height 31
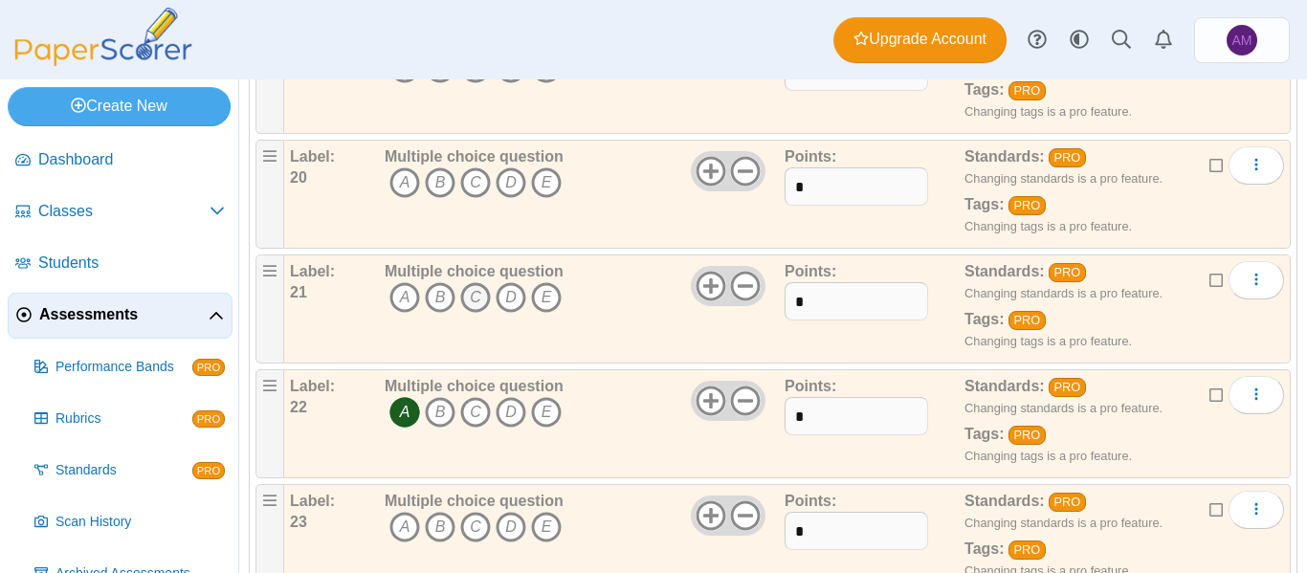
scroll to position [2382, 0]
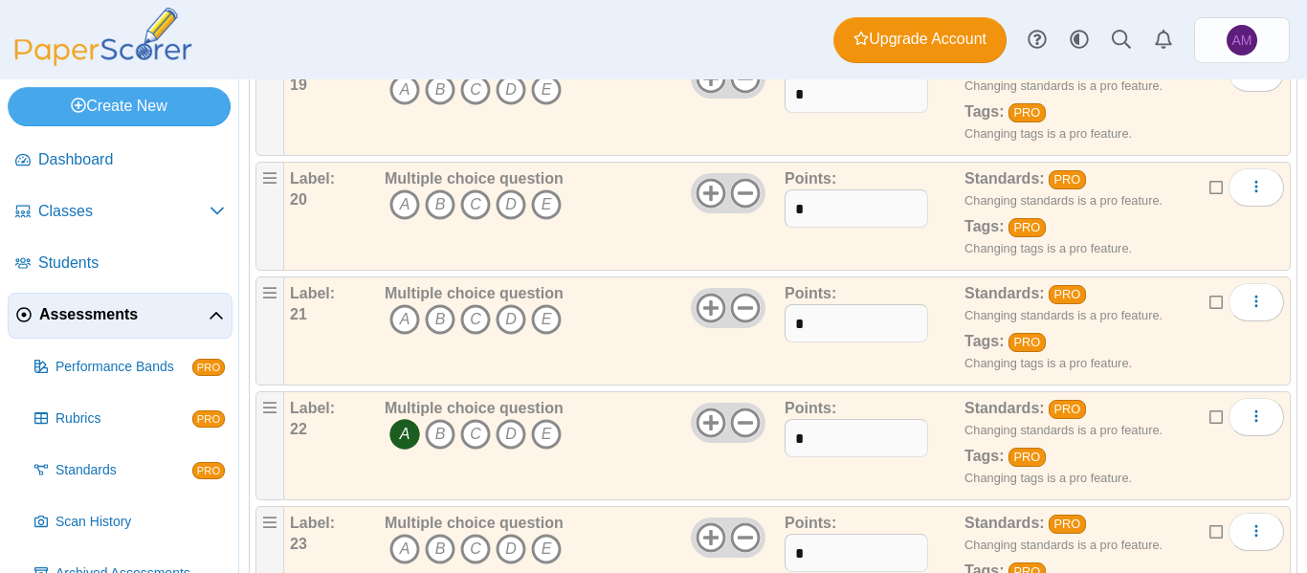
click at [402, 431] on icon "A" at bounding box center [404, 434] width 31 height 31
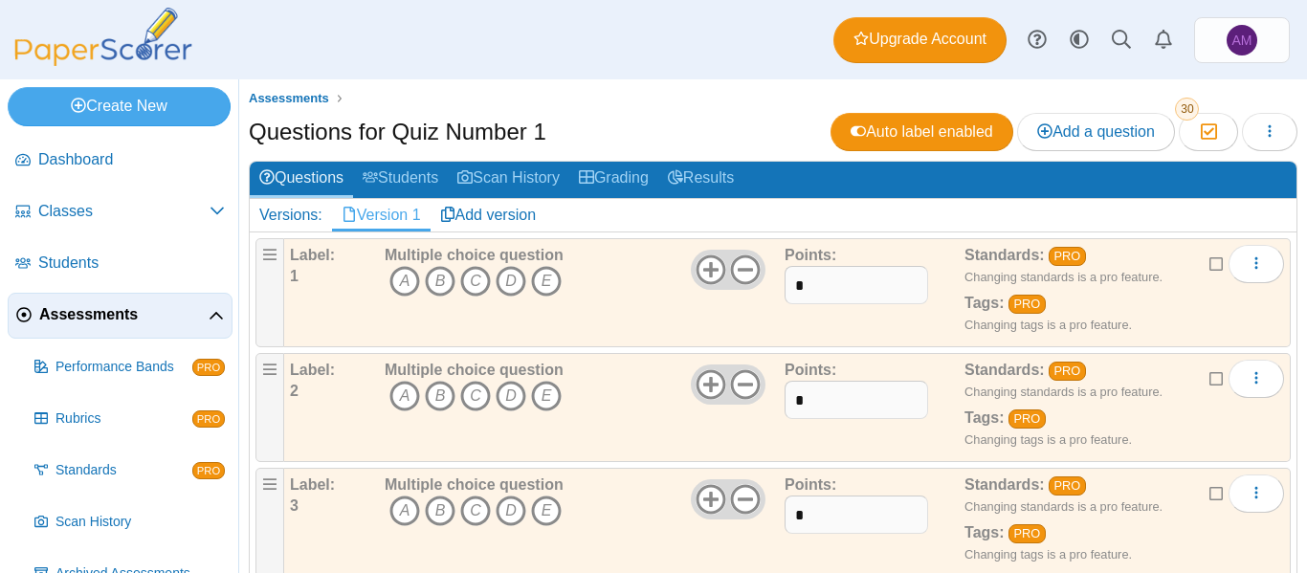
scroll to position [0, 0]
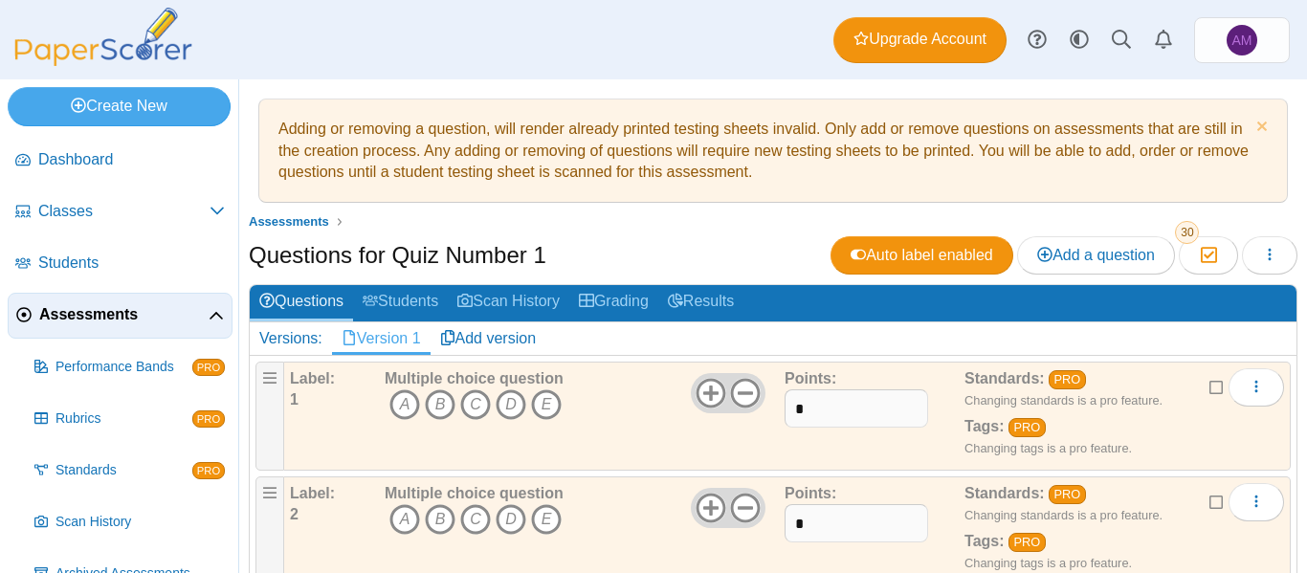
click at [415, 256] on h1 "Questions for Quiz Number 1" at bounding box center [398, 255] width 298 height 33
click at [1242, 252] on button "button" at bounding box center [1270, 255] width 56 height 38
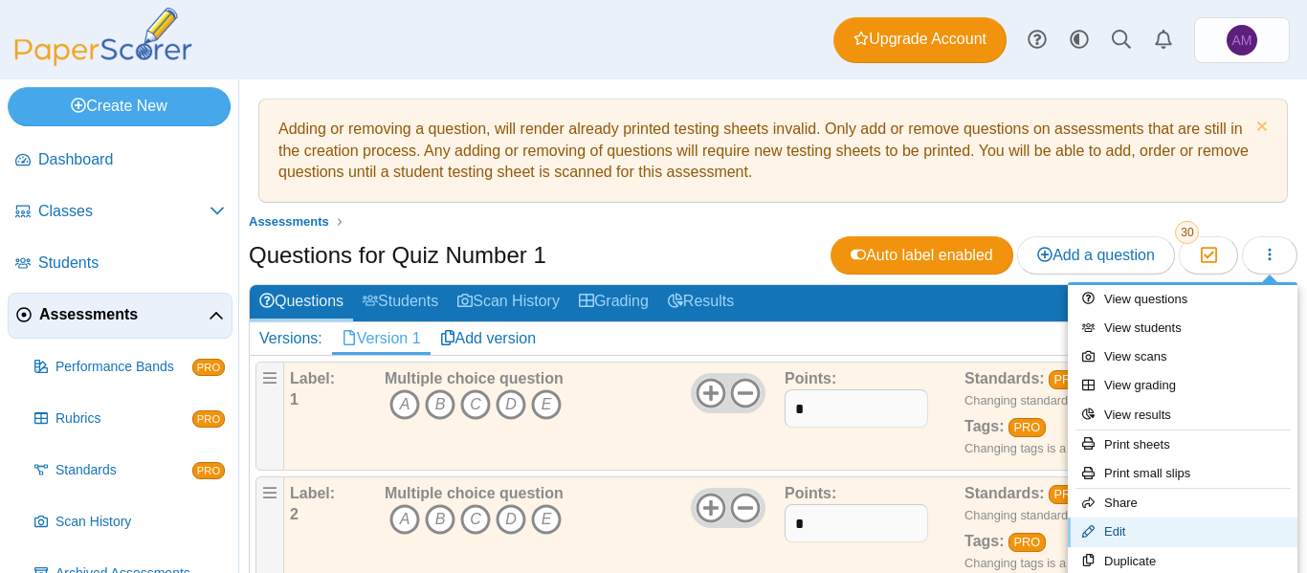
click at [1135, 523] on link "Edit" at bounding box center [1183, 532] width 230 height 29
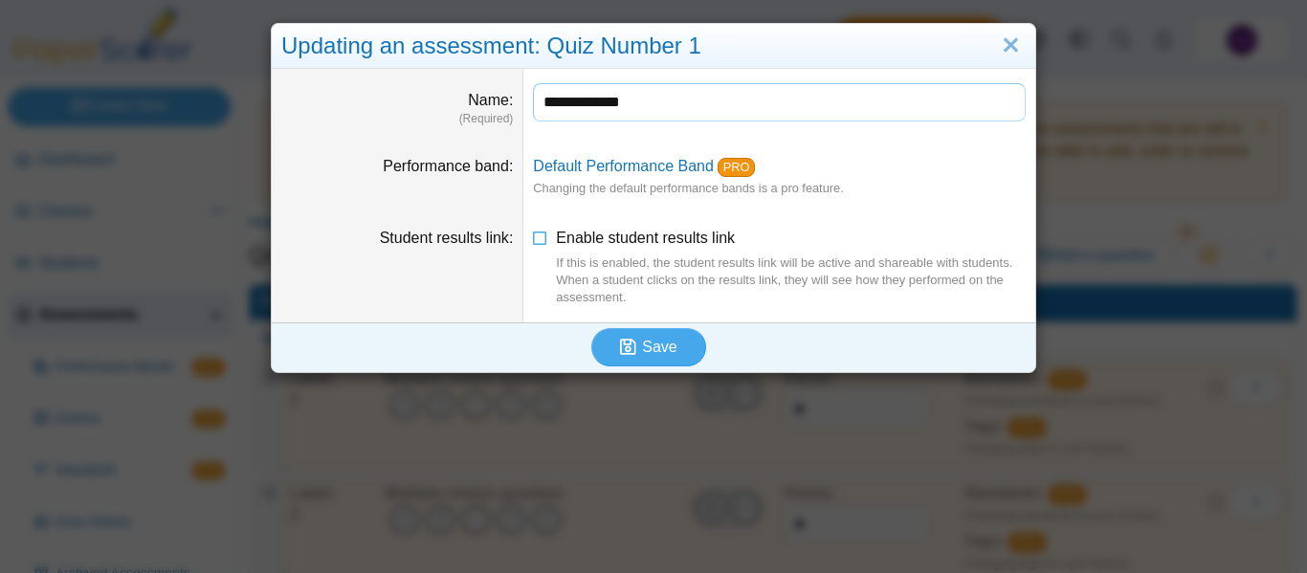
drag, startPoint x: 702, startPoint y: 98, endPoint x: 448, endPoint y: 101, distance: 254.6
click at [448, 101] on dl "**********" at bounding box center [654, 105] width 764 height 73
type input "**********"
click at [652, 336] on button "Save" at bounding box center [648, 347] width 115 height 38
